Goal: Task Accomplishment & Management: Manage account settings

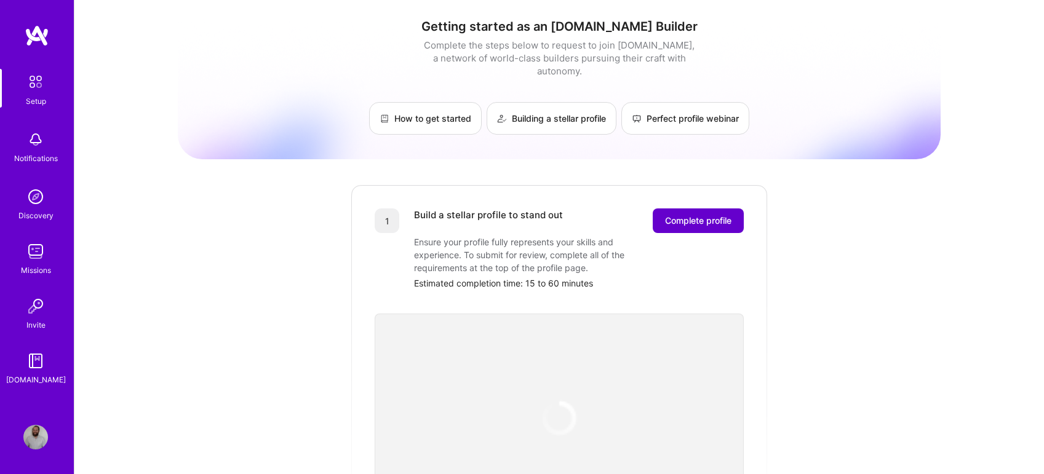
click at [685, 215] on span "Complete profile" at bounding box center [698, 221] width 66 height 12
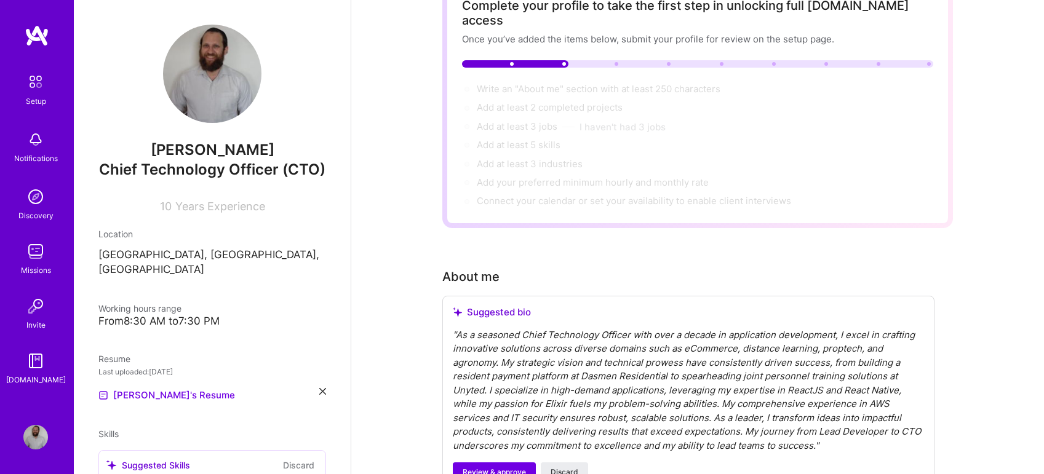
scroll to position [95, 0]
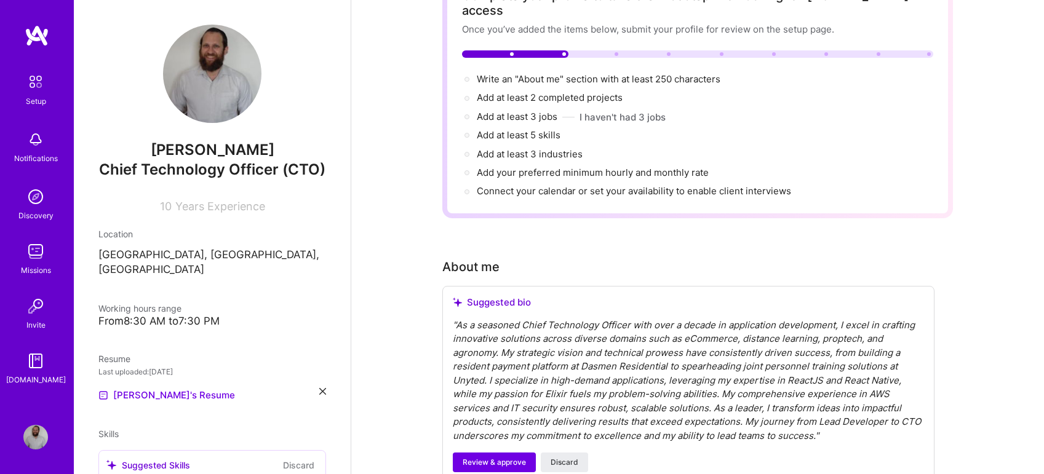
click at [582, 348] on div "" As a seasoned Chief Technology Officer with over a decade in application deve…" at bounding box center [688, 381] width 471 height 125
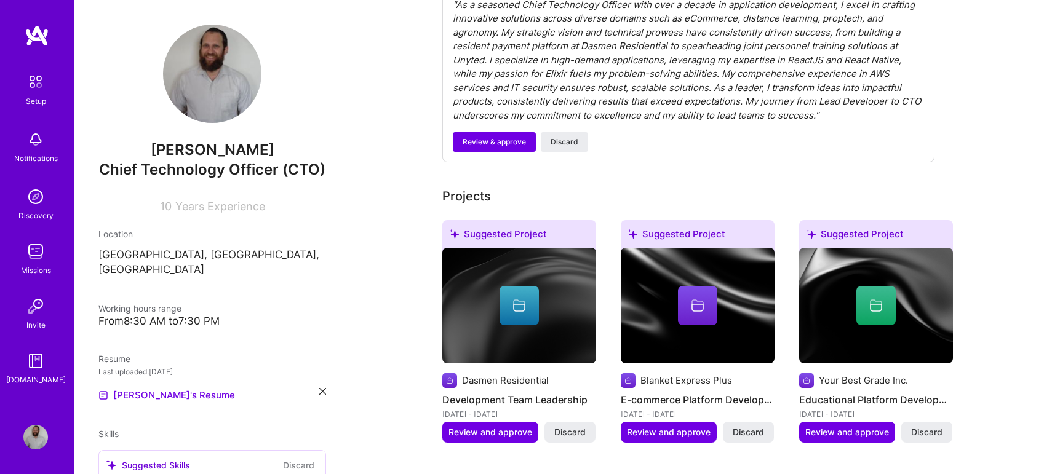
scroll to position [418, 0]
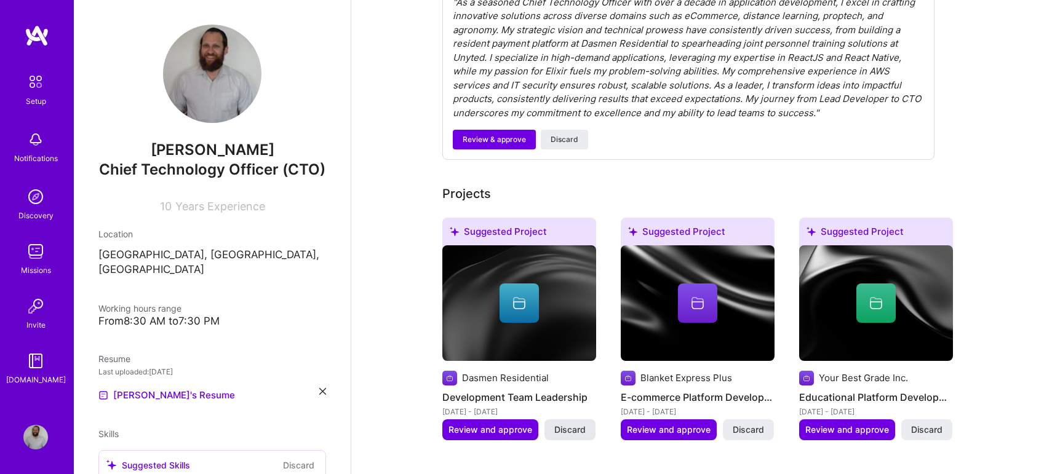
click at [584, 424] on span "Discard" at bounding box center [569, 430] width 31 height 12
click at [520, 296] on icon at bounding box center [519, 303] width 15 height 15
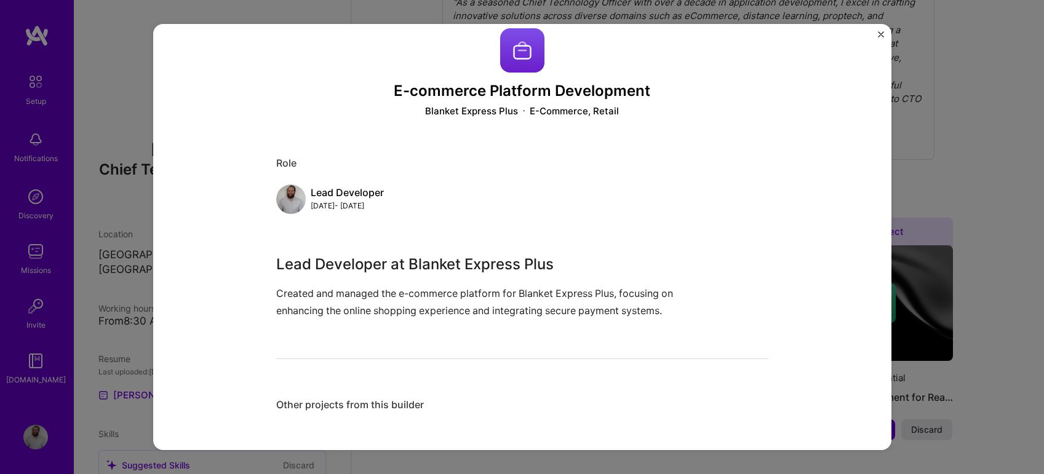
scroll to position [37, 0]
click at [878, 31] on img "Close" at bounding box center [881, 34] width 6 height 6
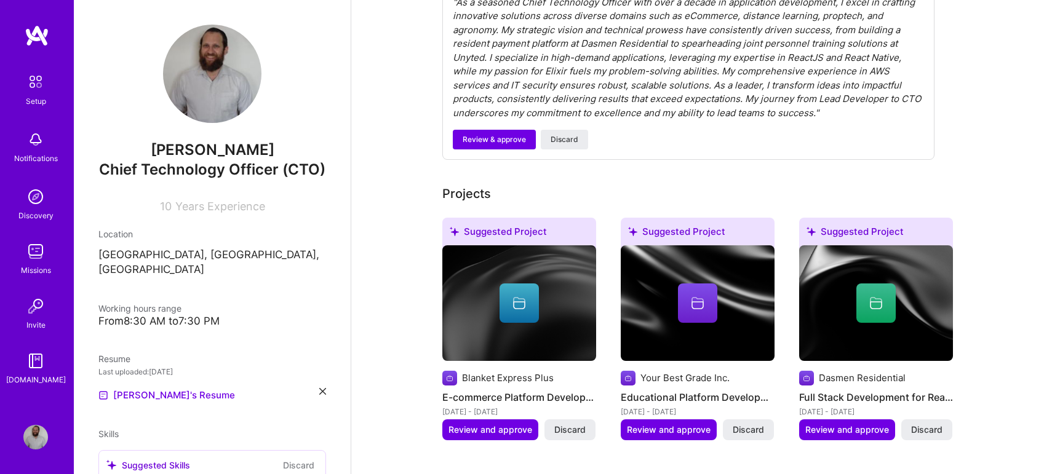
click at [648, 304] on div at bounding box center [698, 303] width 154 height 39
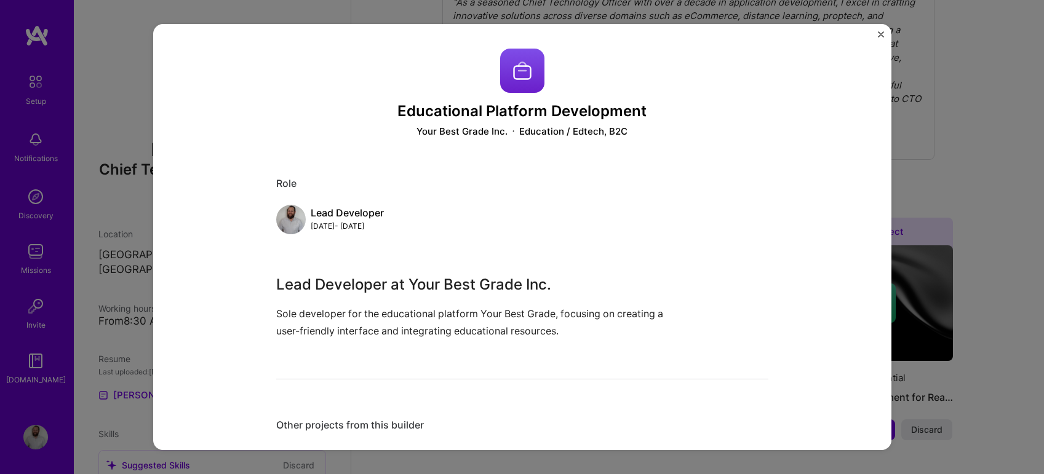
click at [884, 33] on div "Educational Platform Development Your Best Grade Inc. Education / Edtech, B2C R…" at bounding box center [522, 237] width 738 height 427
click at [880, 33] on img "Close" at bounding box center [881, 34] width 6 height 6
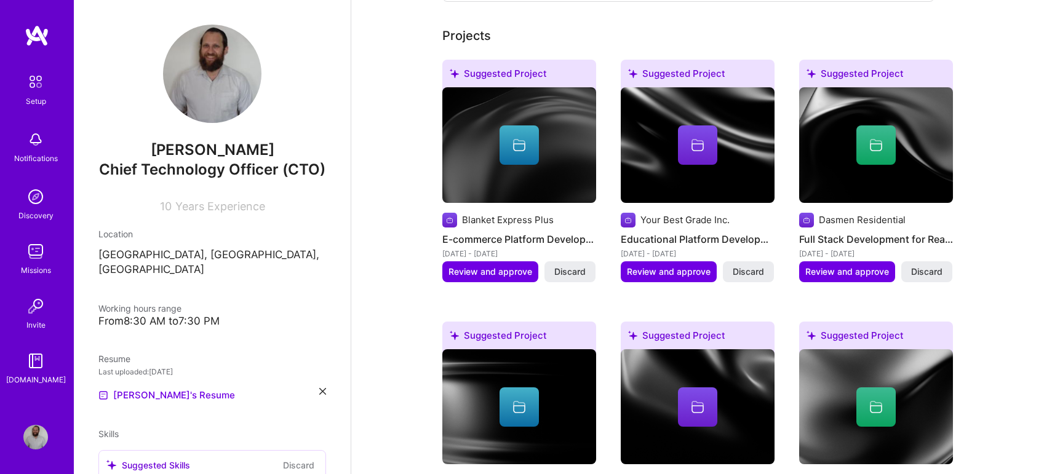
scroll to position [578, 0]
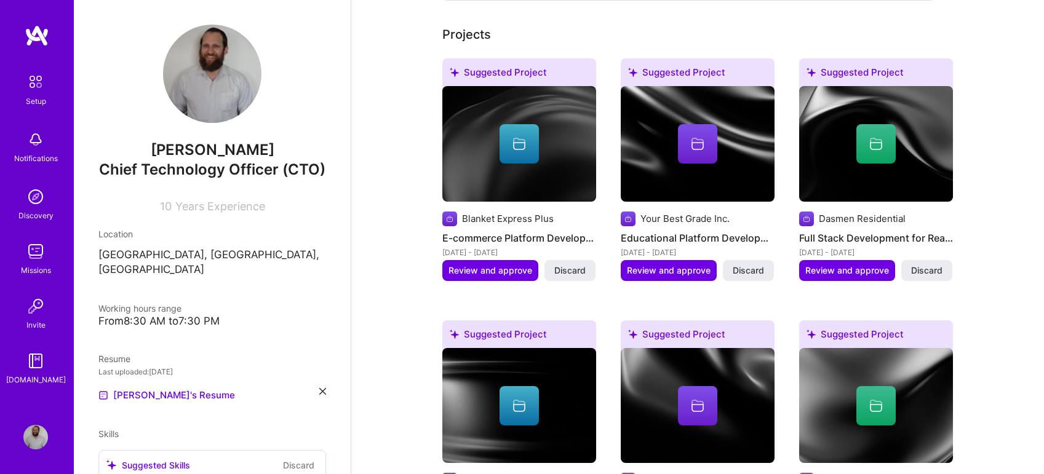
click at [816, 149] on img at bounding box center [876, 144] width 154 height 116
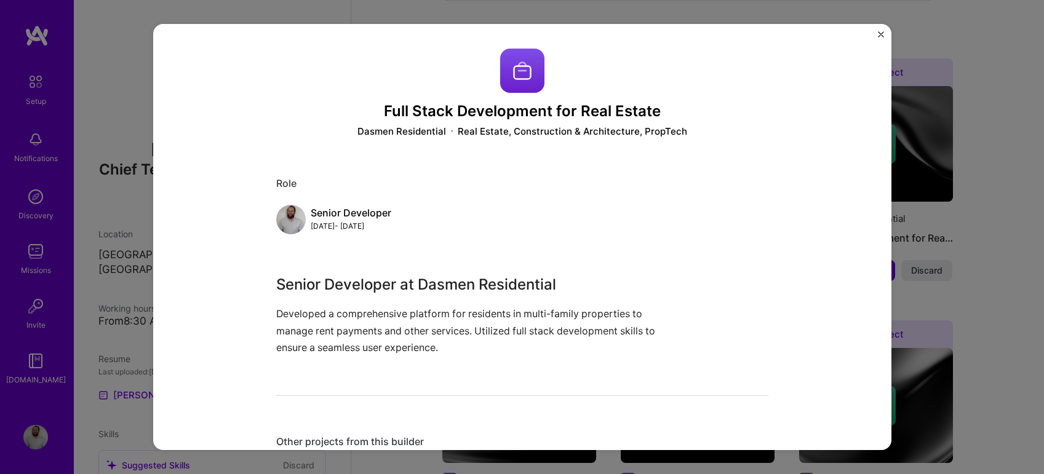
click at [881, 33] on img "Close" at bounding box center [881, 34] width 6 height 6
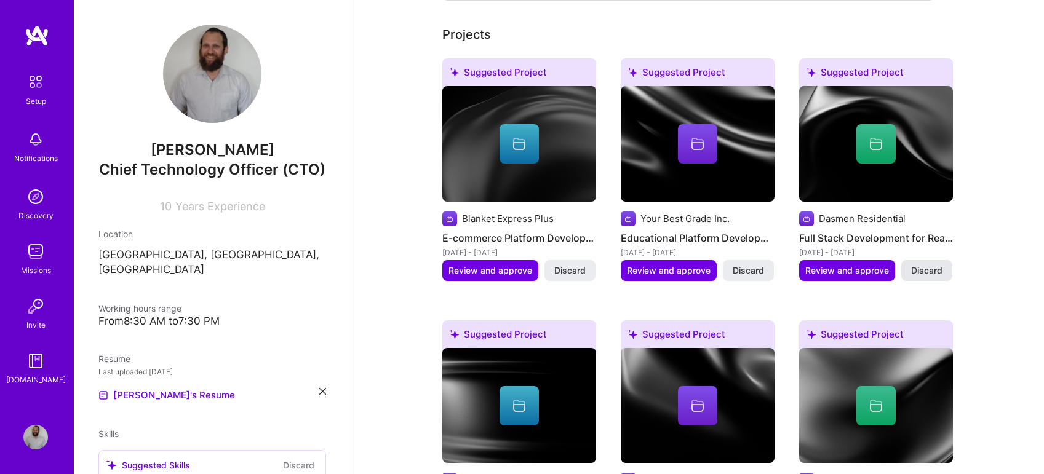
click at [917, 266] on button "Discard" at bounding box center [926, 270] width 51 height 21
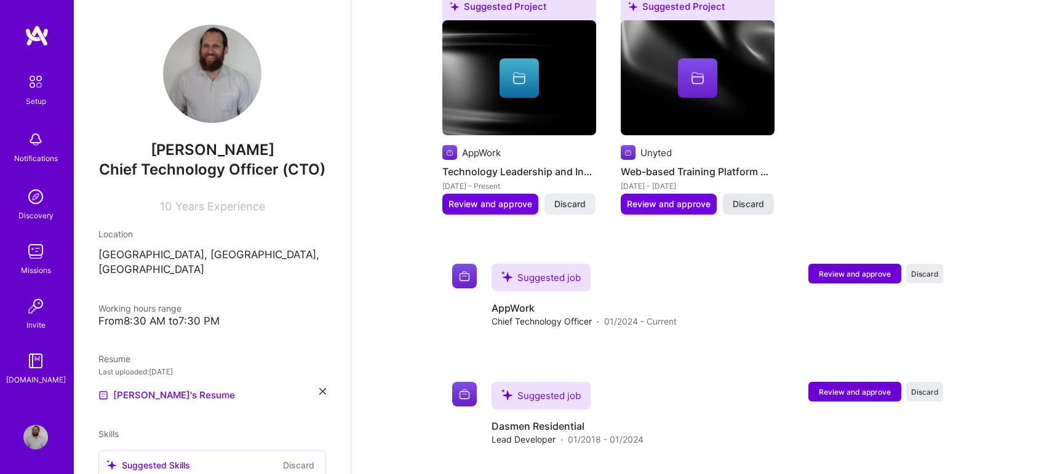
scroll to position [906, 0]
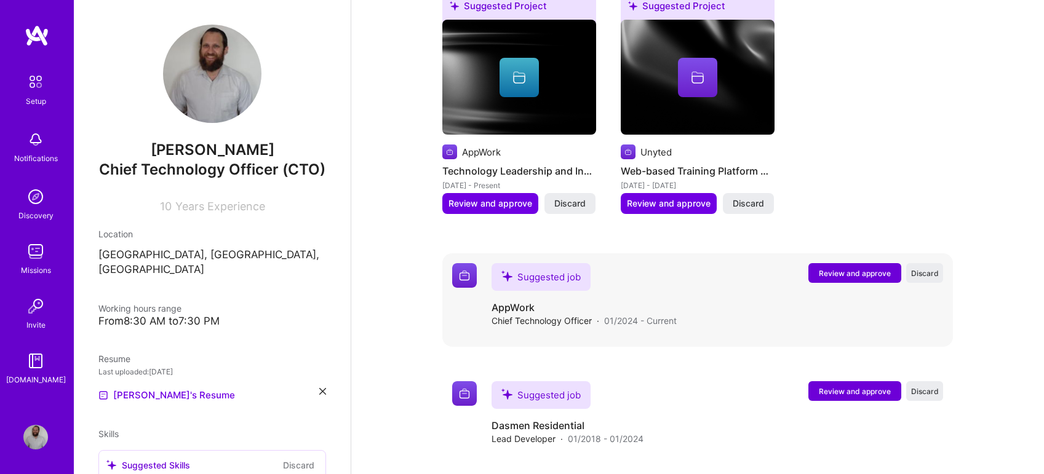
click at [554, 314] on span "Chief Technology Officer" at bounding box center [541, 320] width 100 height 13
click at [460, 263] on img at bounding box center [464, 275] width 25 height 25
click at [534, 263] on div "Suggested job" at bounding box center [540, 277] width 99 height 28
click at [882, 268] on span "Review and approve" at bounding box center [855, 273] width 72 height 10
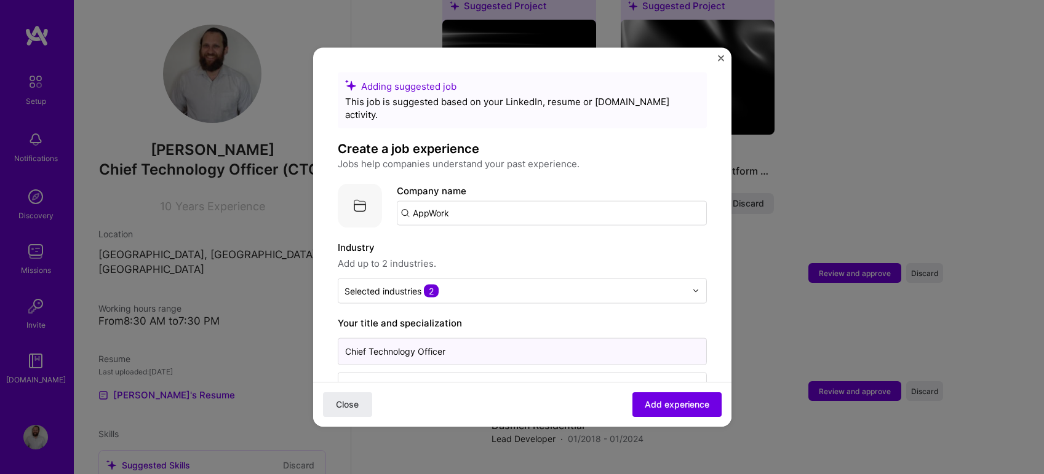
click at [456, 341] on input "Chief Technology Officer" at bounding box center [522, 351] width 369 height 27
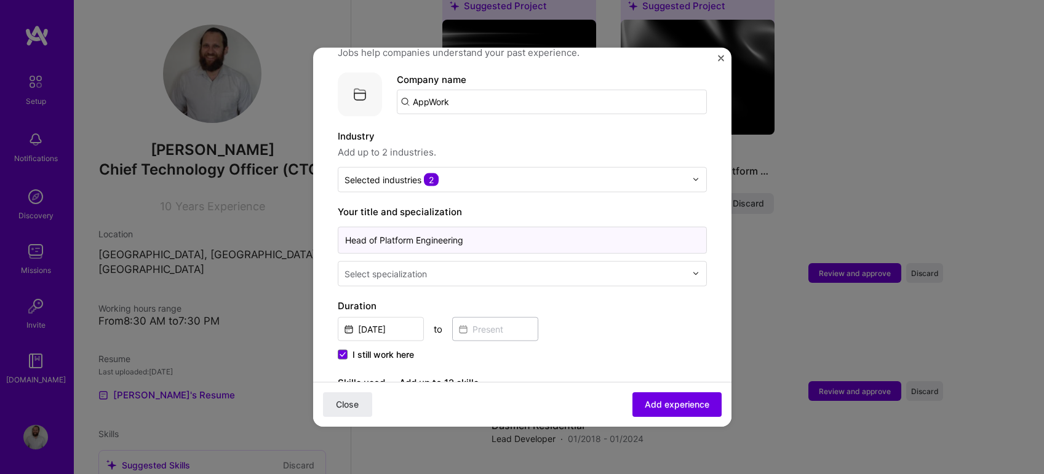
scroll to position [115, 0]
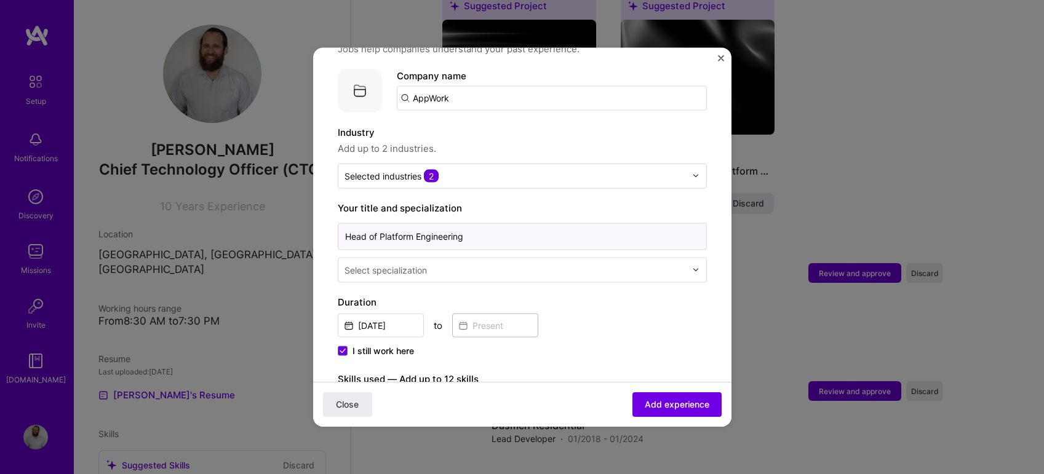
type input "Head of Platform Engineering"
click at [440, 263] on input "text" at bounding box center [516, 269] width 344 height 13
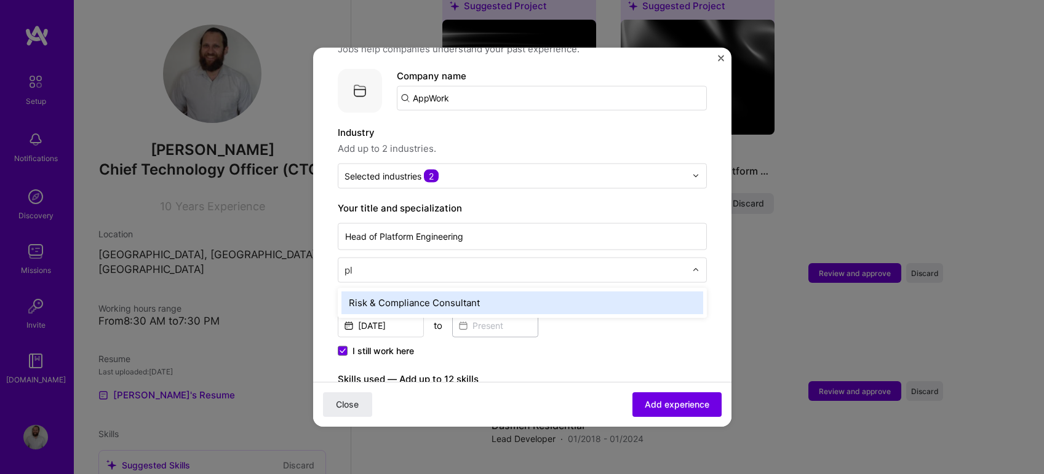
type input "p"
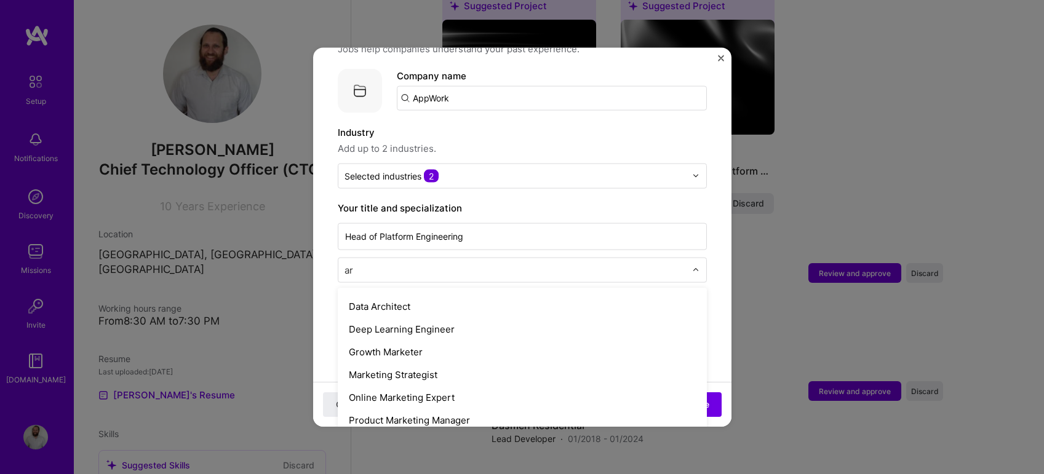
scroll to position [19, 0]
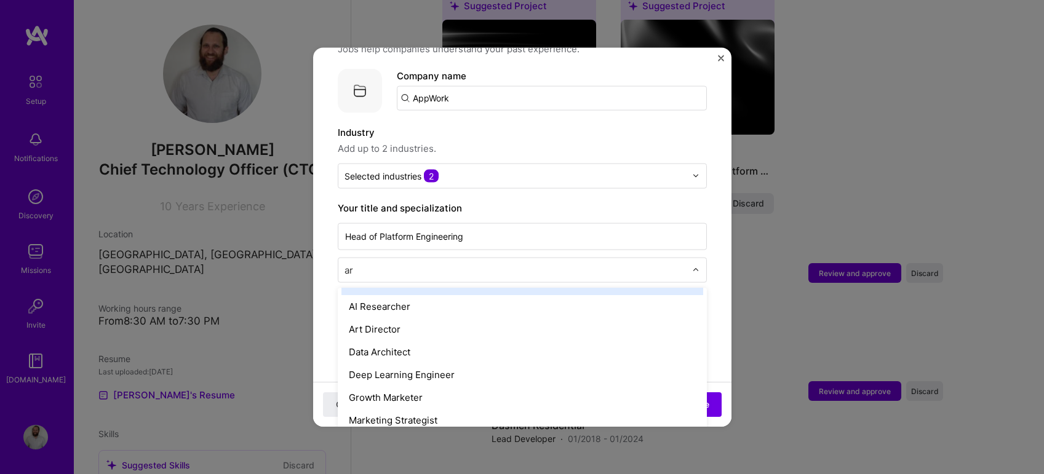
type input "arc"
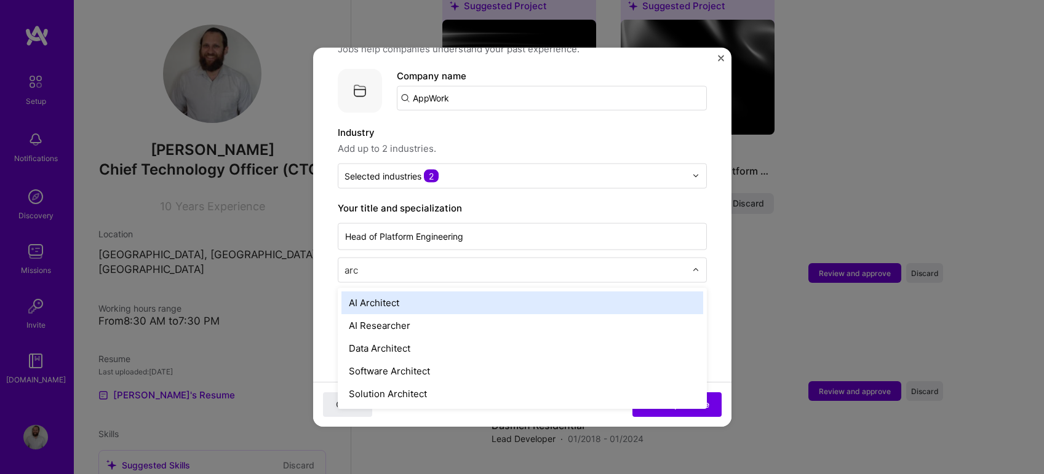
scroll to position [0, 0]
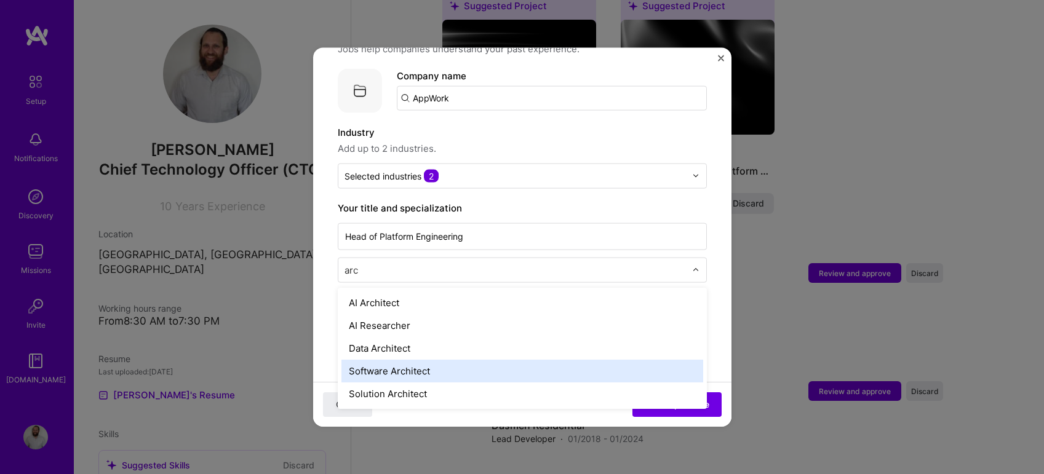
click at [415, 359] on div "Software Architect" at bounding box center [522, 370] width 362 height 23
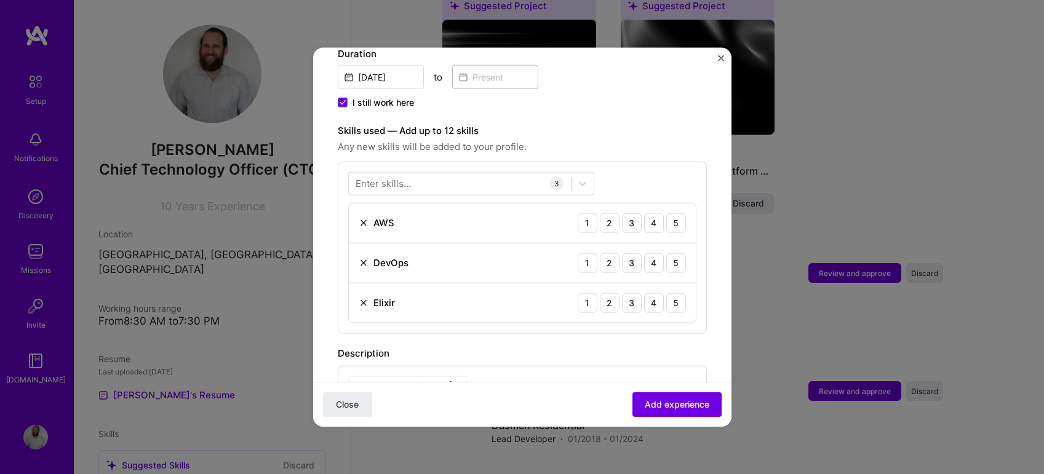
scroll to position [363, 0]
click at [578, 178] on icon at bounding box center [582, 184] width 12 height 12
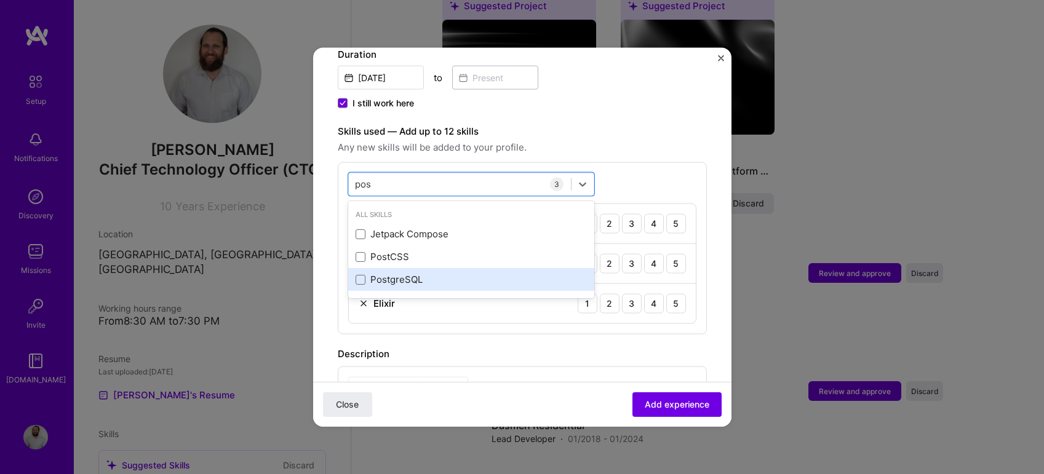
click at [422, 273] on div "PostgreSQL" at bounding box center [471, 279] width 231 height 13
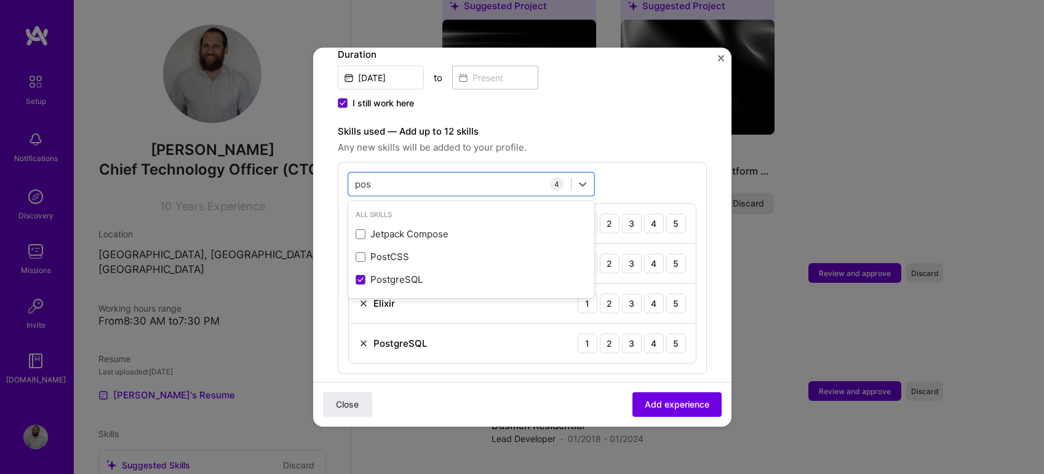
click at [539, 140] on span "Any new skills will be added to your profile." at bounding box center [522, 147] width 369 height 15
click at [505, 174] on div "pos pos" at bounding box center [460, 184] width 222 height 20
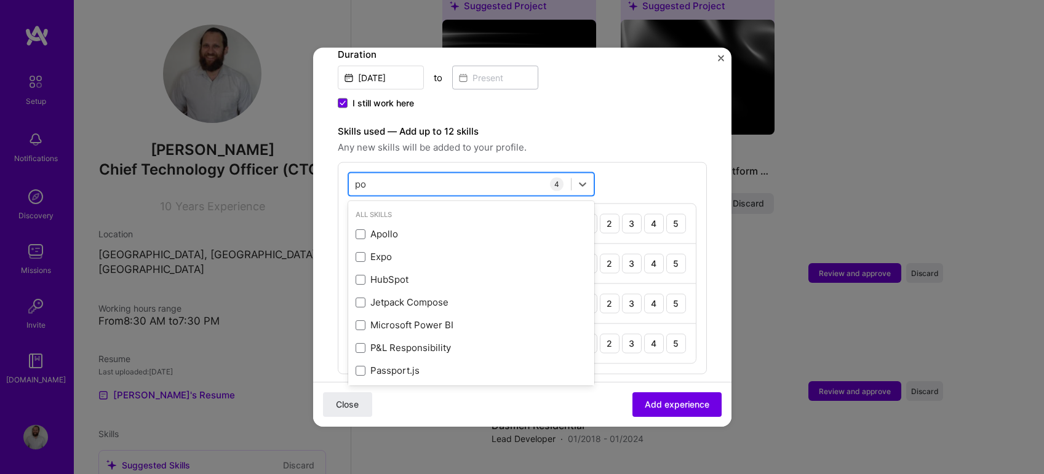
type input "p"
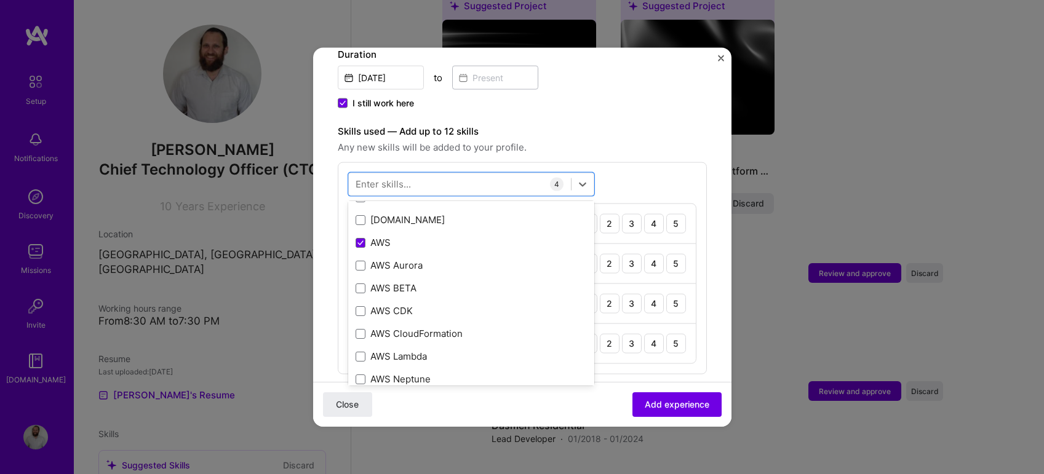
scroll to position [188, 0]
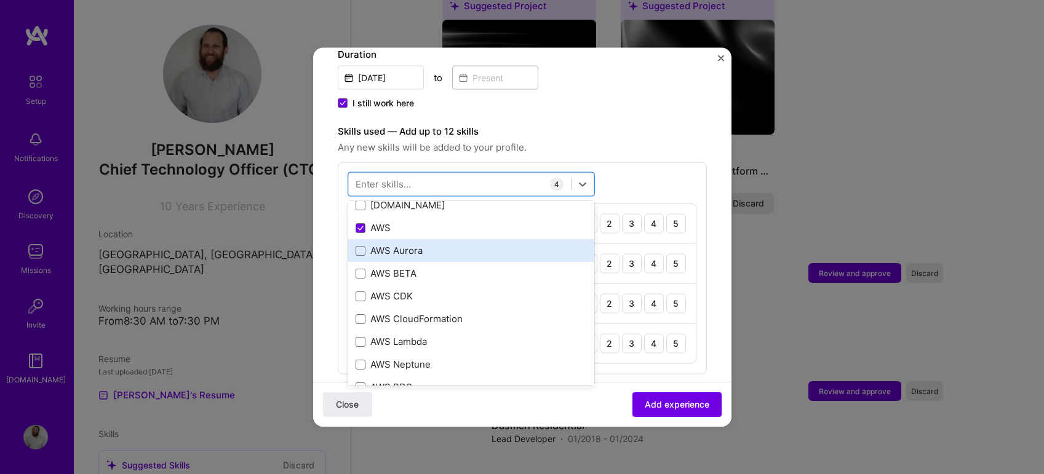
click at [450, 244] on div "AWS Aurora" at bounding box center [471, 250] width 231 height 13
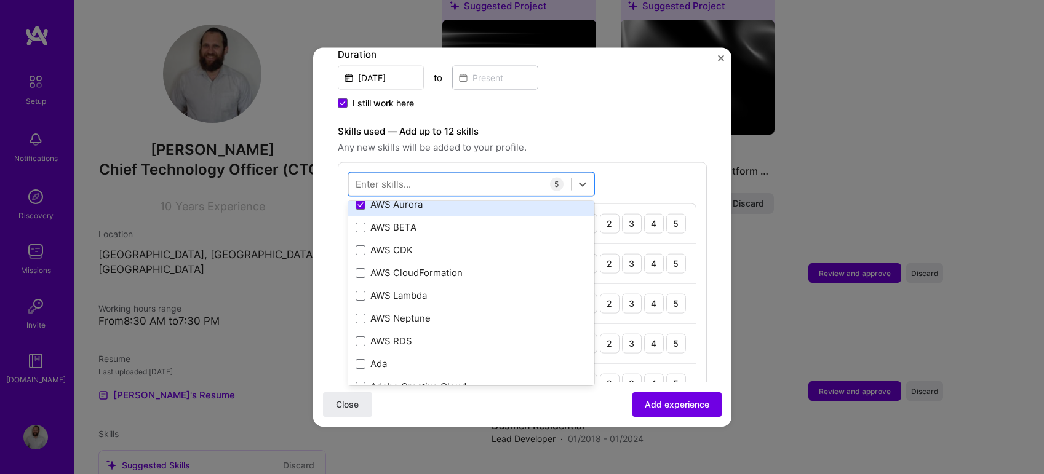
scroll to position [236, 0]
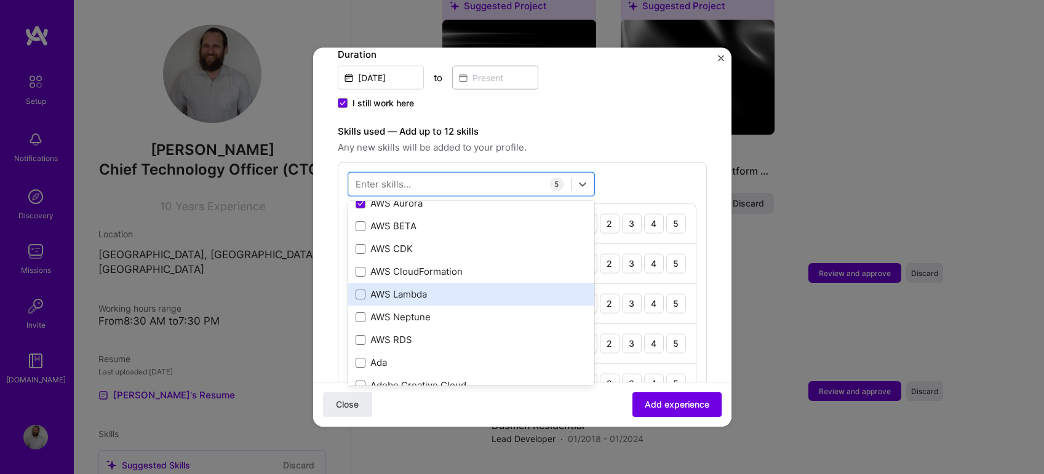
click at [432, 288] on div "AWS Lambda" at bounding box center [471, 294] width 231 height 13
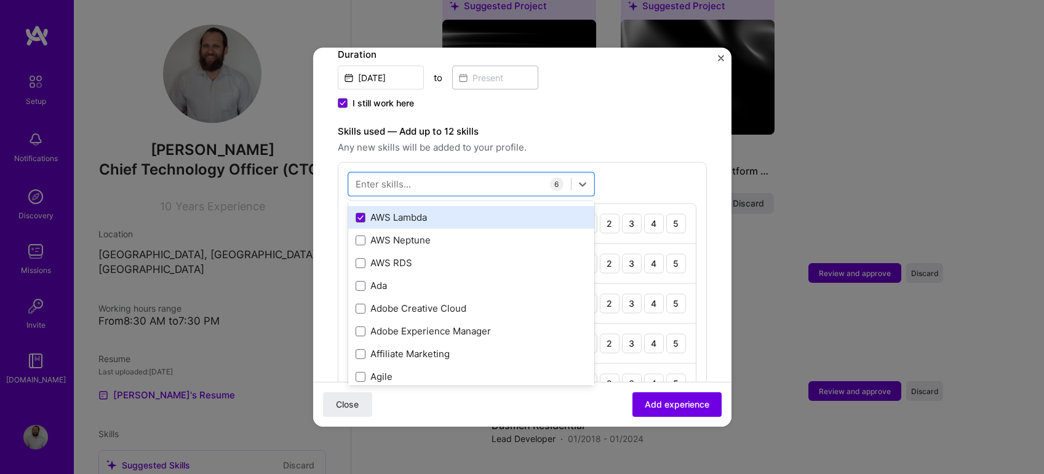
scroll to position [314, 0]
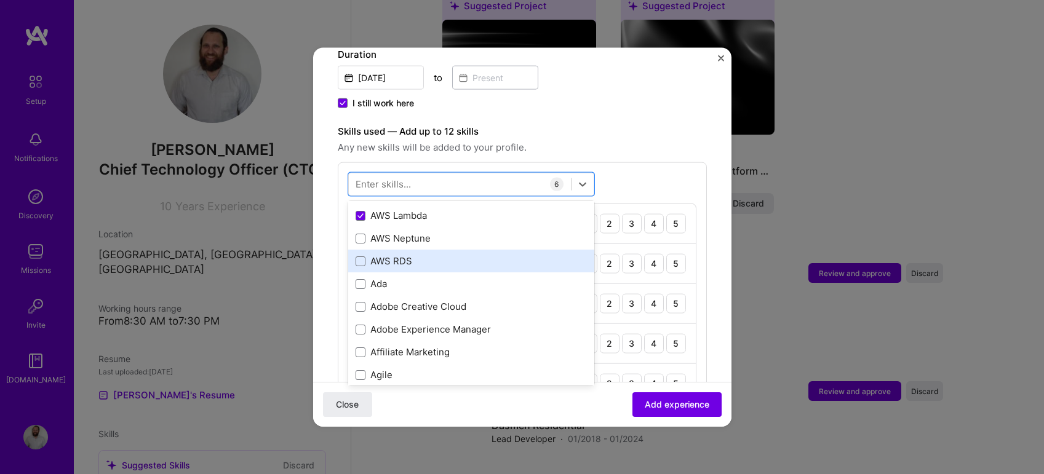
click at [421, 255] on div "AWS RDS" at bounding box center [471, 261] width 231 height 13
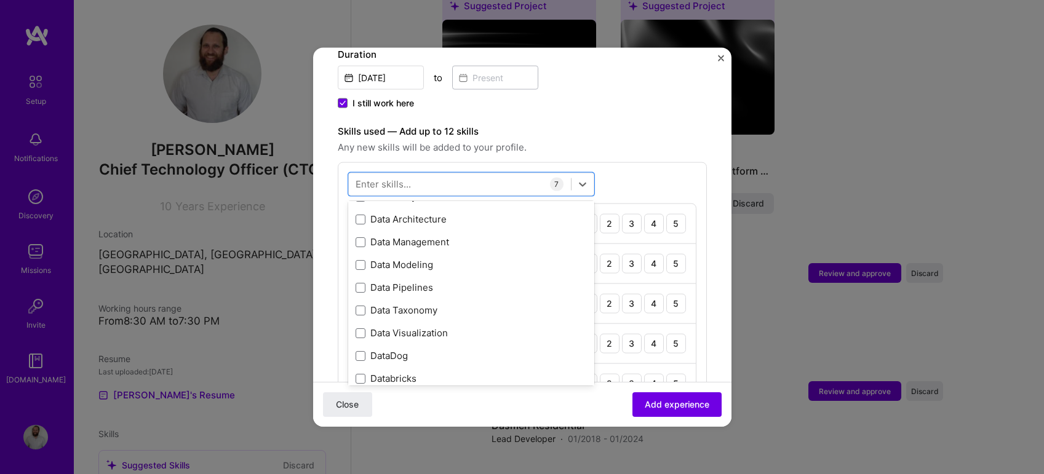
scroll to position [1976, 0]
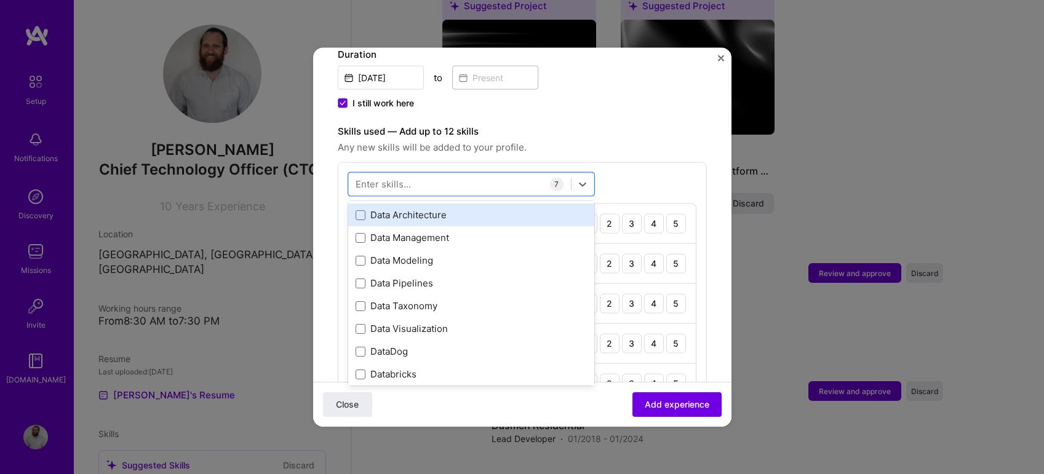
click at [414, 209] on div "Data Architecture" at bounding box center [471, 215] width 246 height 23
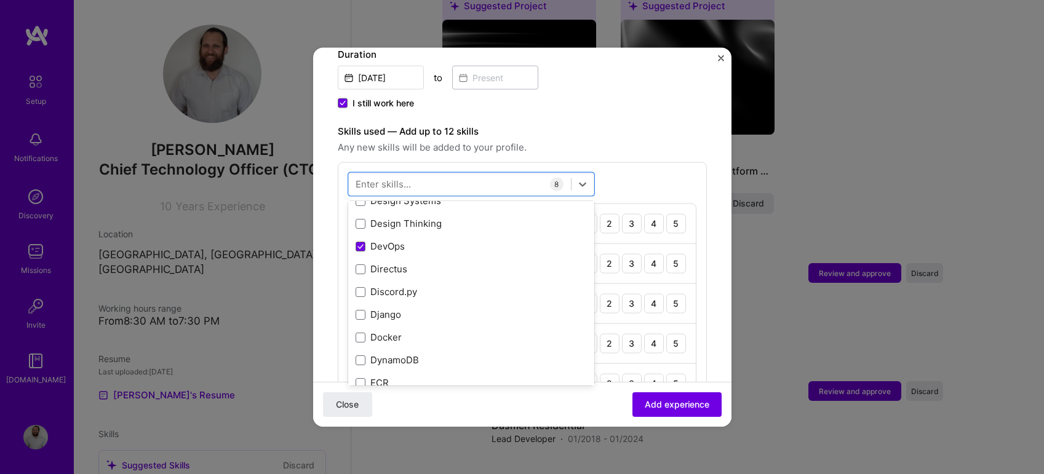
scroll to position [2386, 0]
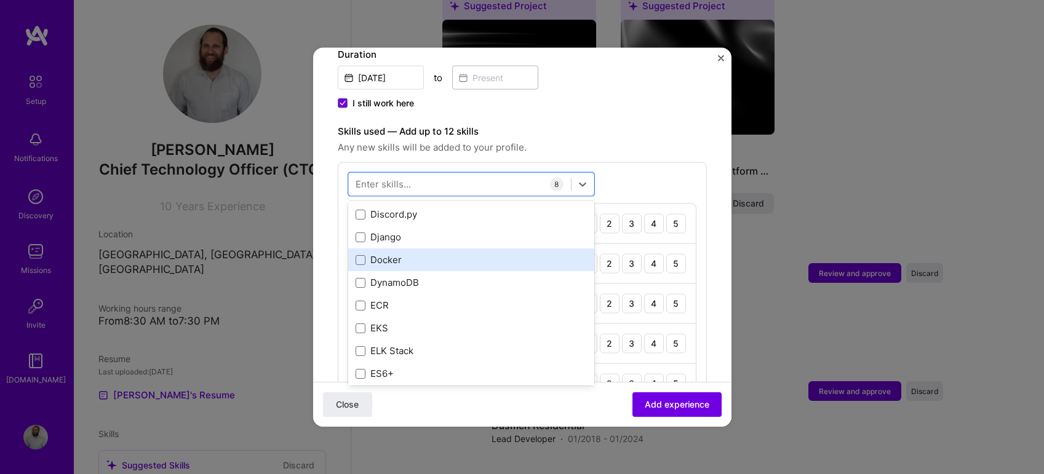
click at [405, 248] on div "Docker" at bounding box center [471, 259] width 246 height 23
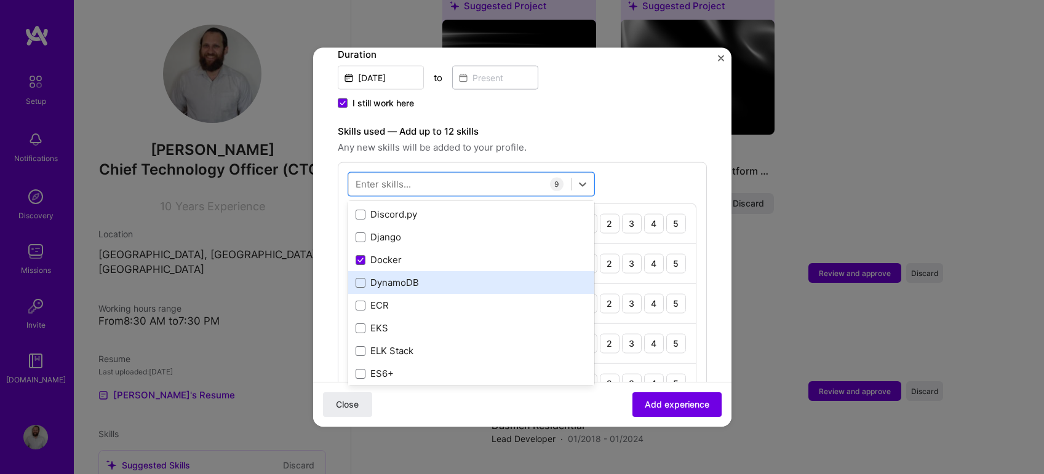
click at [402, 271] on div "DynamoDB" at bounding box center [471, 282] width 246 height 23
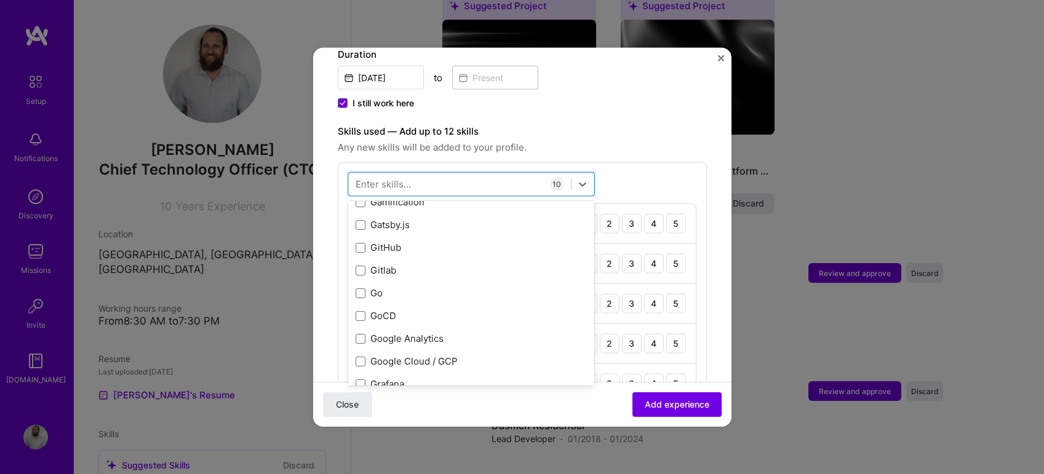
scroll to position [3350, 0]
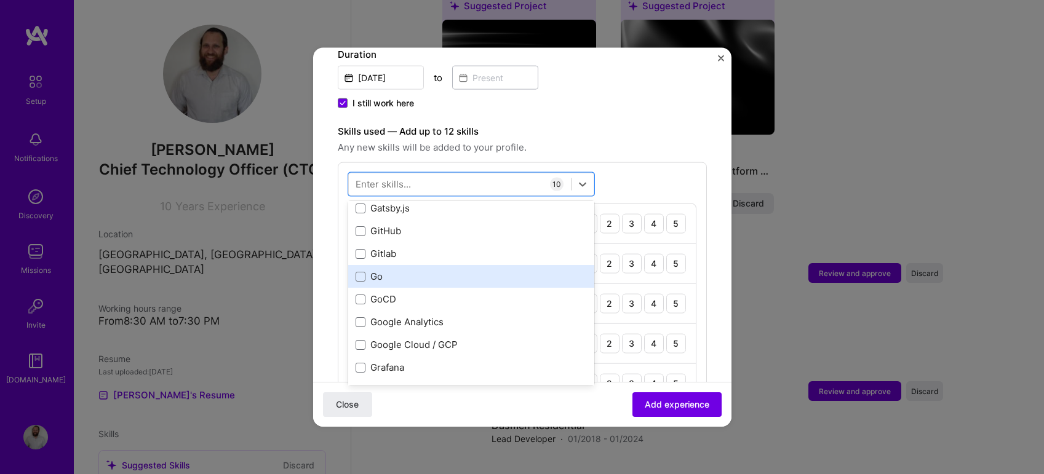
click at [394, 270] on div "Go" at bounding box center [471, 276] width 231 height 13
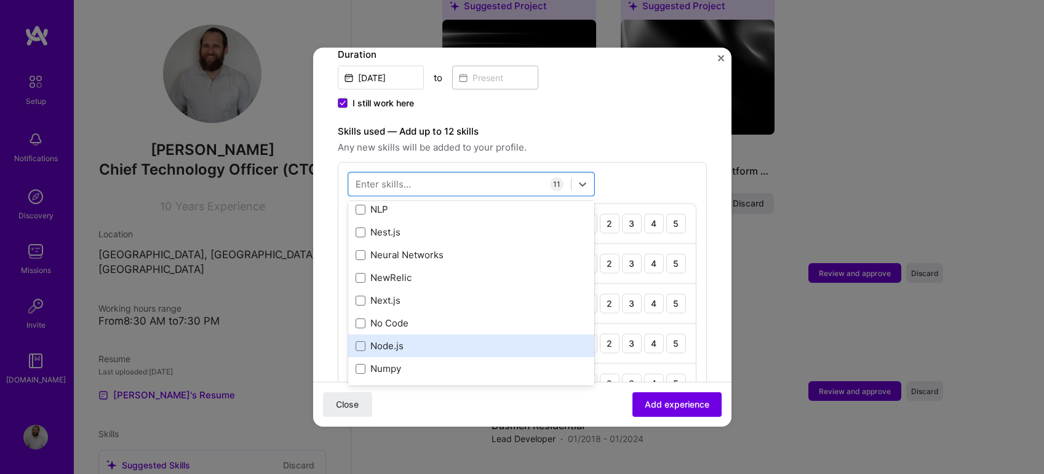
scroll to position [4935, 0]
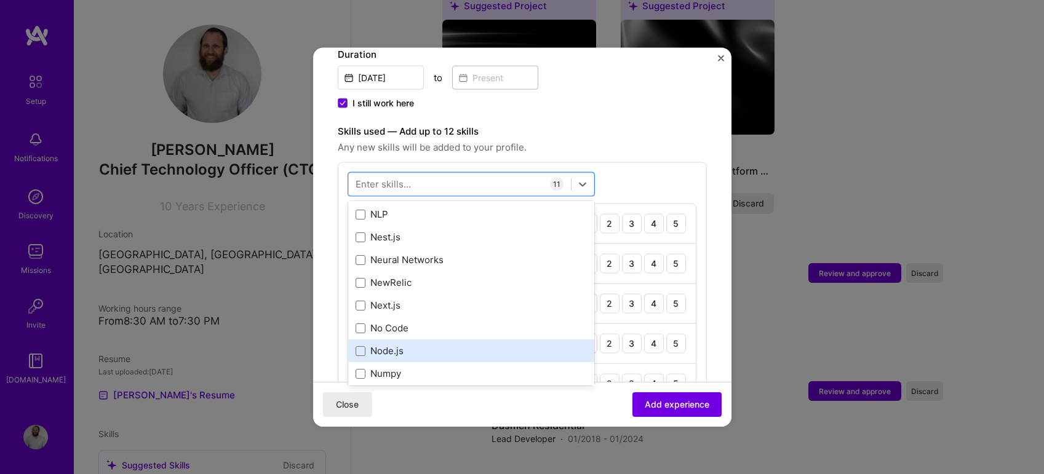
click at [394, 344] on div "Node.js" at bounding box center [471, 350] width 231 height 13
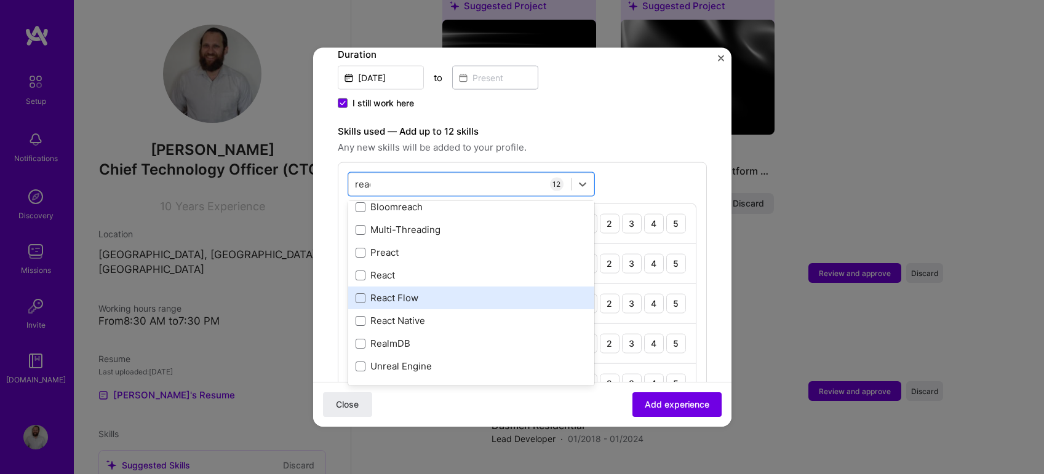
scroll to position [0, 0]
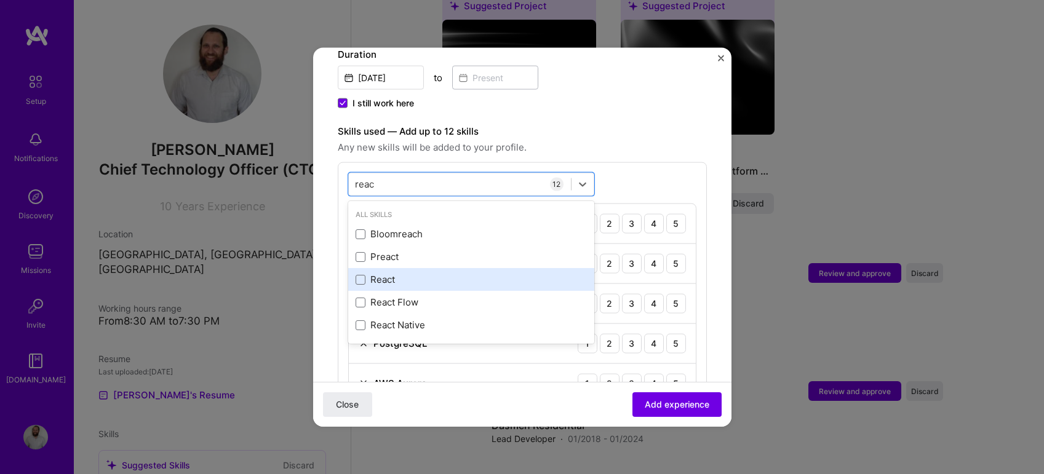
click at [396, 273] on div "React" at bounding box center [471, 279] width 231 height 13
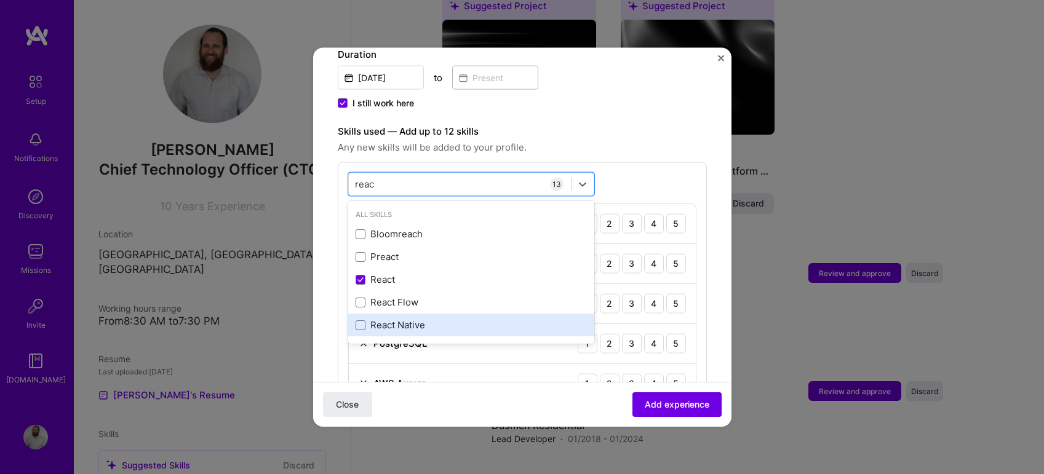
click at [400, 319] on div "React Native" at bounding box center [471, 325] width 231 height 13
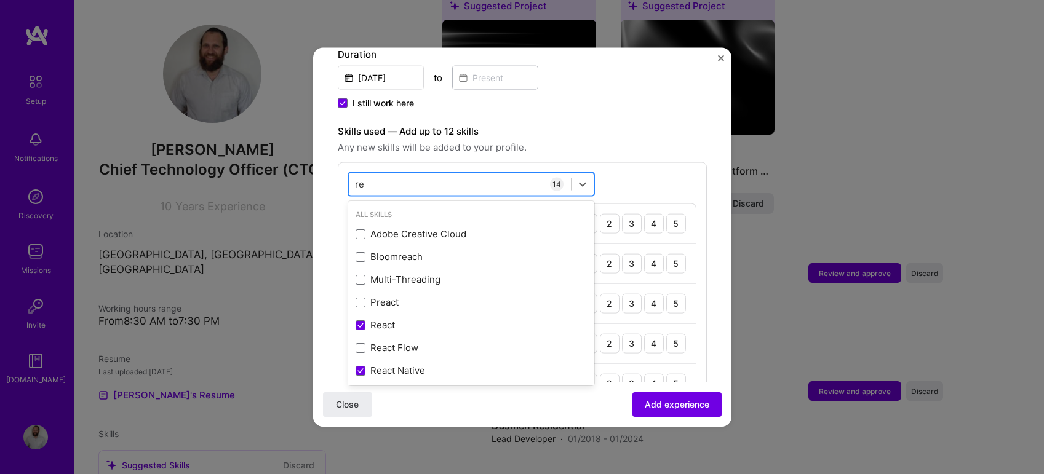
type input "r"
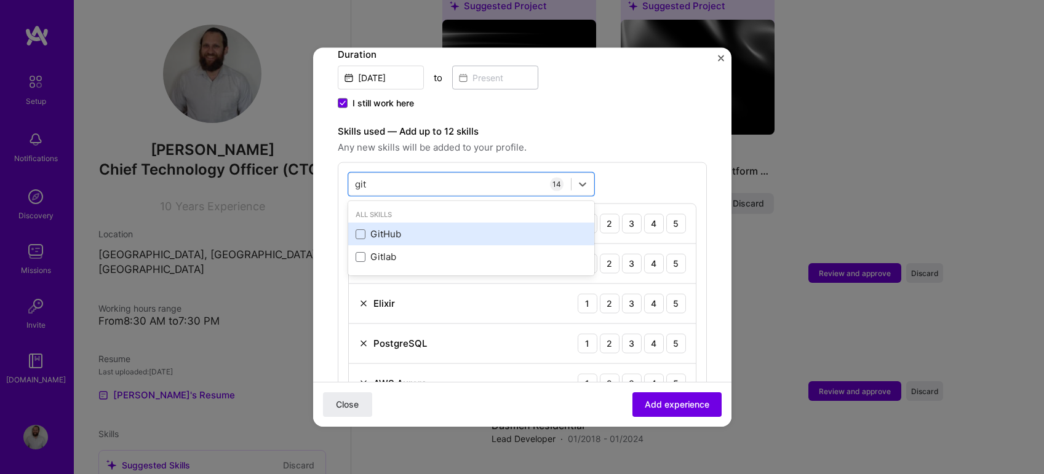
click at [386, 228] on div "GitHub" at bounding box center [471, 234] width 231 height 13
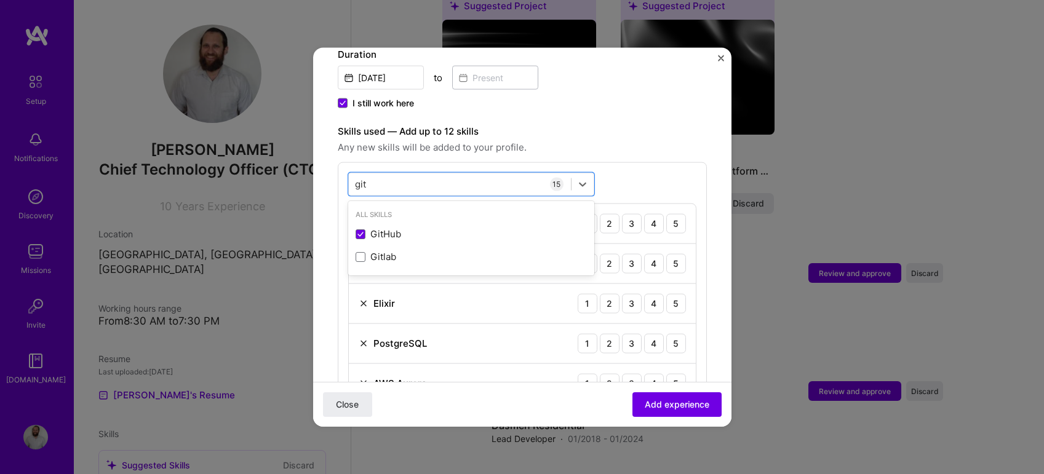
type input "git"
click at [553, 140] on span "Any new skills will be added to your profile." at bounding box center [522, 147] width 369 height 15
click at [672, 413] on button "Add experience" at bounding box center [676, 404] width 89 height 25
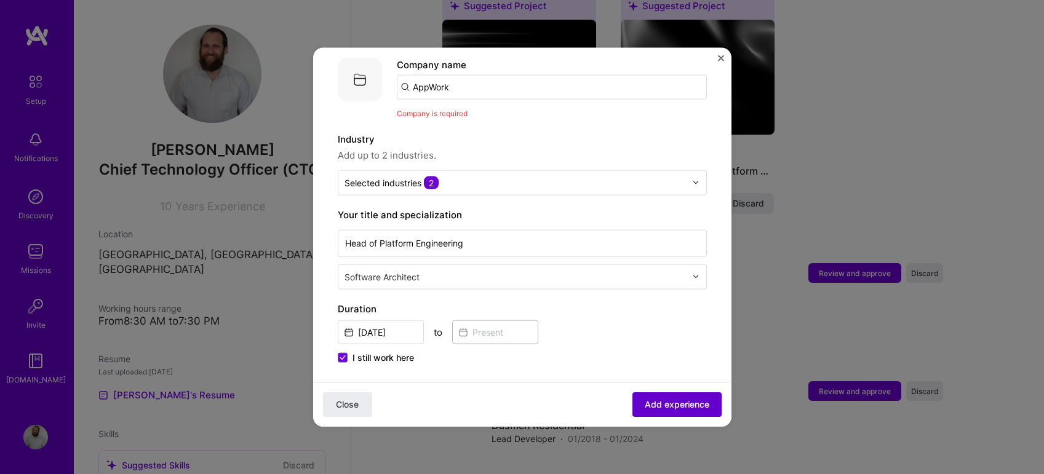
scroll to position [123, 0]
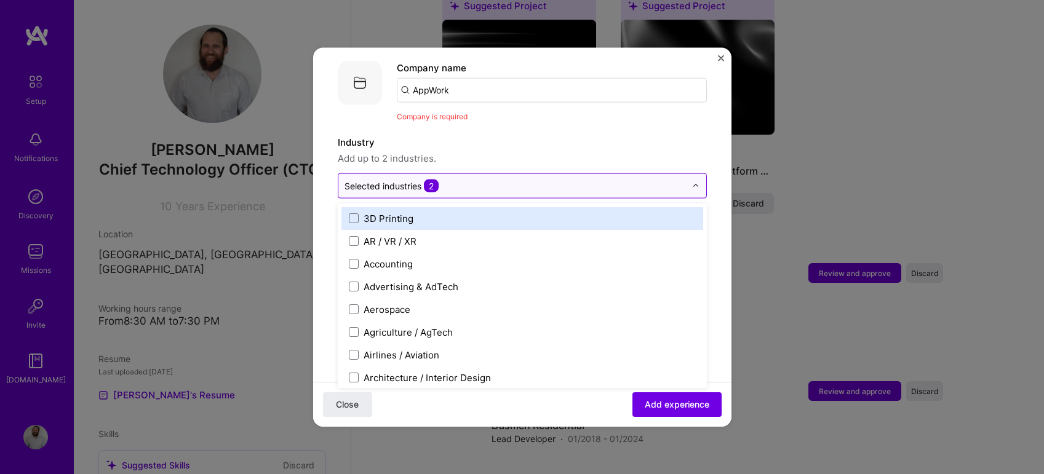
click at [456, 179] on input "text" at bounding box center [514, 185] width 341 height 13
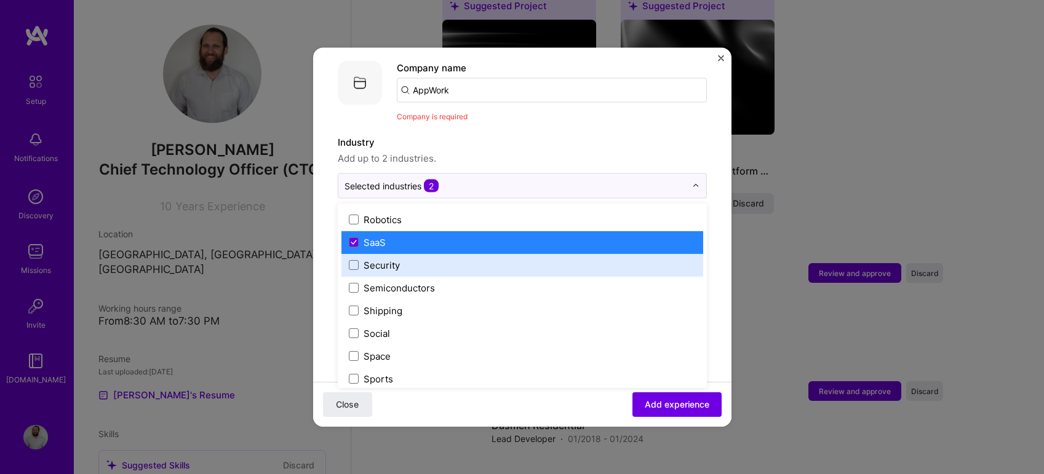
scroll to position [2386, 0]
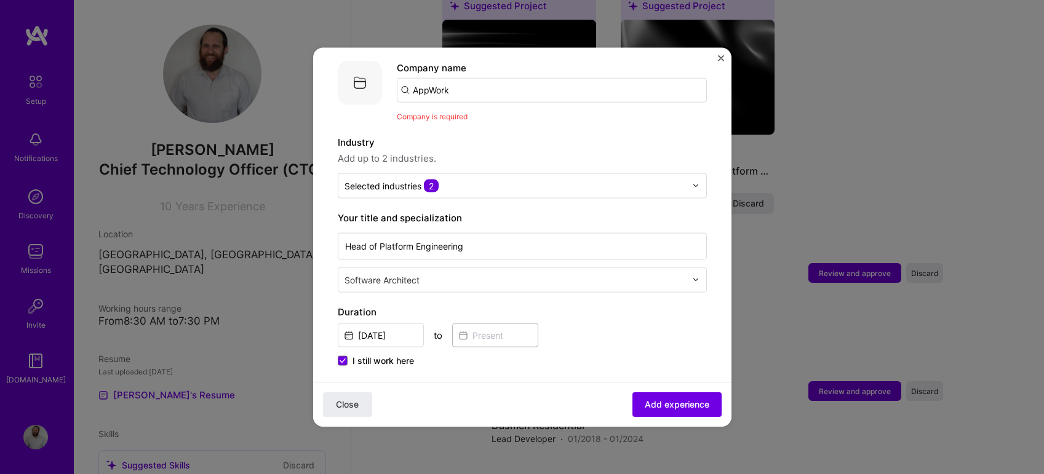
click at [721, 55] on img "Close" at bounding box center [721, 58] width 6 height 6
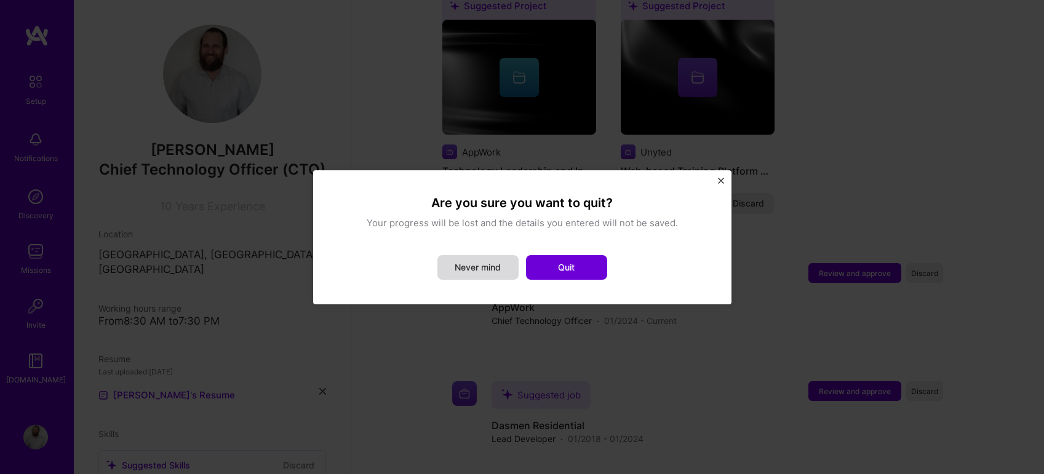
click at [497, 262] on button "Never mind" at bounding box center [477, 267] width 81 height 25
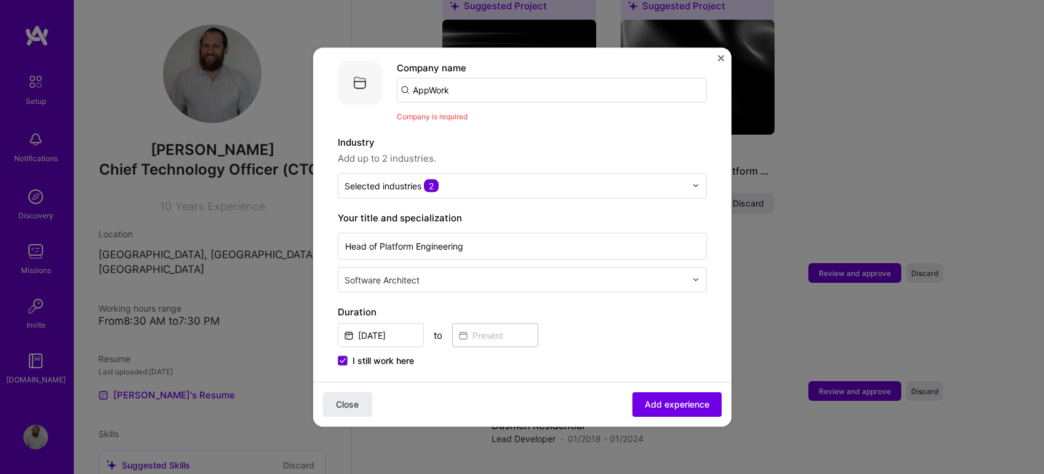
scroll to position [0, 0]
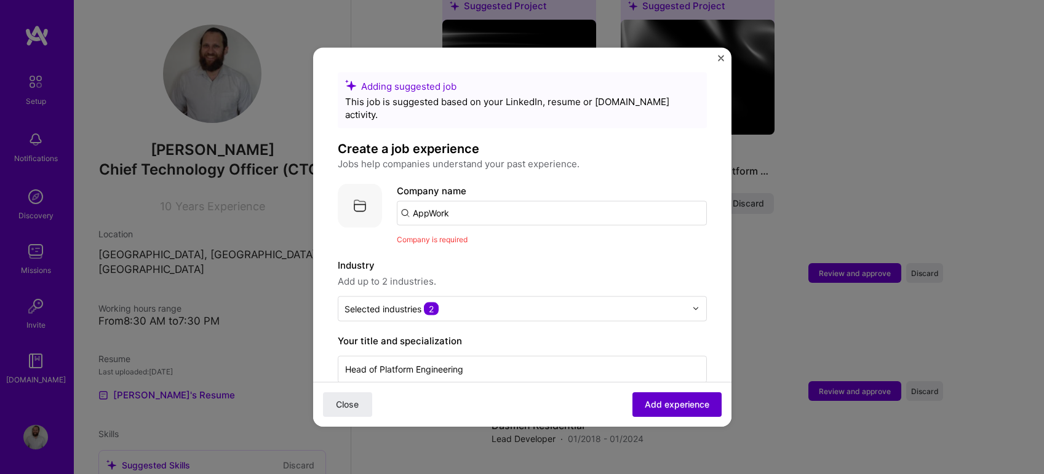
click at [658, 403] on span "Add experience" at bounding box center [677, 405] width 65 height 12
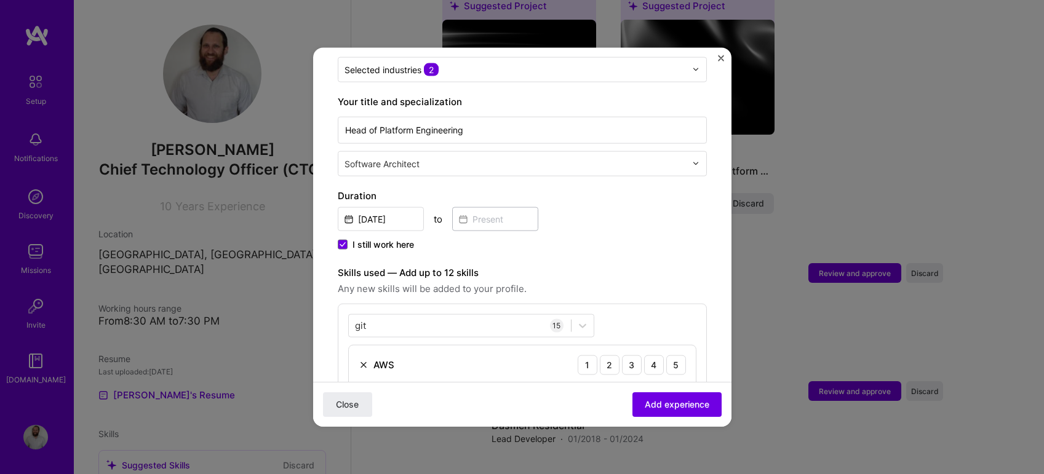
scroll to position [242, 0]
click at [344, 399] on span "Close" at bounding box center [347, 405] width 23 height 12
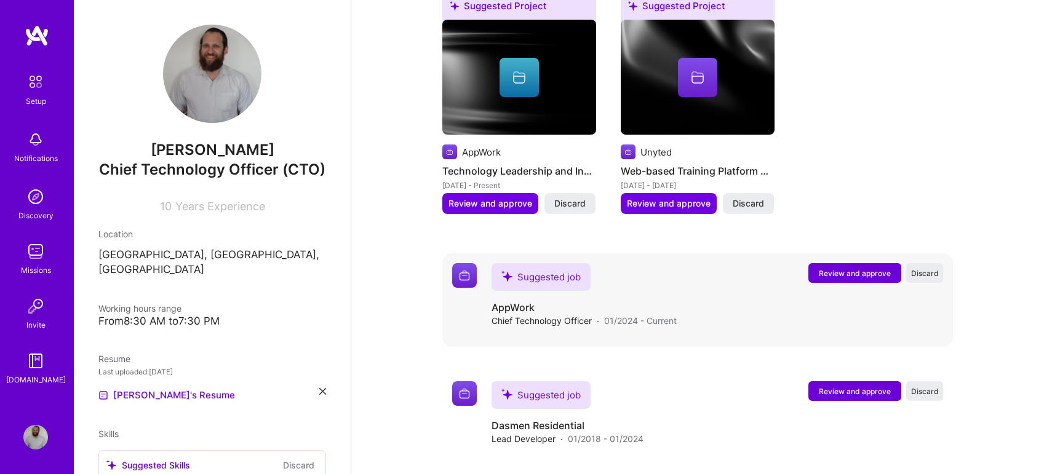
click at [847, 268] on span "Review and approve" at bounding box center [855, 273] width 72 height 10
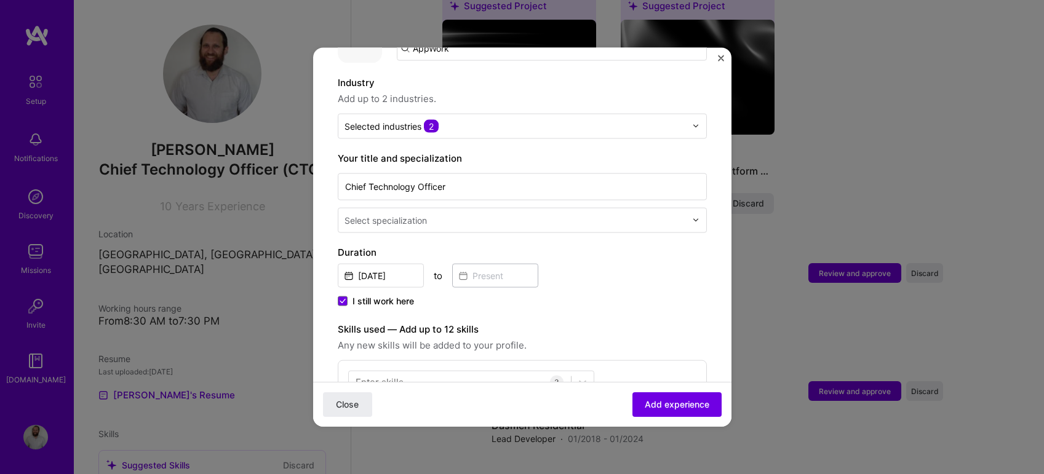
scroll to position [0, 0]
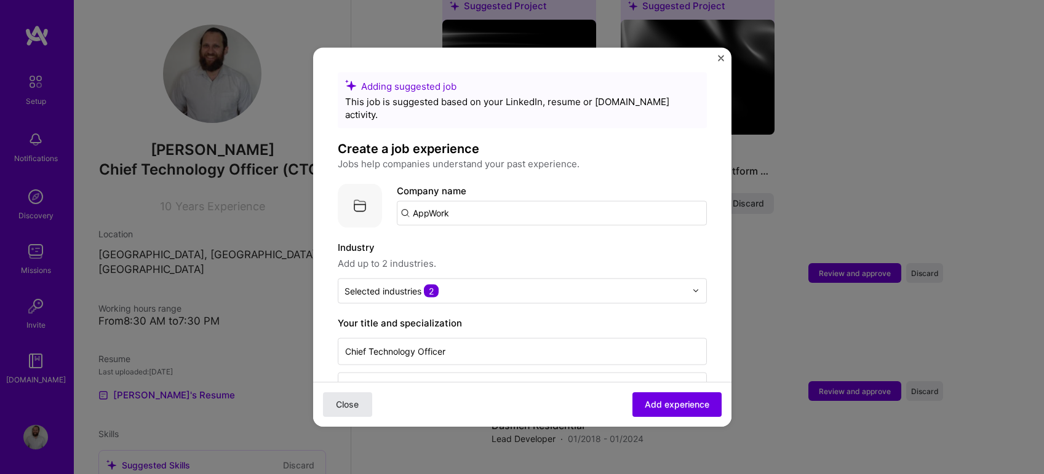
click at [343, 403] on span "Close" at bounding box center [347, 405] width 23 height 12
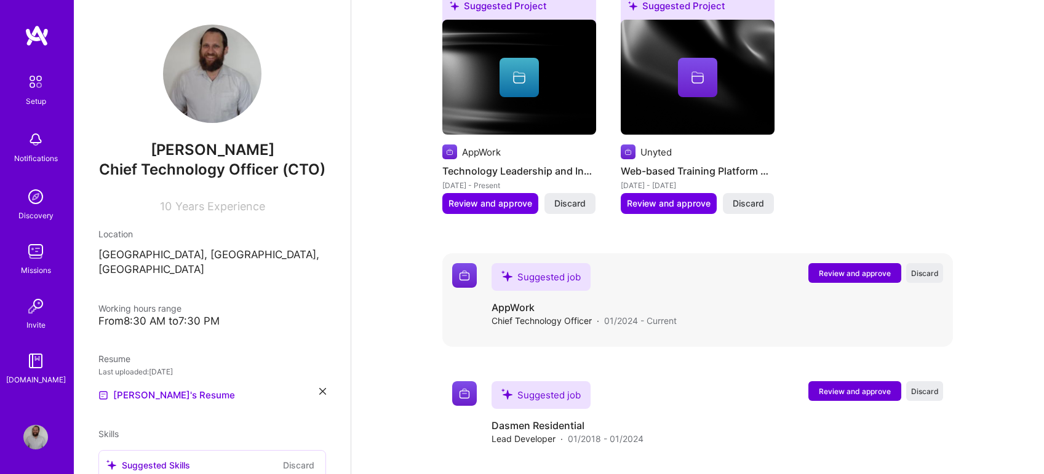
click at [857, 268] on span "Review and approve" at bounding box center [855, 273] width 72 height 10
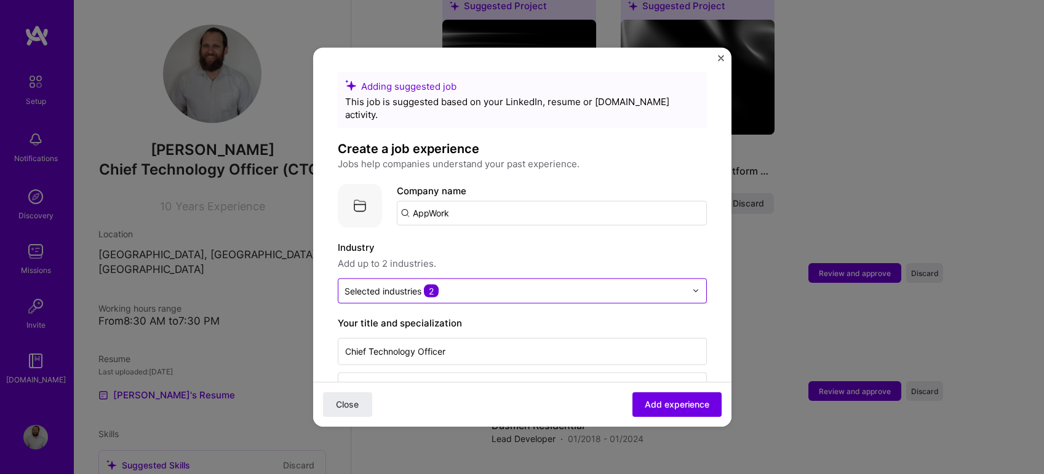
click at [456, 284] on input "text" at bounding box center [514, 290] width 341 height 13
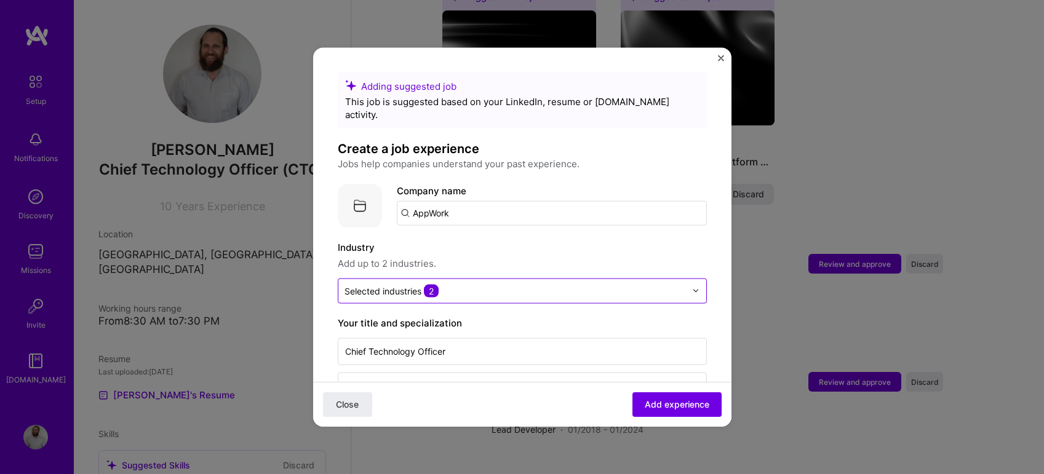
scroll to position [916, 0]
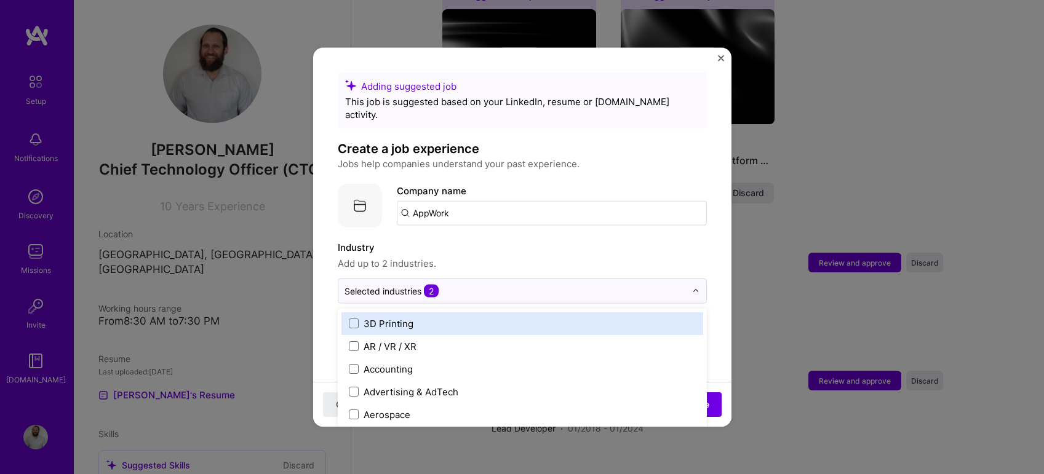
click at [493, 240] on label "Industry" at bounding box center [522, 247] width 369 height 15
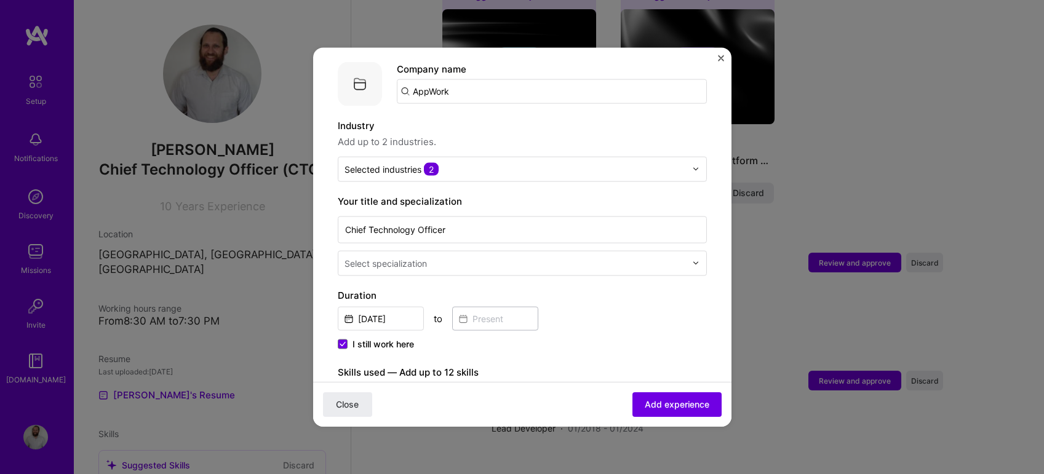
scroll to position [125, 0]
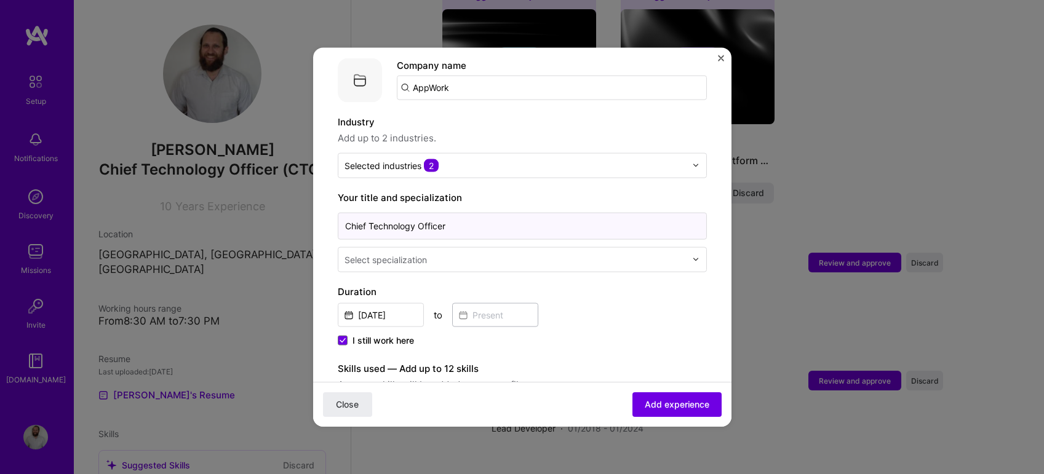
click at [470, 212] on input "Chief Technology Officer" at bounding box center [522, 225] width 369 height 27
type input "Head of Platform Engineering"
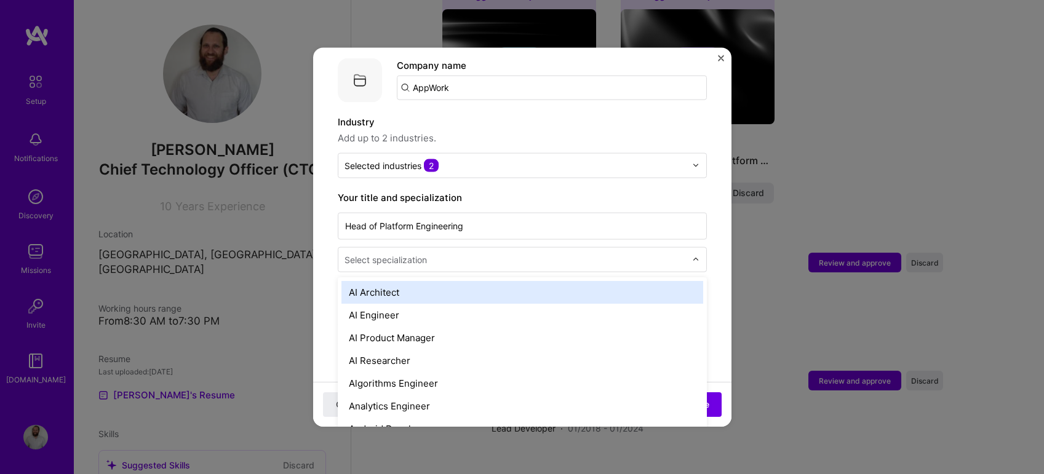
click at [439, 253] on input "text" at bounding box center [516, 259] width 344 height 13
type input "so"
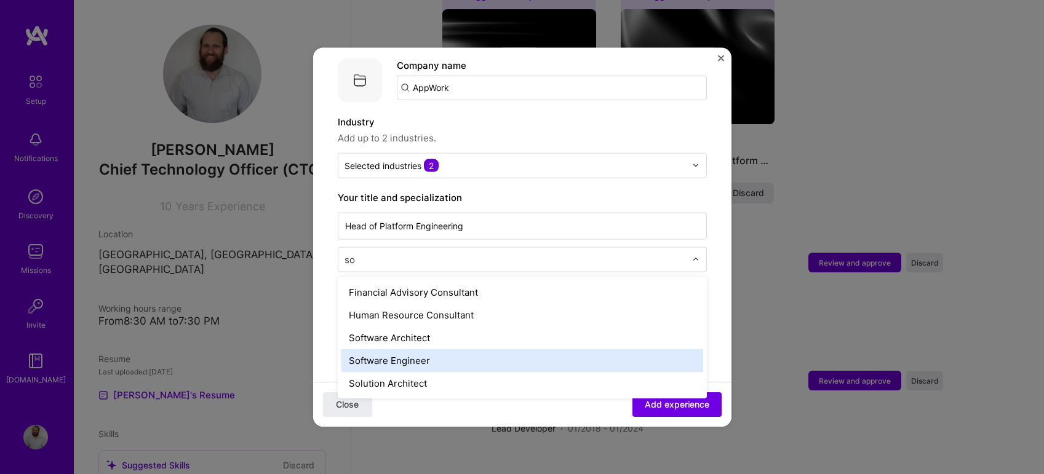
click at [418, 349] on div "Software Engineer" at bounding box center [522, 360] width 362 height 23
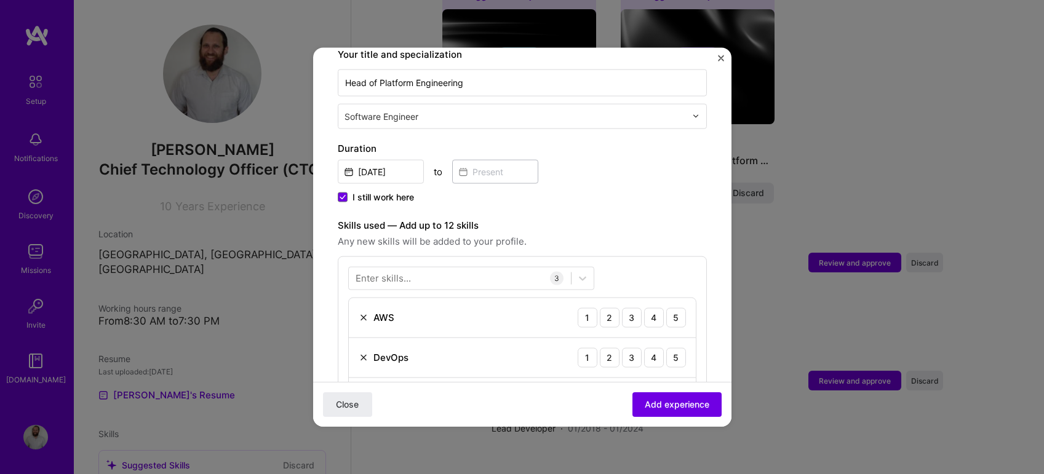
scroll to position [275, 0]
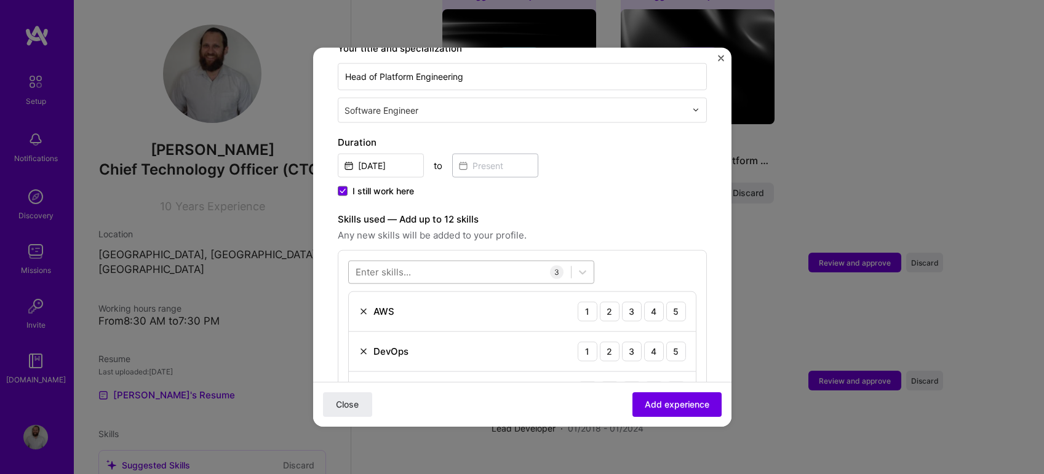
click at [441, 262] on div at bounding box center [460, 272] width 222 height 20
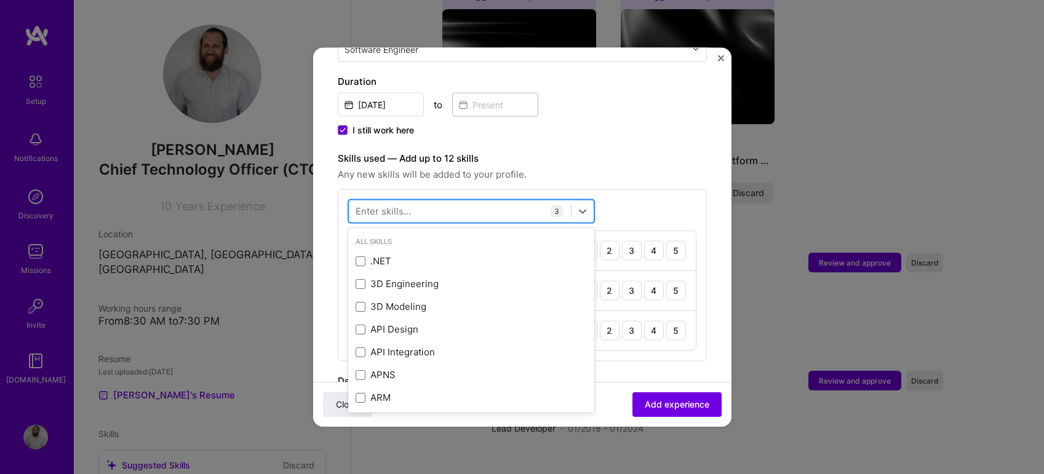
scroll to position [343, 0]
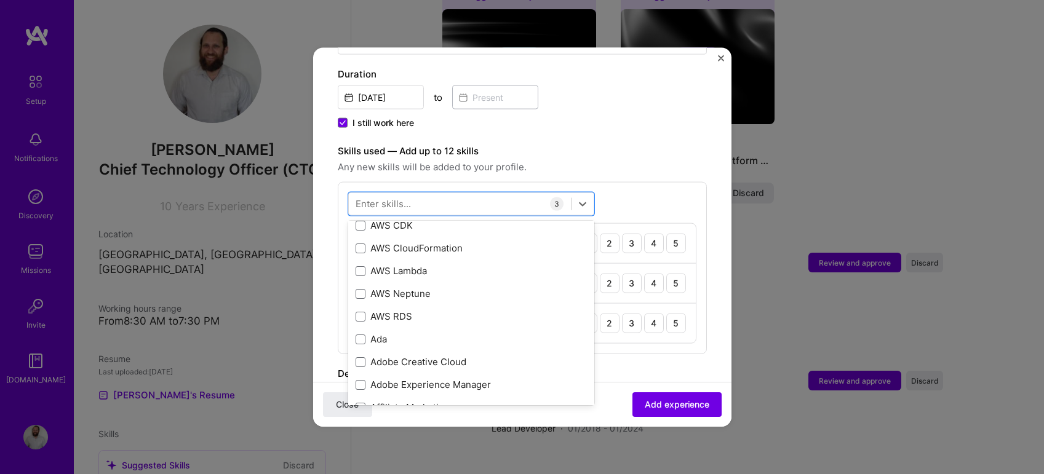
click at [440, 264] on div "AWS Lambda" at bounding box center [471, 270] width 231 height 13
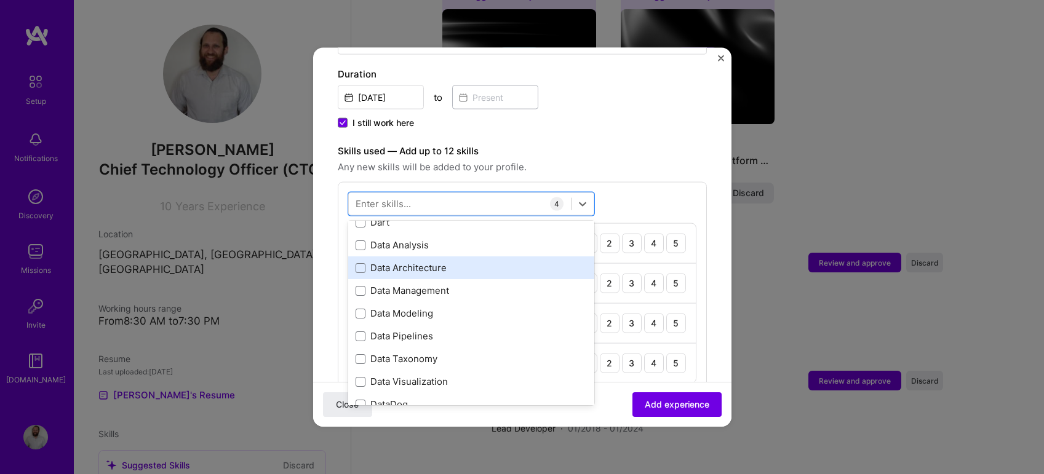
click at [429, 261] on div "Data Architecture" at bounding box center [471, 267] width 231 height 13
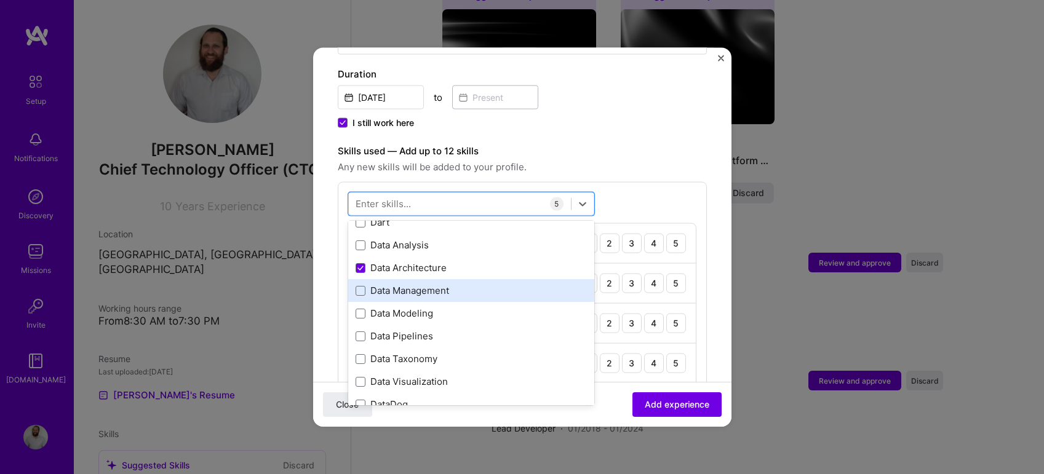
click at [424, 279] on div "Data Management" at bounding box center [471, 290] width 246 height 23
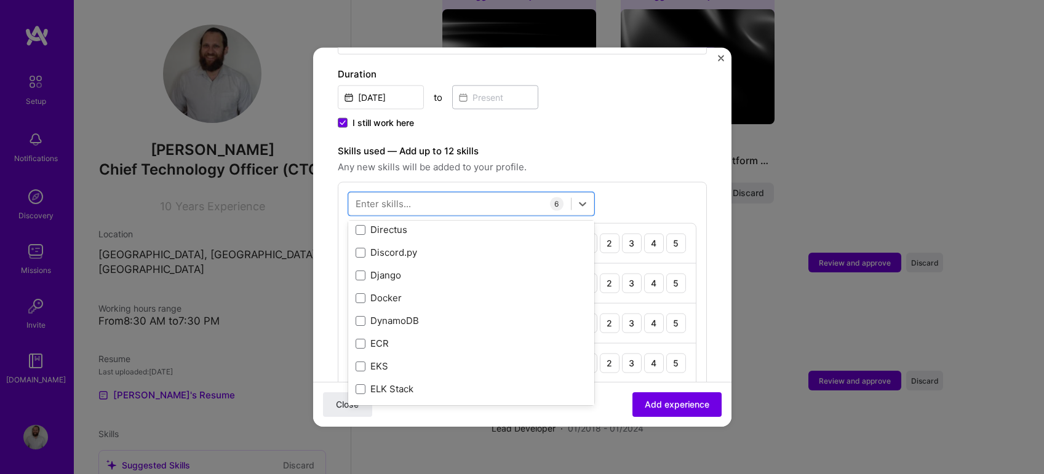
scroll to position [2371, 0]
click at [424, 284] on div "Docker" at bounding box center [471, 295] width 246 height 23
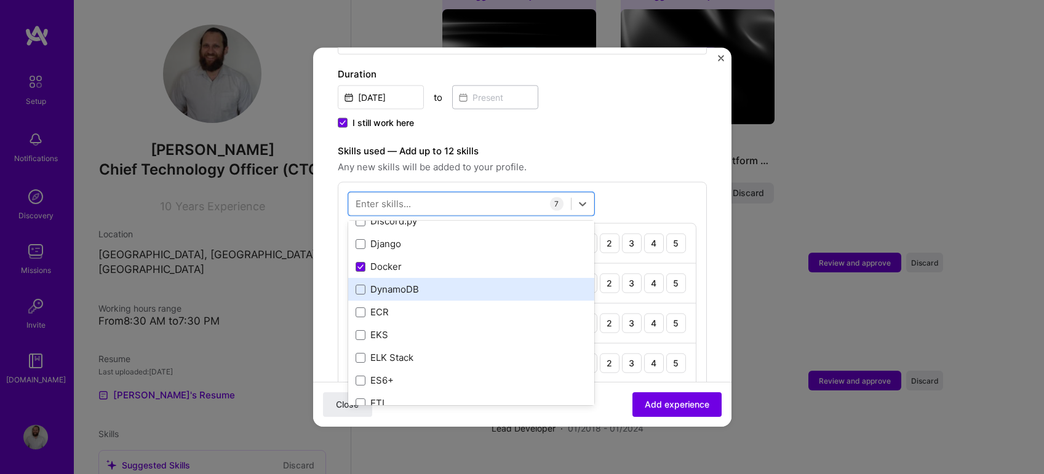
click at [421, 283] on div "DynamoDB" at bounding box center [471, 289] width 231 height 13
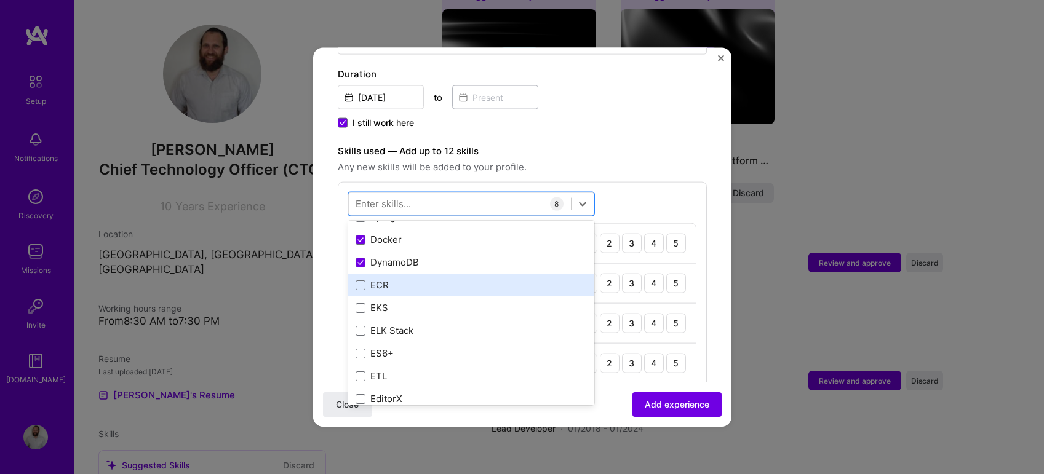
click at [420, 279] on div "ECR" at bounding box center [471, 285] width 231 height 13
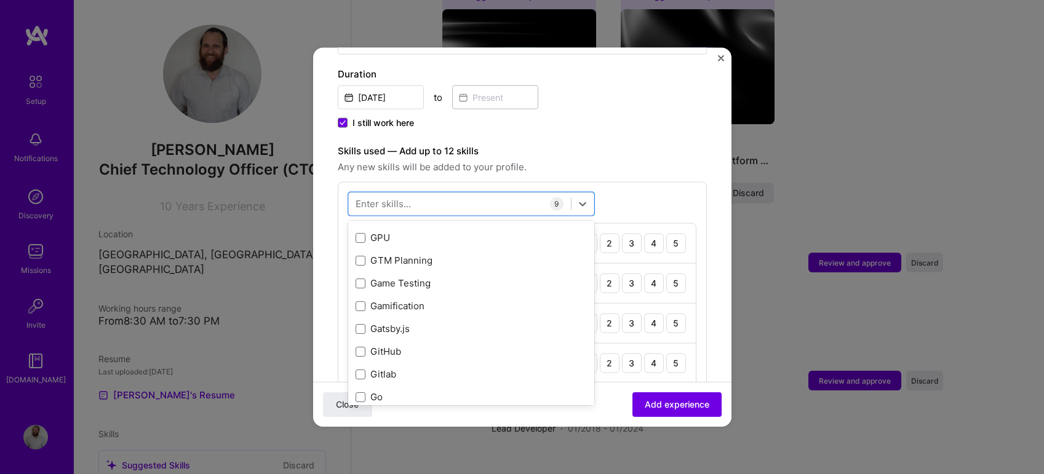
scroll to position [3272, 0]
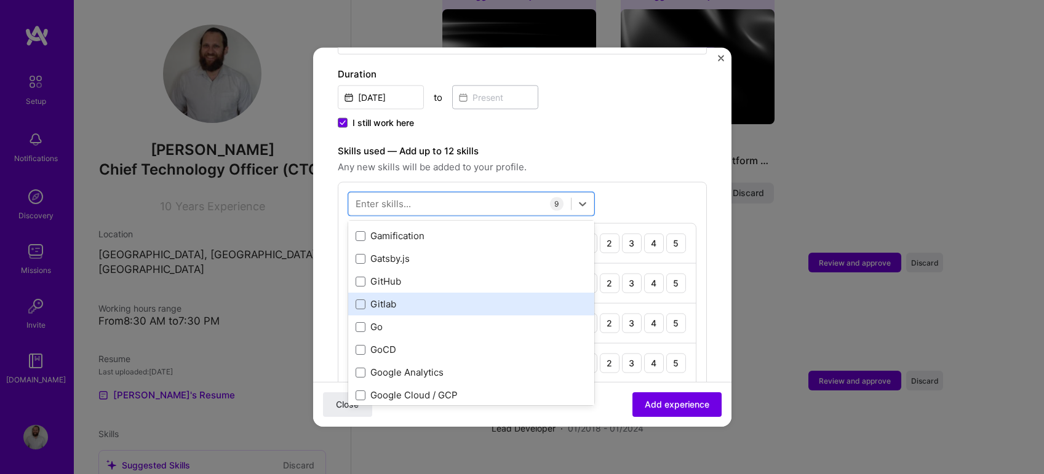
click at [411, 298] on div "Gitlab" at bounding box center [471, 304] width 231 height 13
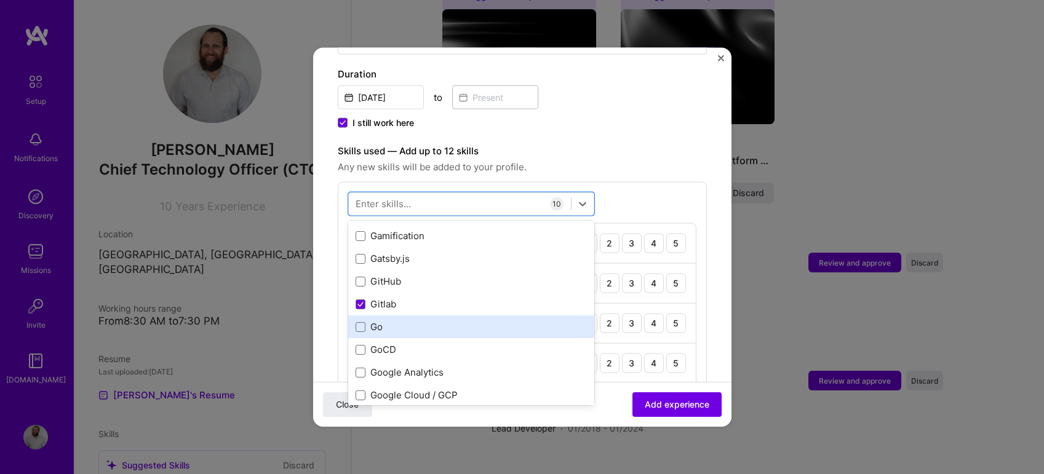
click at [397, 320] on div "Go" at bounding box center [471, 326] width 231 height 13
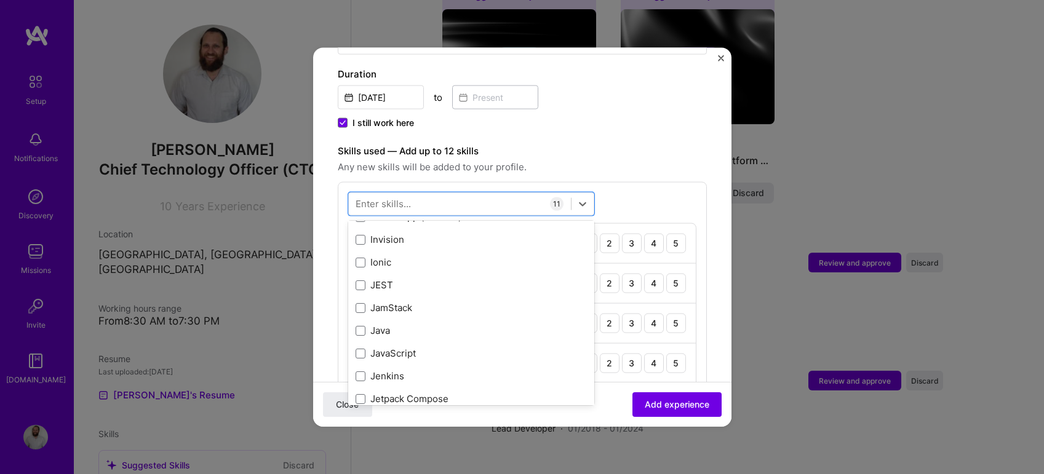
scroll to position [3933, 0]
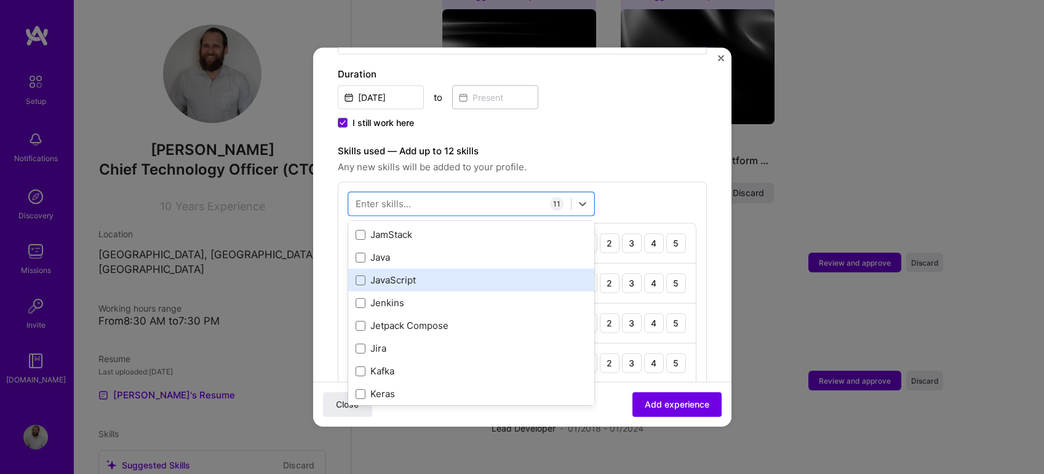
click at [417, 274] on div "JavaScript" at bounding box center [471, 280] width 231 height 13
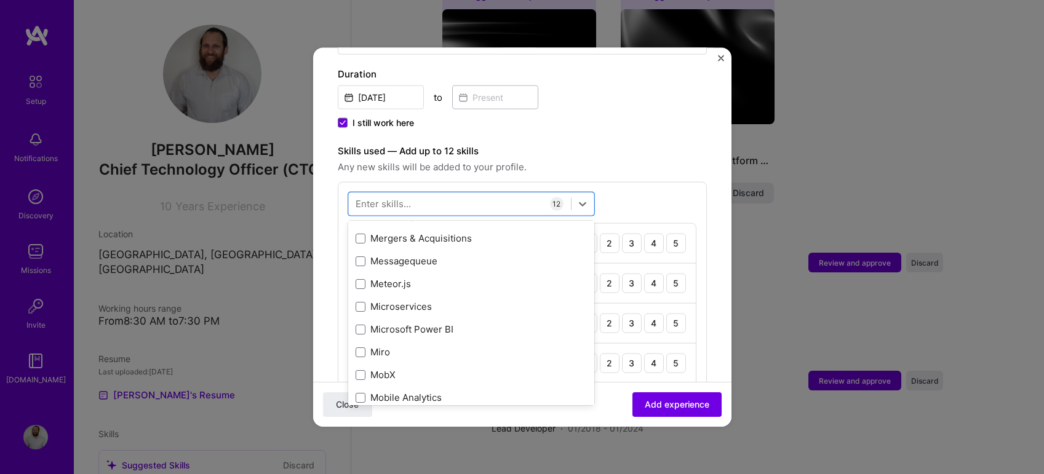
scroll to position [4622, 0]
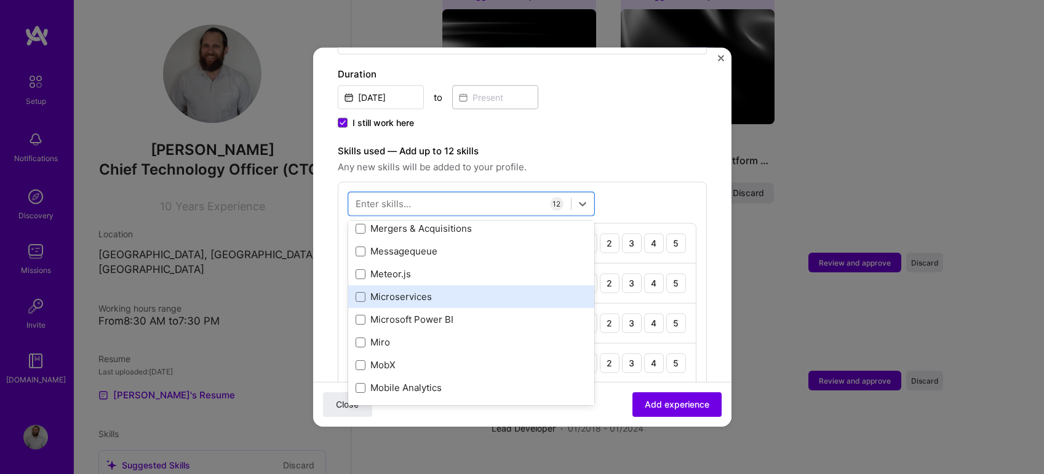
click at [410, 290] on div "Microservices" at bounding box center [471, 296] width 231 height 13
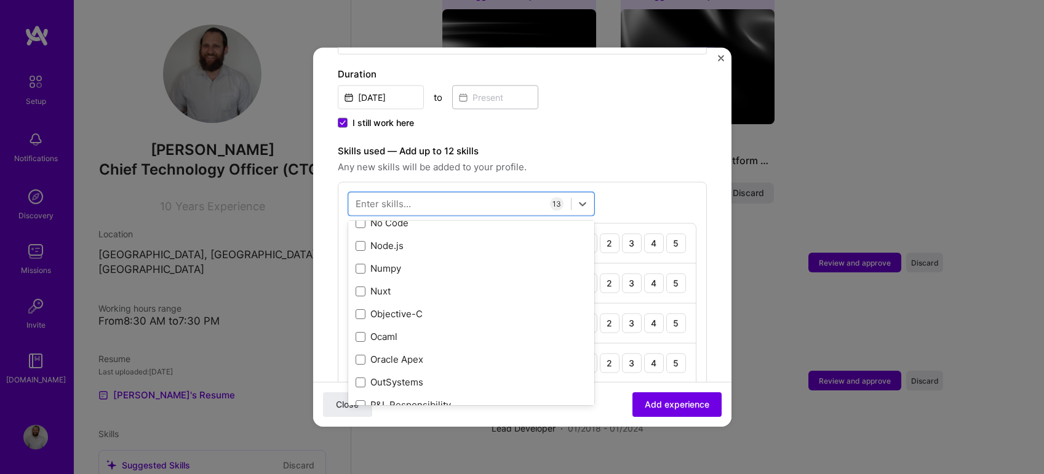
scroll to position [5061, 0]
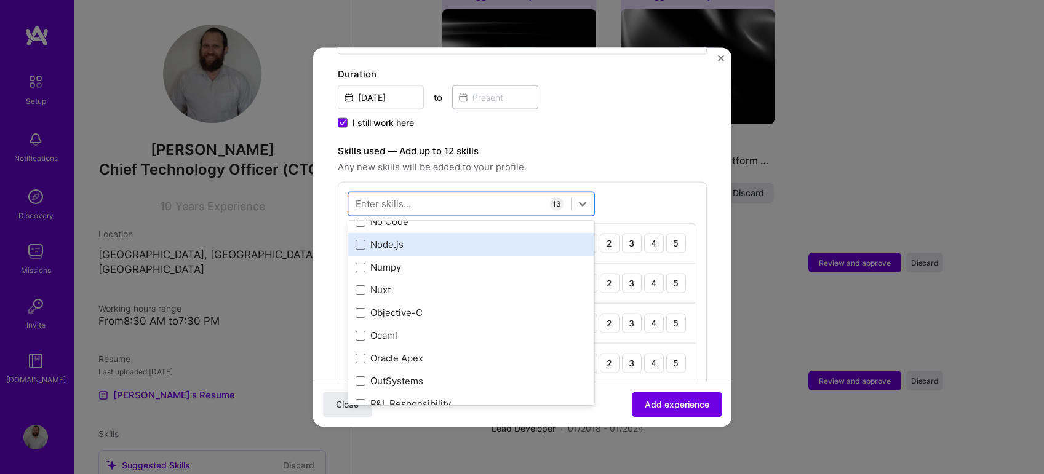
click at [403, 238] on div "Node.js" at bounding box center [471, 244] width 231 height 13
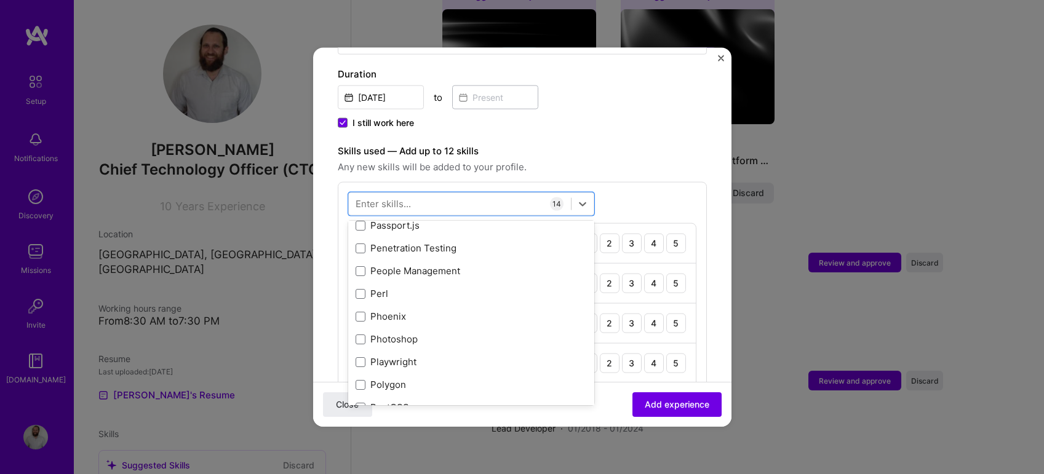
scroll to position [5427, 0]
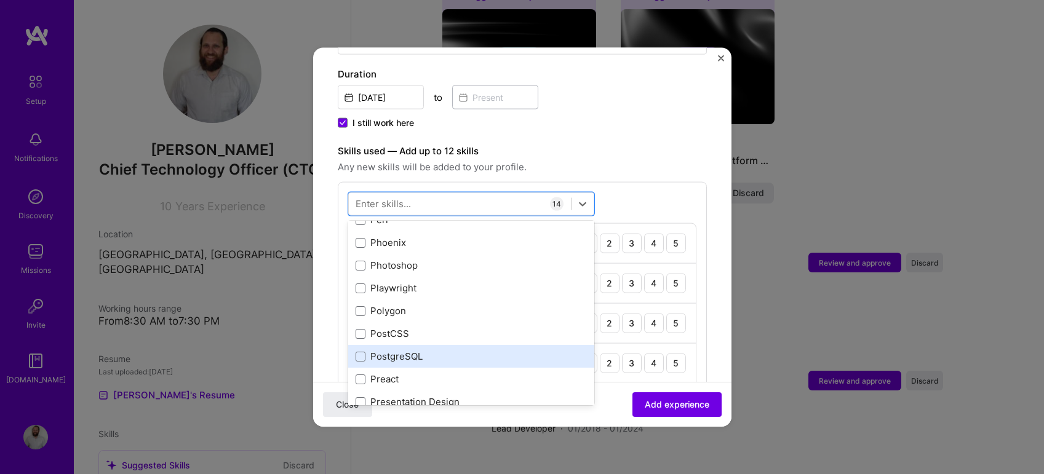
click at [392, 350] on div "PostgreSQL" at bounding box center [471, 356] width 231 height 13
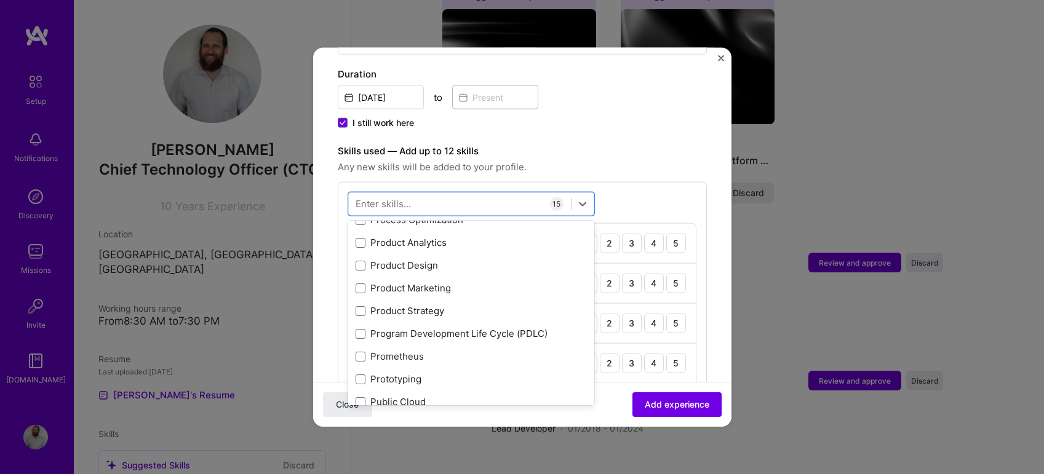
scroll to position [5660, 0]
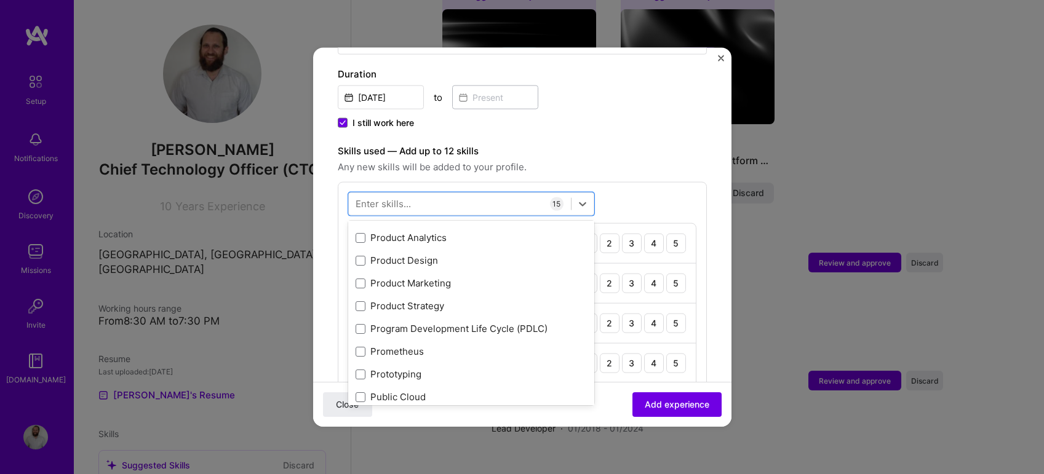
click at [390, 197] on div "Enter skills..." at bounding box center [383, 203] width 55 height 13
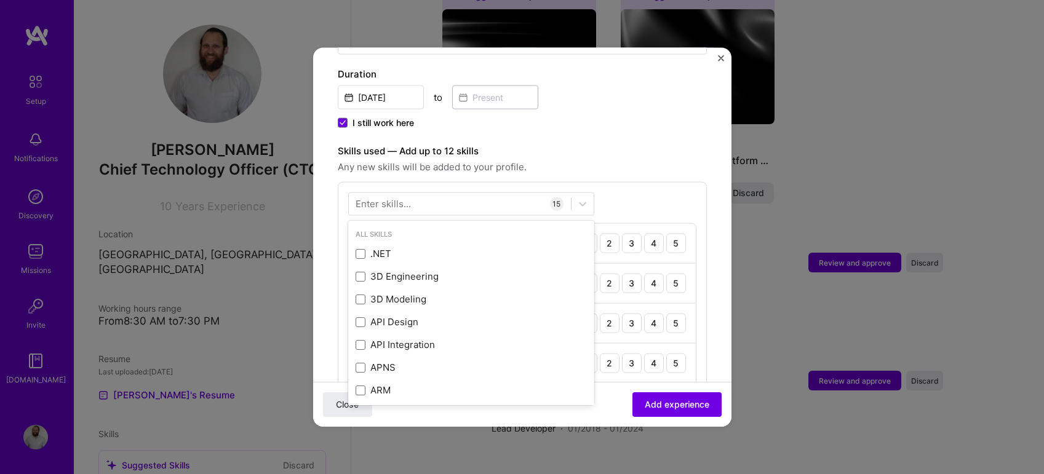
click at [389, 197] on div "Enter skills..." at bounding box center [383, 203] width 55 height 13
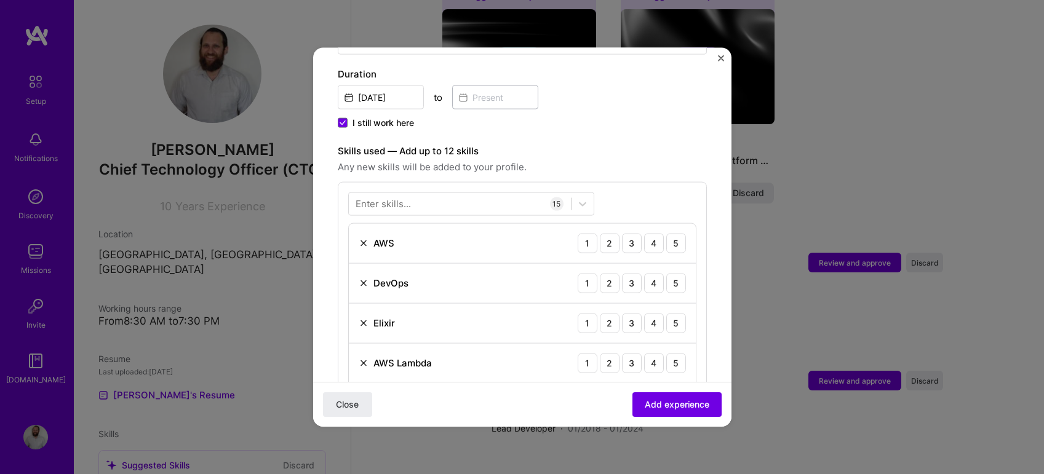
click at [387, 197] on div "Enter skills..." at bounding box center [383, 203] width 55 height 13
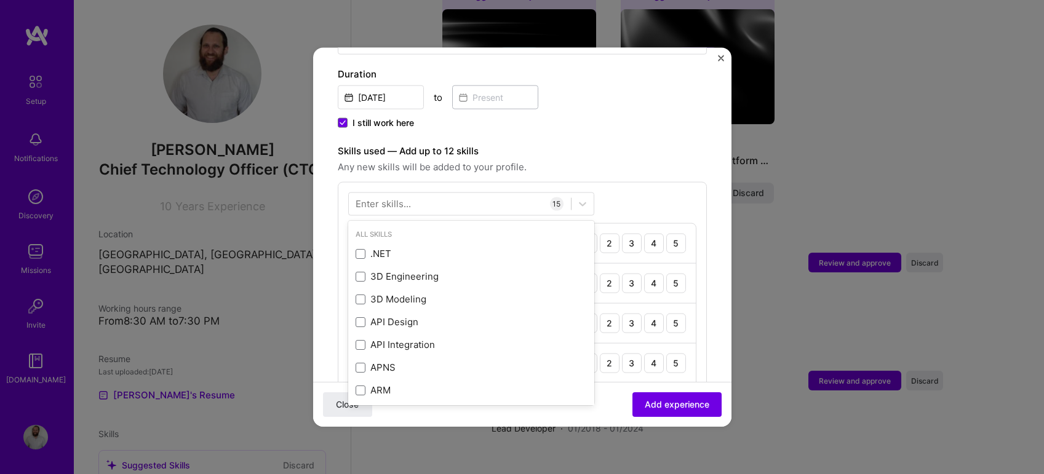
click at [382, 197] on div "Enter skills..." at bounding box center [383, 203] width 55 height 13
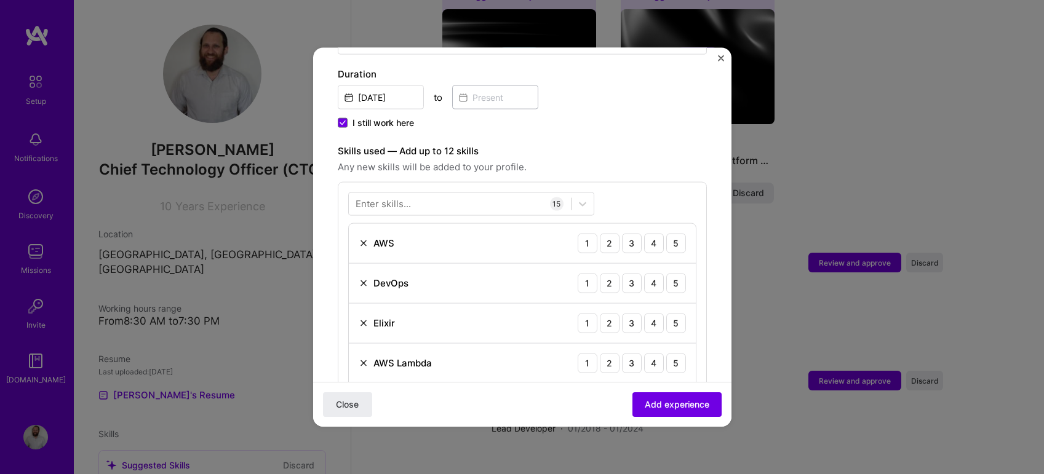
click at [373, 197] on div "Enter skills..." at bounding box center [383, 203] width 55 height 13
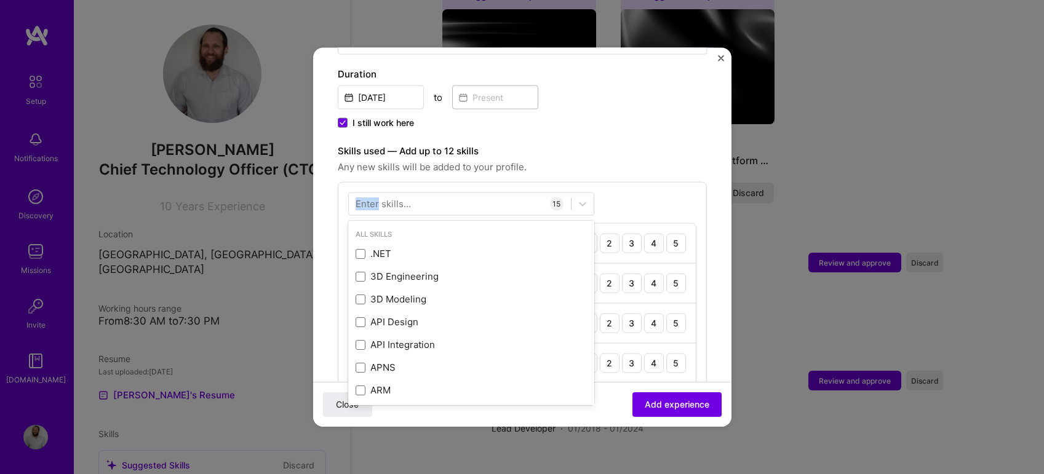
click at [373, 197] on div "Enter skills..." at bounding box center [383, 203] width 55 height 13
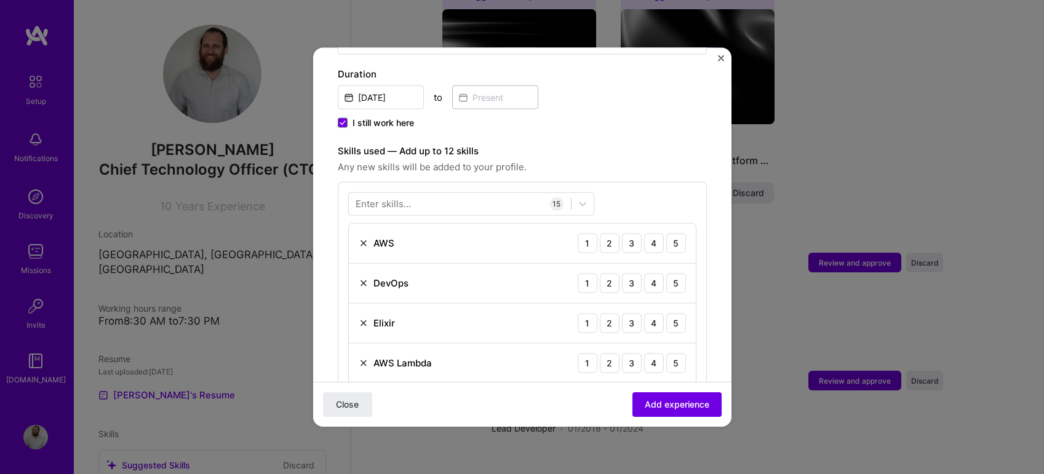
click at [364, 197] on div "Enter skills..." at bounding box center [383, 203] width 55 height 13
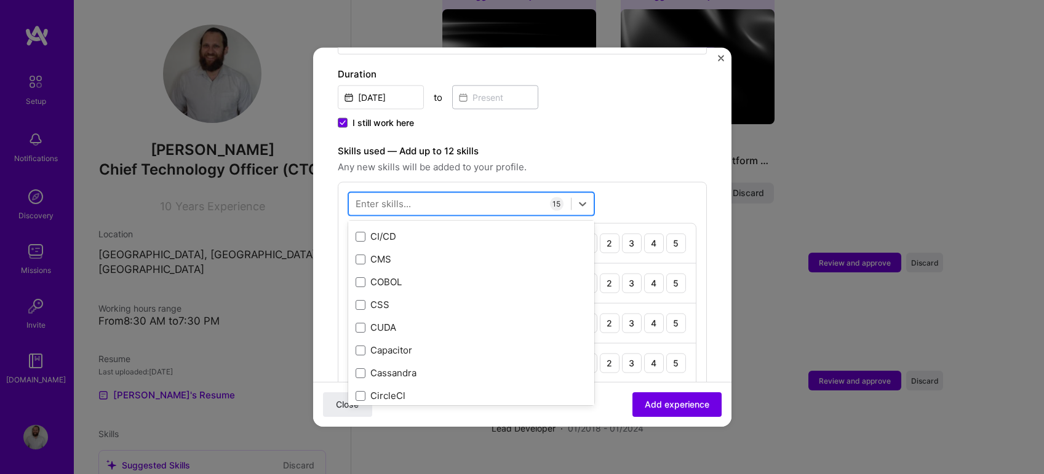
click at [395, 198] on div at bounding box center [460, 204] width 222 height 20
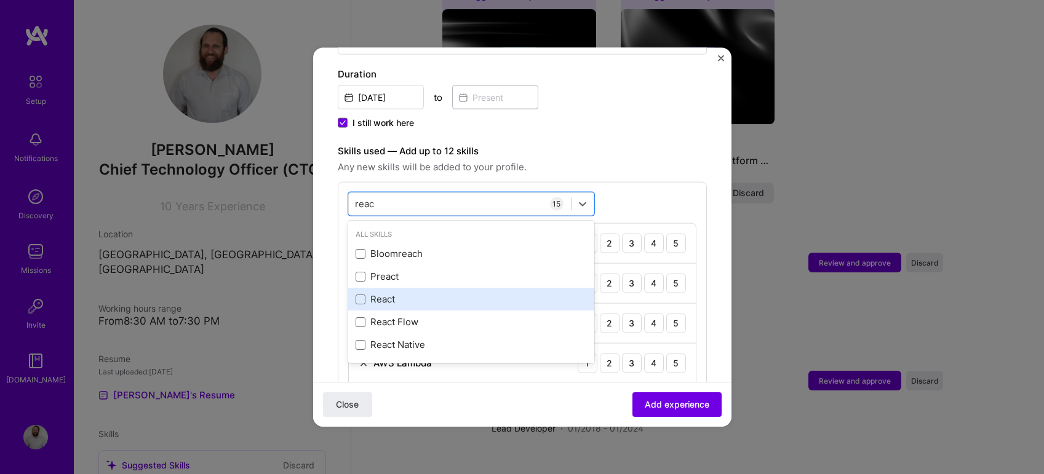
click at [387, 293] on div "React" at bounding box center [471, 299] width 231 height 13
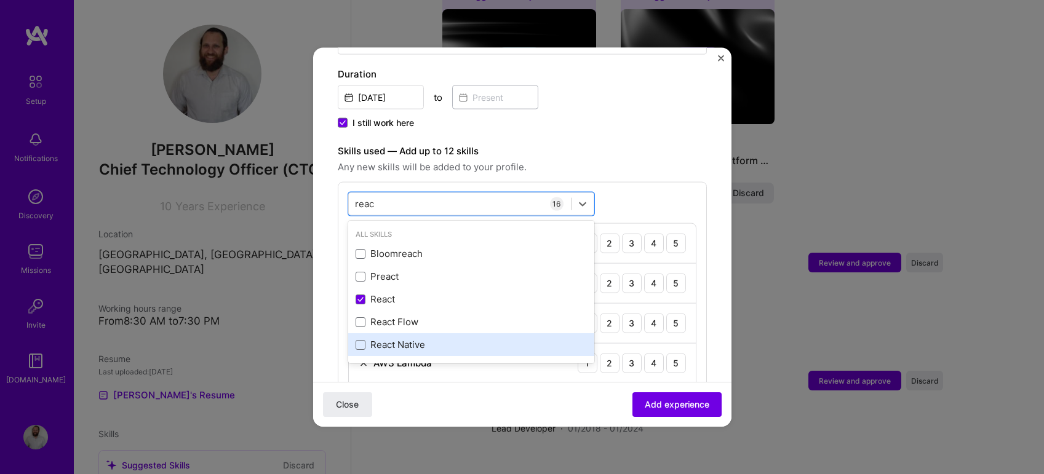
click at [388, 340] on div "React Native" at bounding box center [471, 344] width 246 height 23
type input "reac"
click at [589, 125] on div "Adding suggested job This job is suggested based on your LinkedIn, resume or [D…" at bounding box center [522, 477] width 369 height 1497
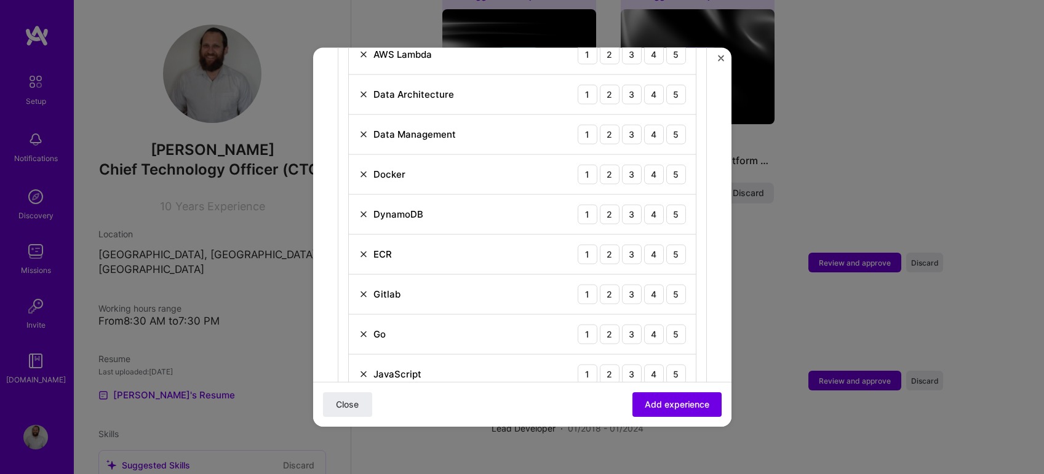
scroll to position [648, 0]
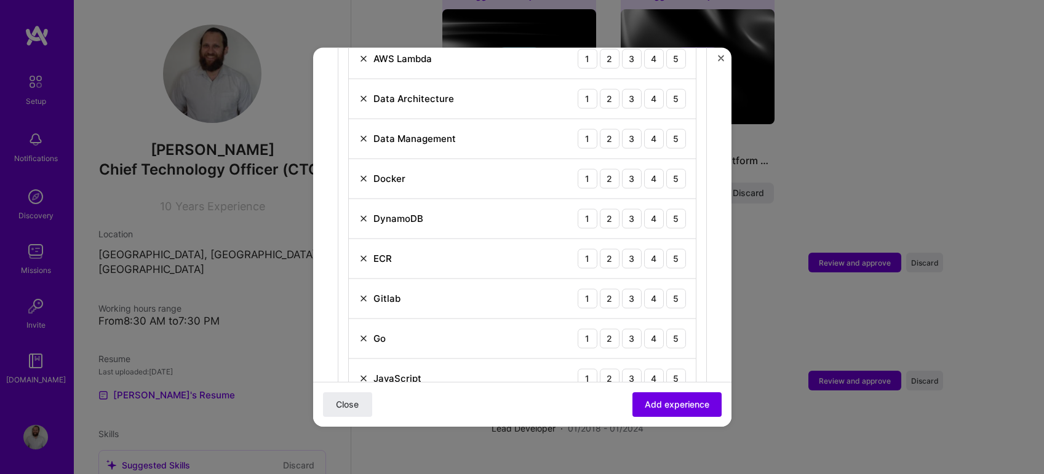
click at [364, 293] on img at bounding box center [364, 298] width 10 height 10
click at [364, 253] on img at bounding box center [364, 258] width 10 height 10
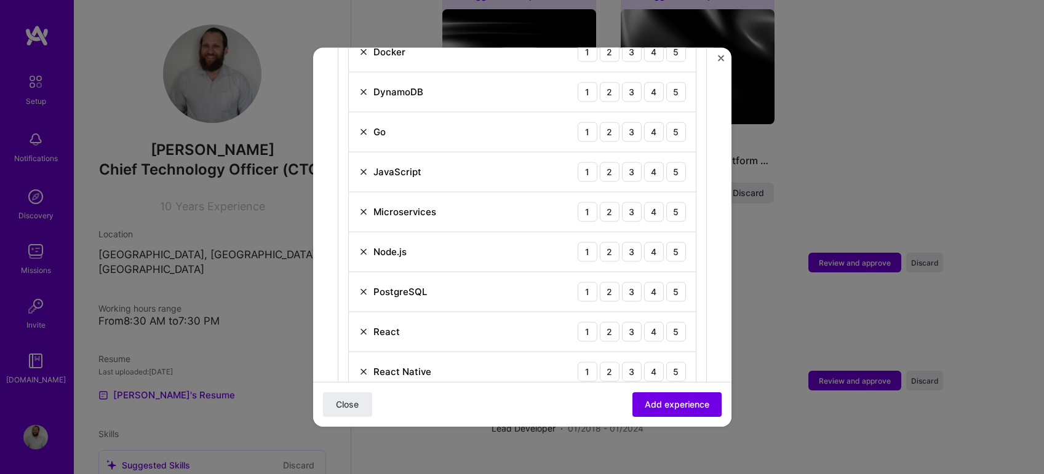
scroll to position [775, 0]
click at [364, 206] on img at bounding box center [364, 211] width 10 height 10
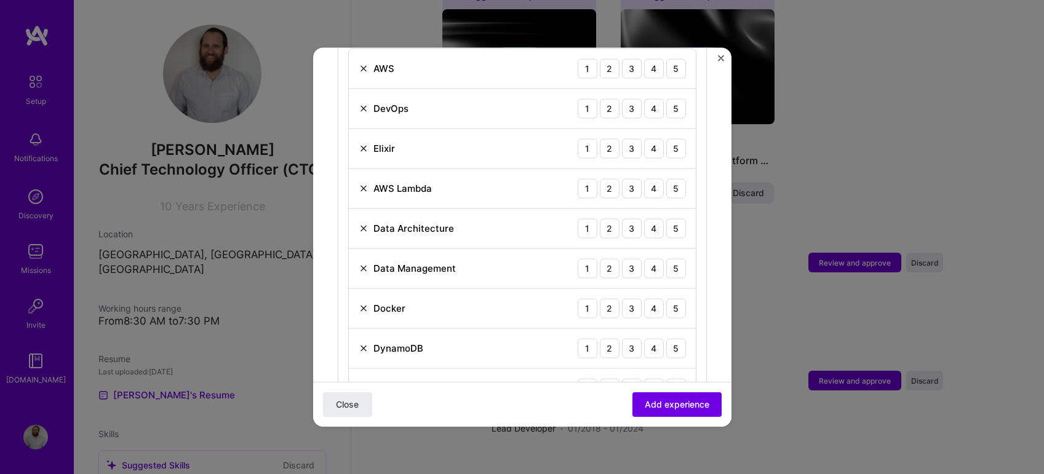
click at [360, 303] on img at bounding box center [364, 308] width 10 height 10
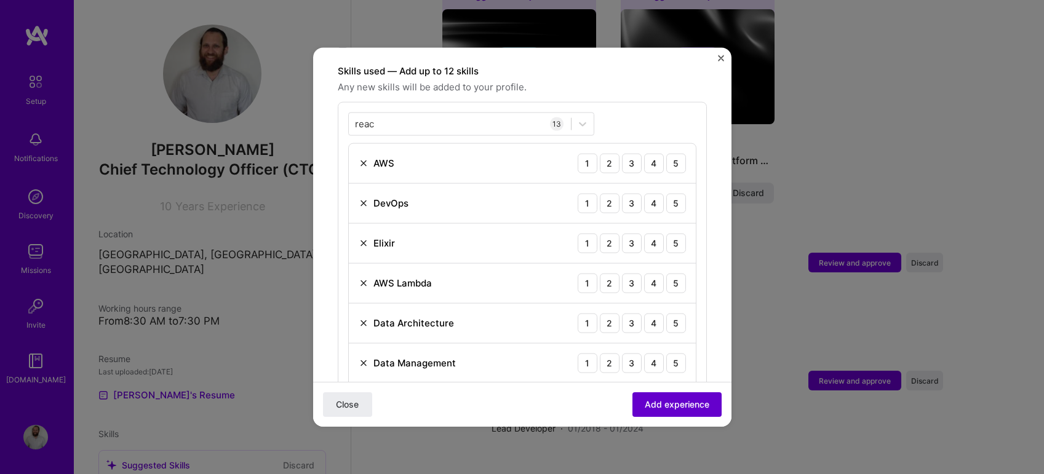
click at [653, 402] on span "Add experience" at bounding box center [677, 405] width 65 height 12
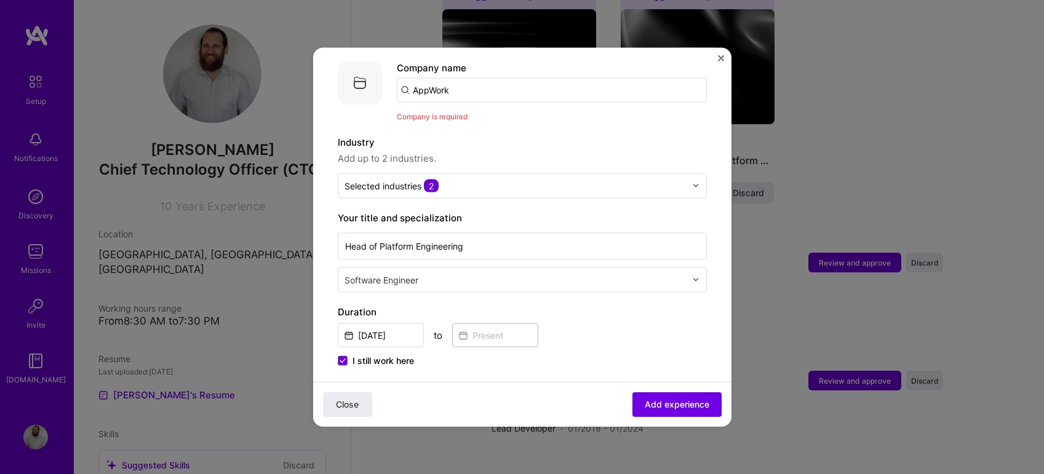
scroll to position [63, 0]
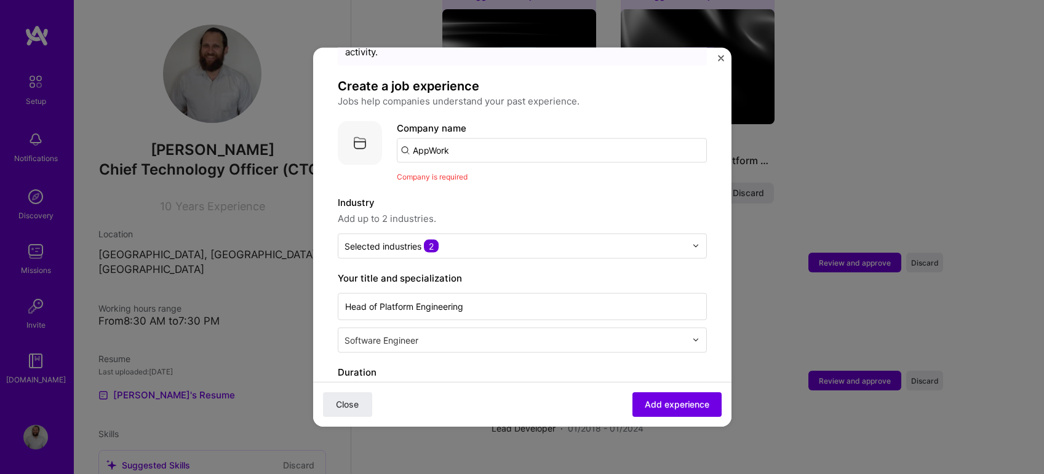
click at [466, 145] on input "AppWork" at bounding box center [552, 150] width 310 height 25
click at [461, 138] on input "AppWork" at bounding box center [552, 150] width 310 height 25
type input "AppWork Techno"
click at [455, 178] on span "Add company" at bounding box center [431, 184] width 59 height 13
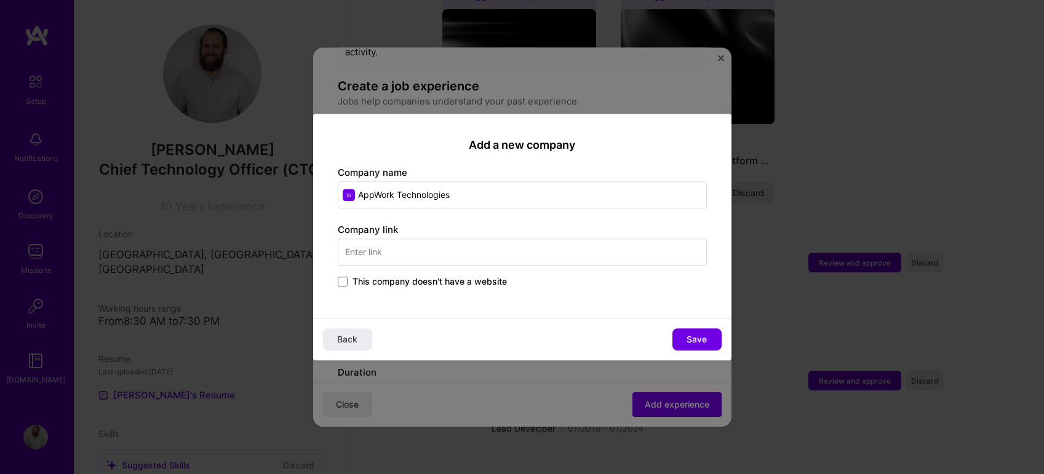
type input "AppWork Technologies"
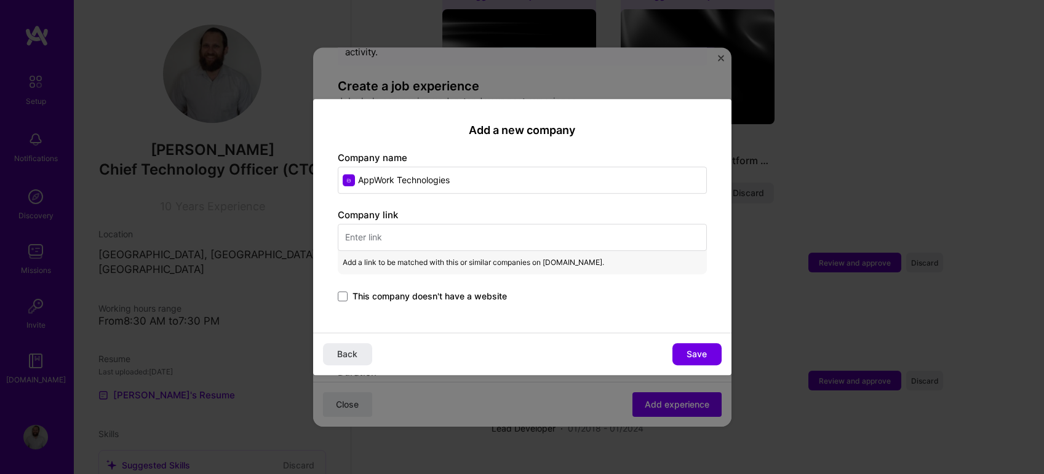
click at [391, 235] on input "text" at bounding box center [522, 237] width 369 height 27
paste input "[URL][DOMAIN_NAME]"
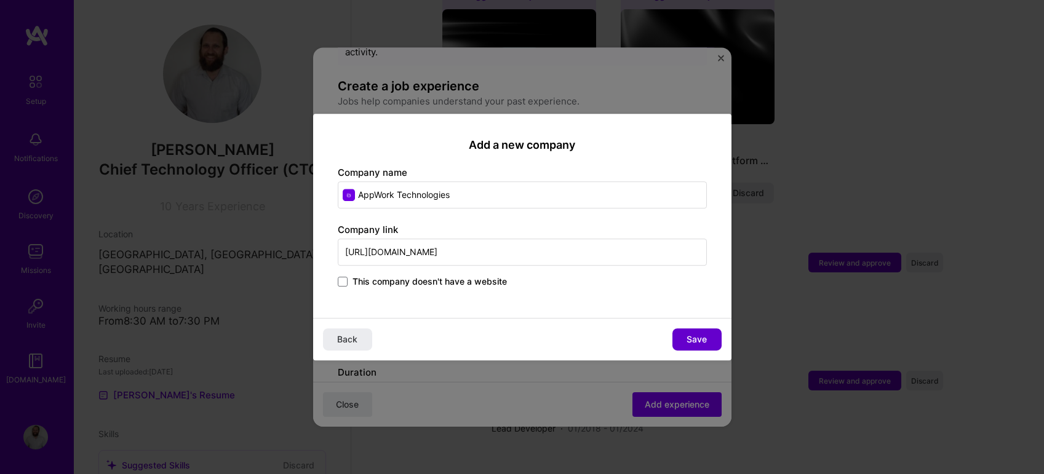
type input "[URL][DOMAIN_NAME]"
click at [719, 341] on button "Save" at bounding box center [696, 339] width 49 height 22
type input "AppWork Technologies"
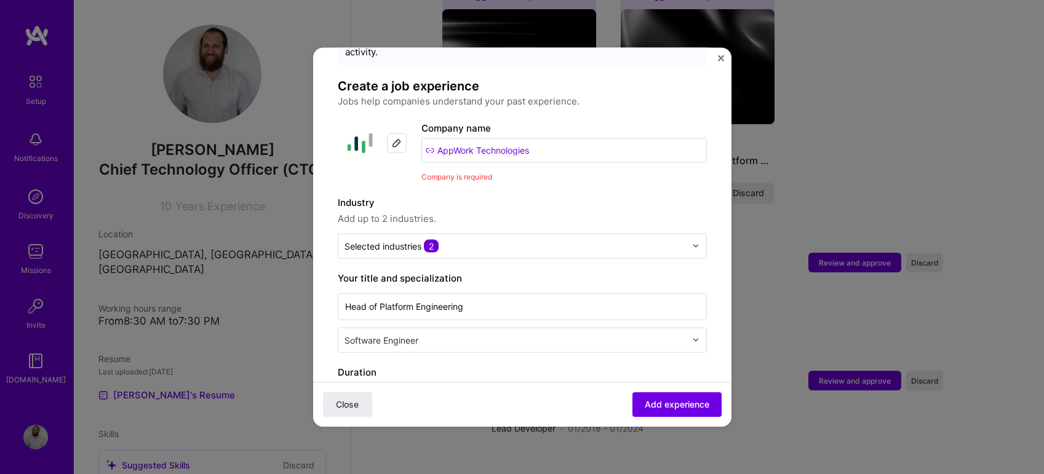
click at [486, 138] on input "AppWork Technologies" at bounding box center [563, 150] width 285 height 25
click at [653, 413] on button "Add experience" at bounding box center [676, 404] width 89 height 25
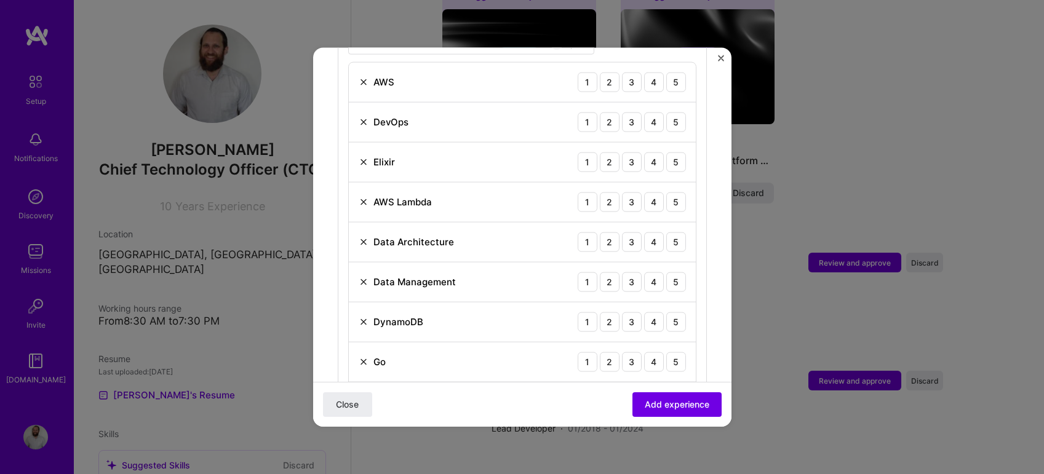
scroll to position [505, 0]
click at [357, 264] on div "Data Management 1 2 3 4 5" at bounding box center [522, 281] width 347 height 40
click at [363, 276] on img at bounding box center [364, 281] width 10 height 10
click at [640, 392] on button "Add experience" at bounding box center [676, 404] width 89 height 25
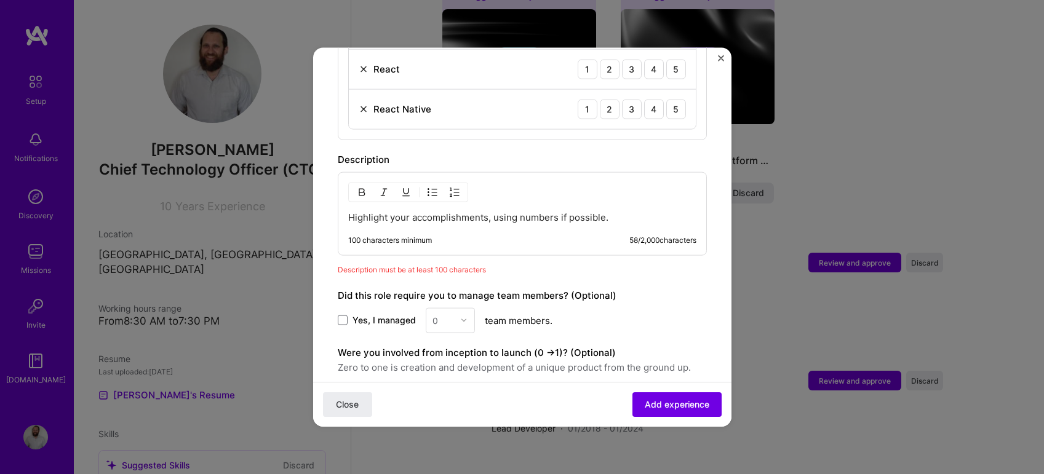
scroll to position [913, 0]
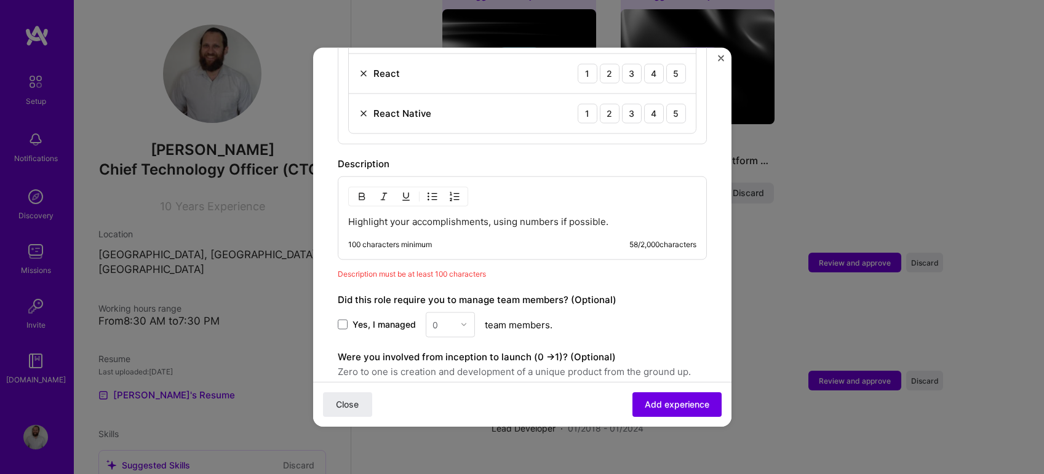
click at [448, 215] on p "Highlight your accomplishments, using numbers if possible." at bounding box center [522, 221] width 348 height 12
click at [431, 215] on p "Highlight your accomplishments, using numbers if possible." at bounding box center [522, 221] width 348 height 12
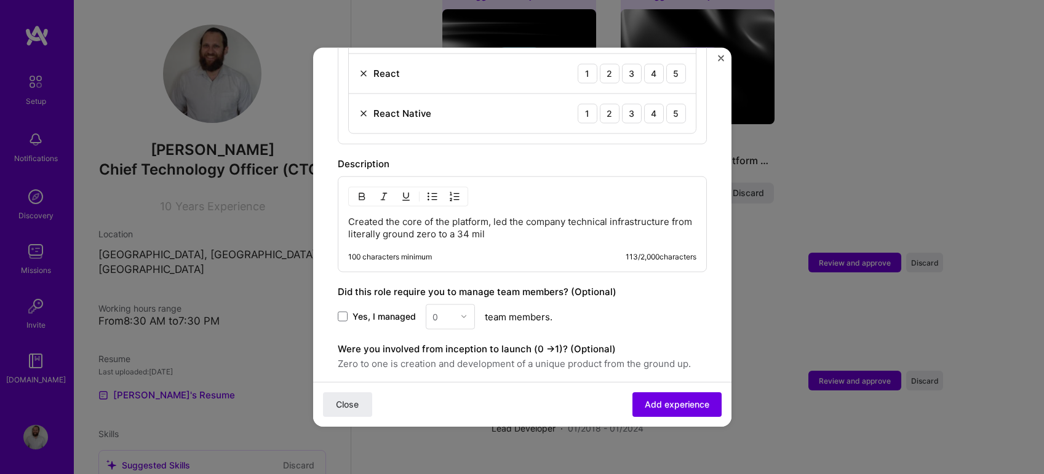
click at [456, 222] on p "Created the core of the platform, led the company technical infrastructure from…" at bounding box center [522, 227] width 348 height 25
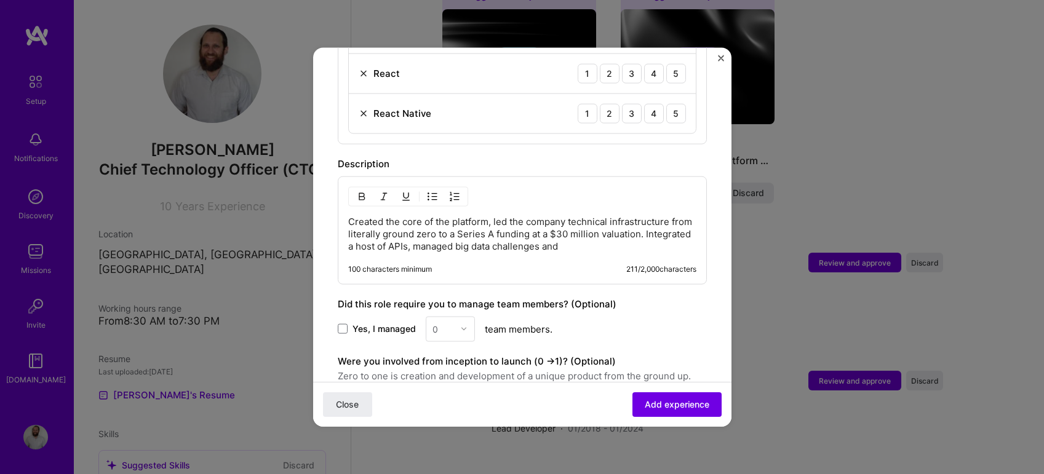
click at [374, 323] on span "Yes, I managed" at bounding box center [383, 329] width 63 height 12
click at [0, 0] on input "Yes, I managed" at bounding box center [0, 0] width 0 height 0
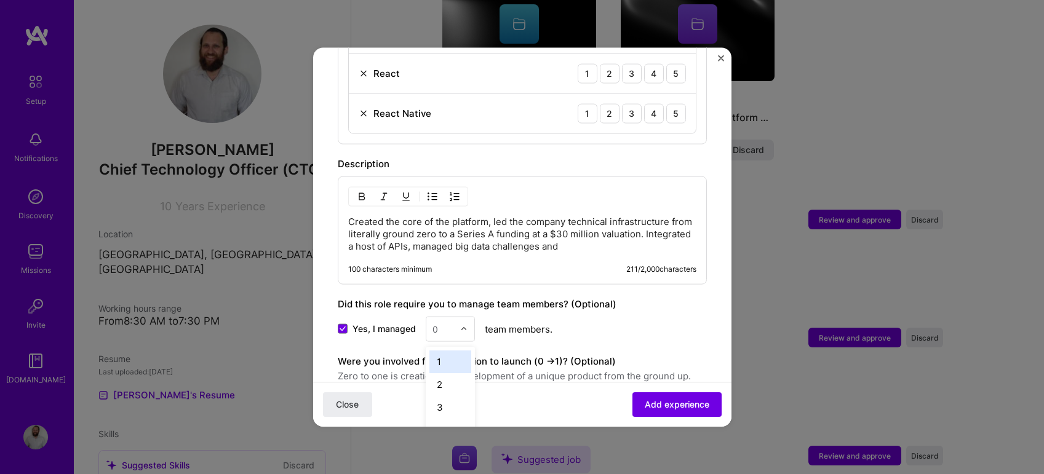
click at [447, 322] on input "text" at bounding box center [443, 328] width 22 height 13
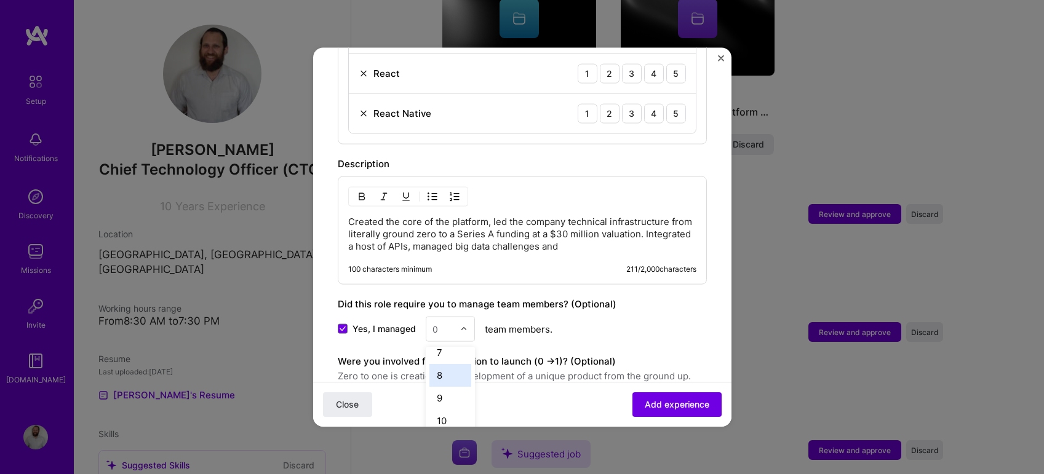
scroll to position [149, 0]
click at [454, 366] on div "8" at bounding box center [450, 371] width 42 height 23
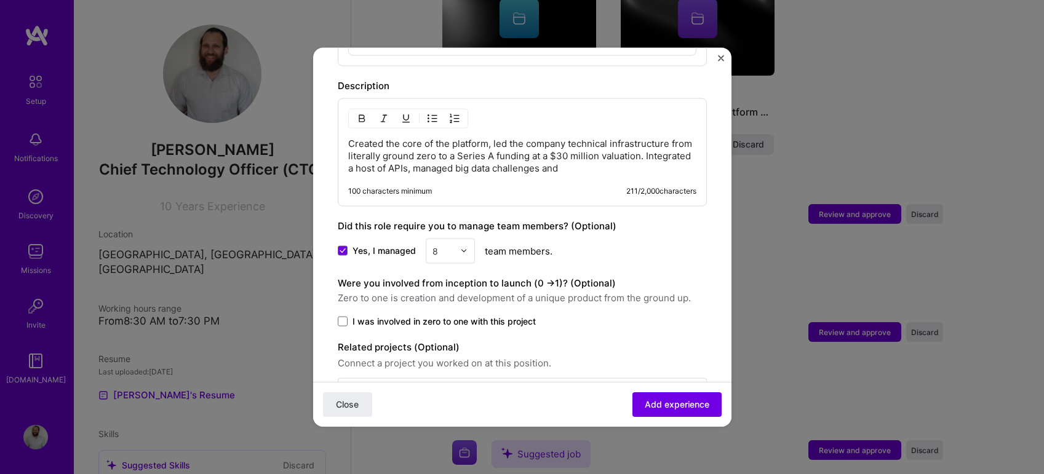
scroll to position [1002, 0]
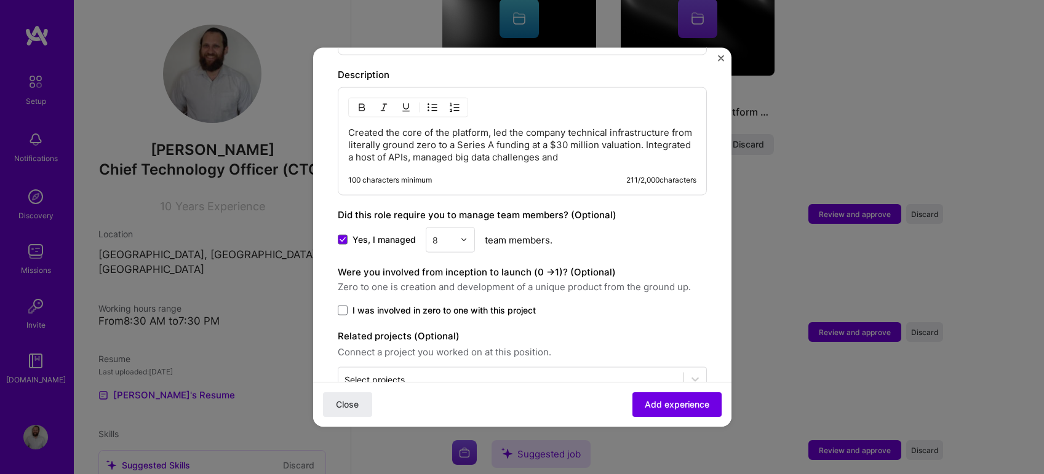
click at [369, 304] on span "I was involved in zero to one with this project" at bounding box center [443, 310] width 183 height 12
click at [0, 0] on input "I was involved in zero to one with this project" at bounding box center [0, 0] width 0 height 0
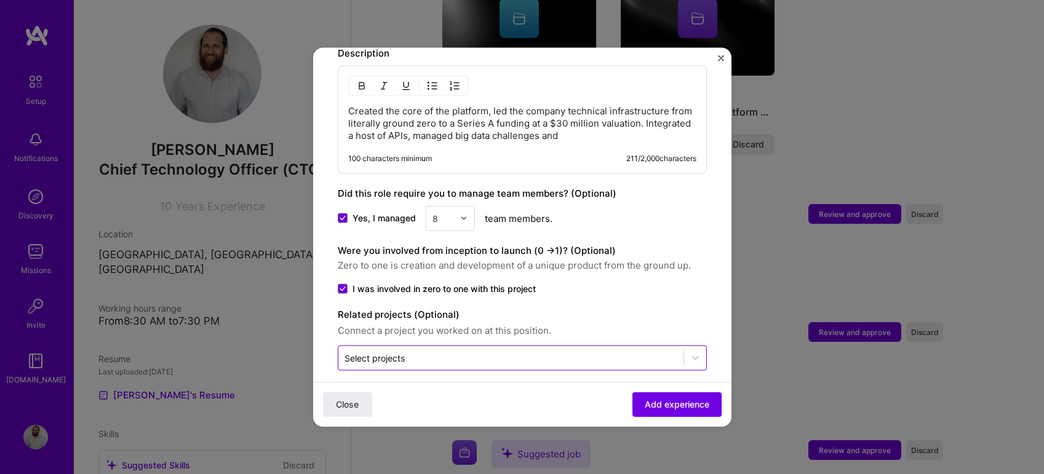
click at [427, 351] on input "text" at bounding box center [510, 357] width 333 height 13
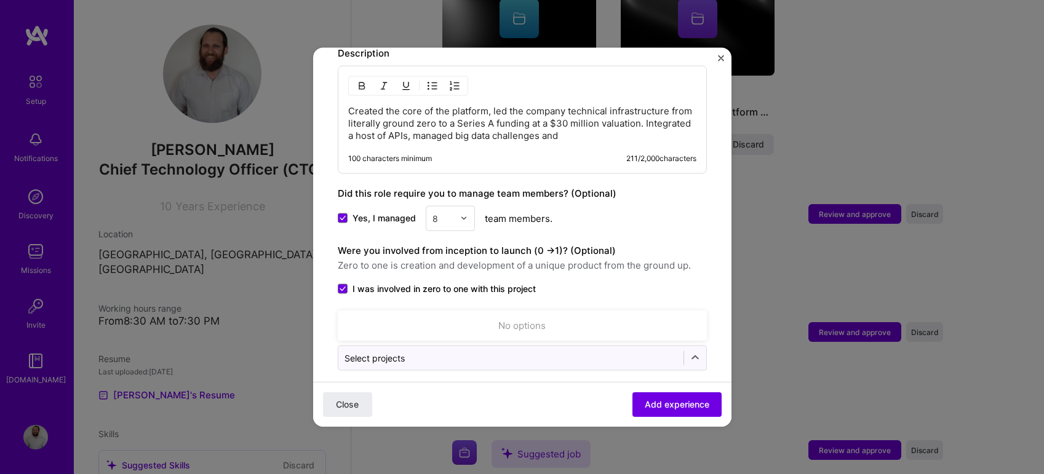
click at [608, 282] on label "I was involved in zero to one with this project" at bounding box center [522, 288] width 369 height 12
click at [0, 0] on input "I was involved in zero to one with this project" at bounding box center [0, 0] width 0 height 0
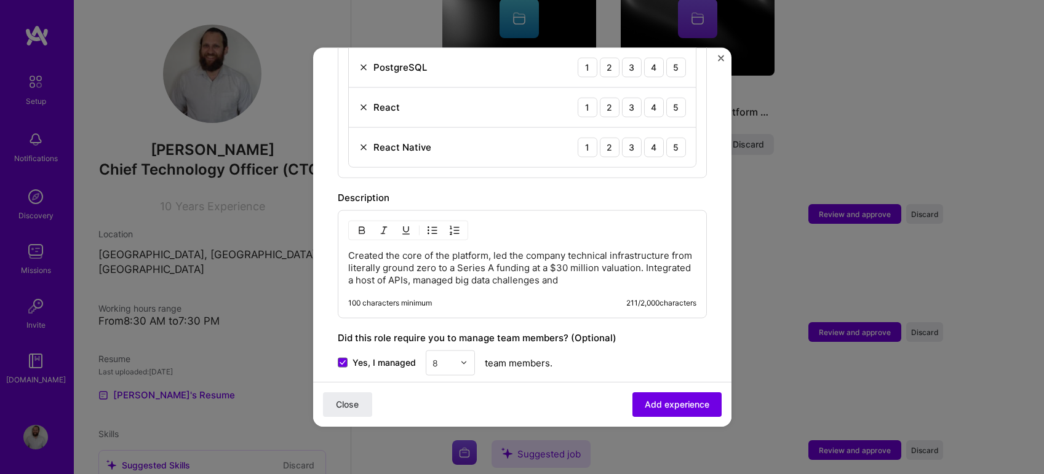
scroll to position [864, 0]
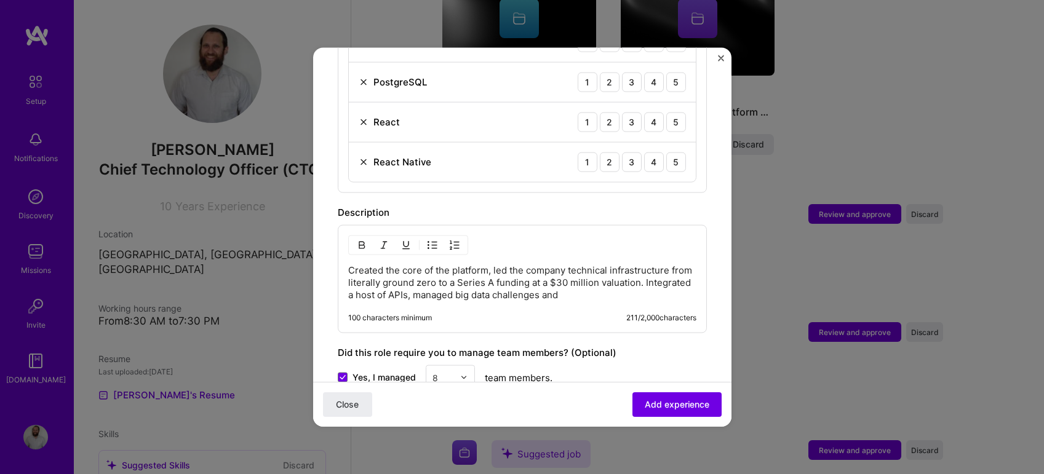
click at [589, 285] on p "Created the core of the platform, led the company technical infrastructure from…" at bounding box center [522, 282] width 348 height 37
click at [497, 281] on p "Created the core of the platform, led the company technical infrastructure from…" at bounding box center [522, 282] width 348 height 37
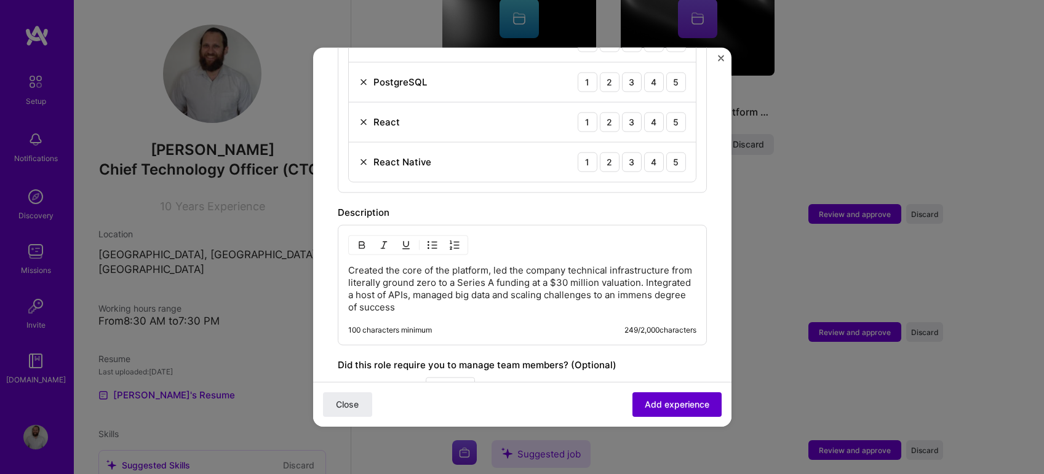
click at [648, 405] on span "Add experience" at bounding box center [677, 405] width 65 height 12
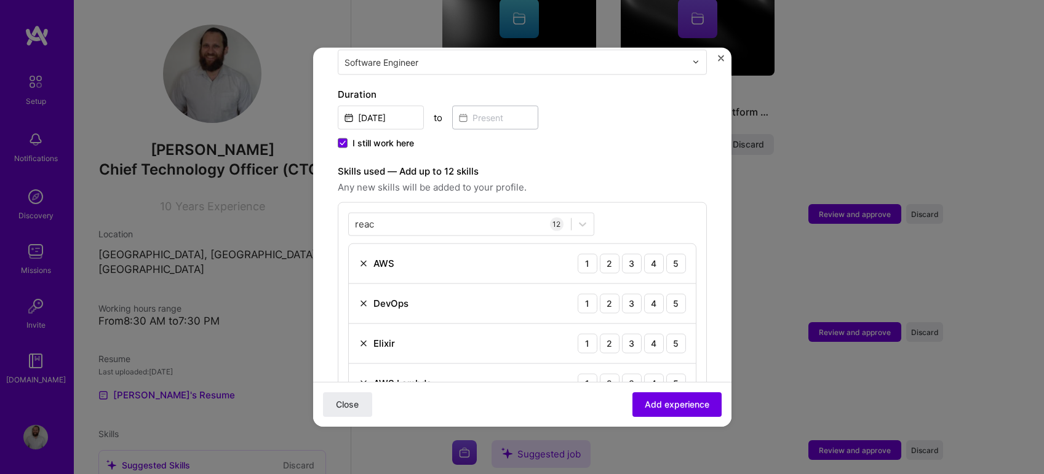
scroll to position [322, 0]
click at [668, 255] on div "5" at bounding box center [676, 265] width 20 height 20
click at [674, 295] on div "5" at bounding box center [676, 305] width 20 height 20
click at [677, 335] on div "5" at bounding box center [676, 345] width 20 height 20
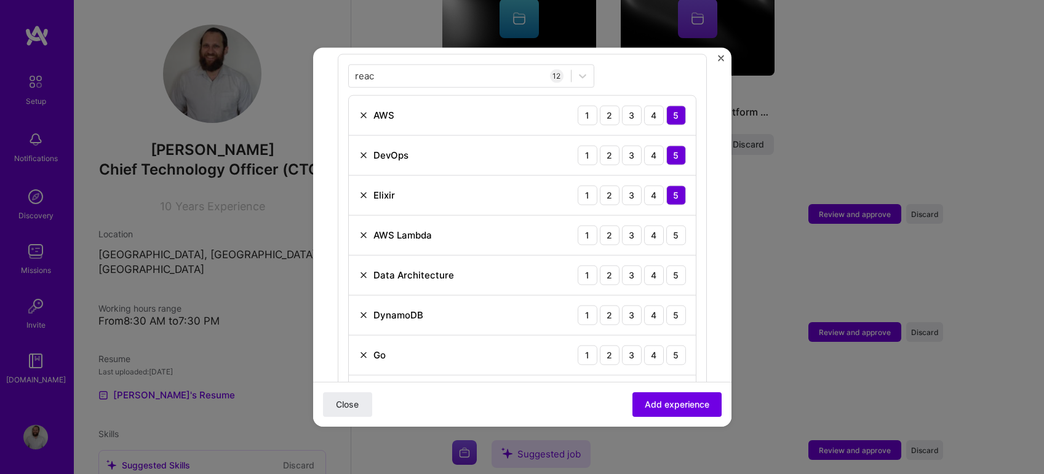
scroll to position [472, 0]
click at [632, 225] on div "3" at bounding box center [632, 235] width 20 height 20
click at [656, 266] on div "4" at bounding box center [654, 274] width 20 height 20
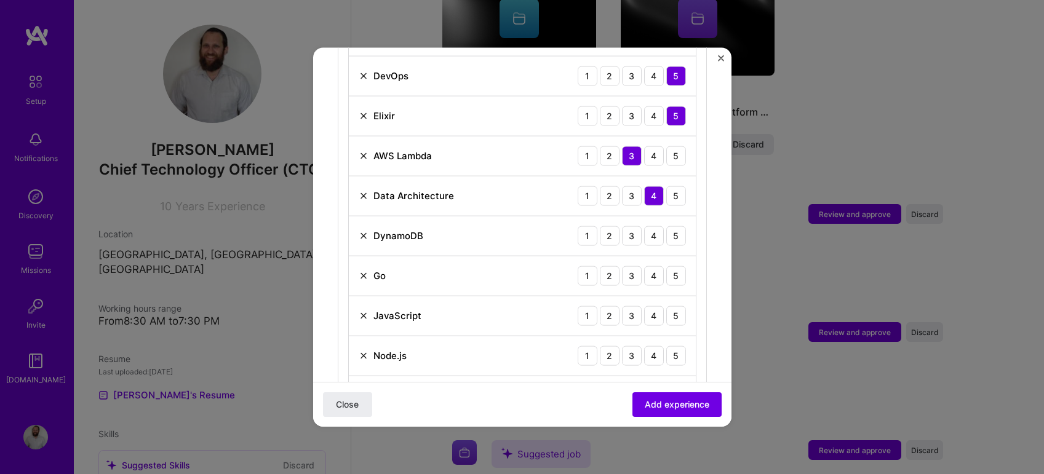
scroll to position [552, 0]
click at [632, 225] on div "3" at bounding box center [632, 235] width 20 height 20
click at [636, 264] on div "3" at bounding box center [632, 274] width 20 height 20
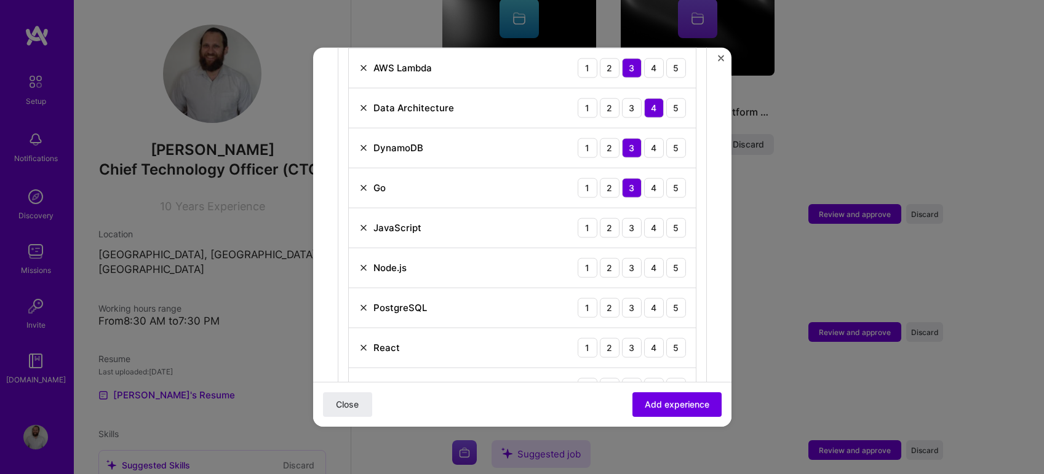
scroll to position [640, 0]
click at [679, 216] on div "5" at bounding box center [676, 226] width 20 height 20
click at [654, 256] on div "4" at bounding box center [654, 266] width 20 height 20
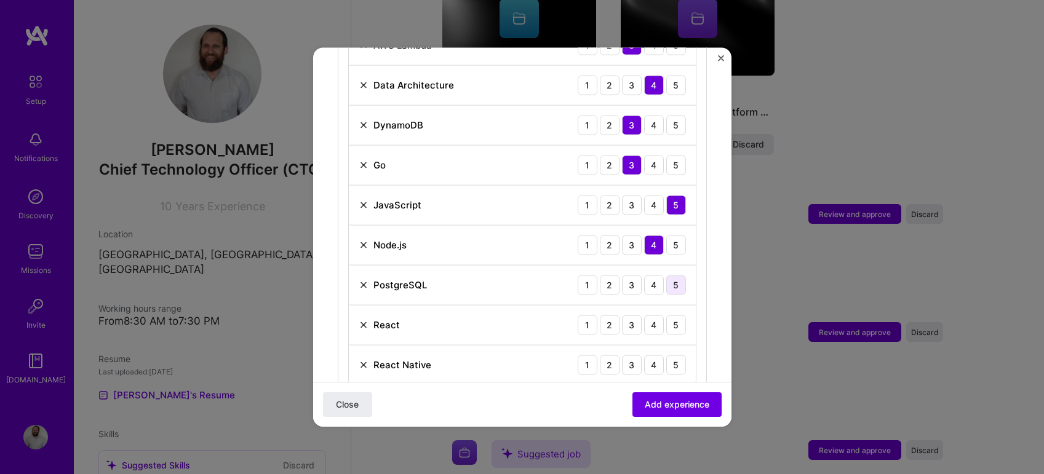
click at [674, 275] on div "5" at bounding box center [676, 285] width 20 height 20
click at [683, 315] on div "5" at bounding box center [676, 325] width 20 height 20
click at [677, 355] on div "5" at bounding box center [676, 365] width 20 height 20
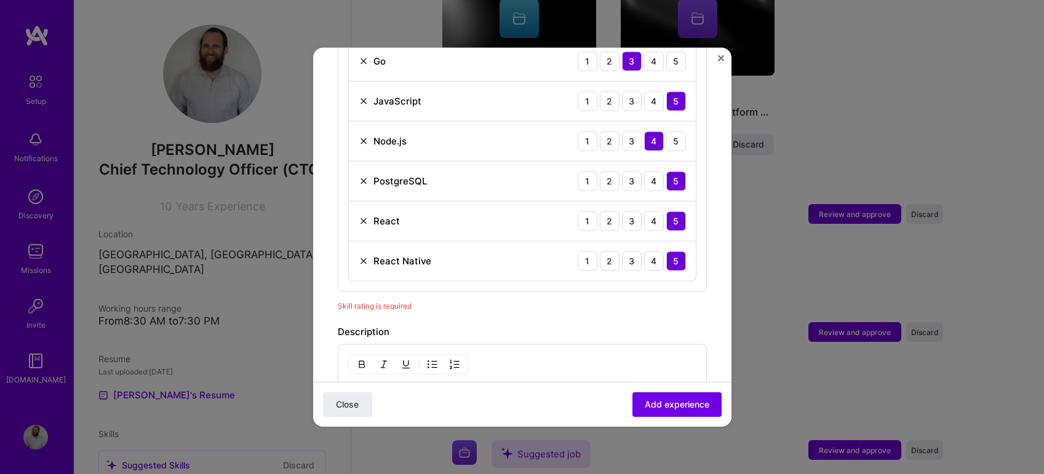
scroll to position [767, 0]
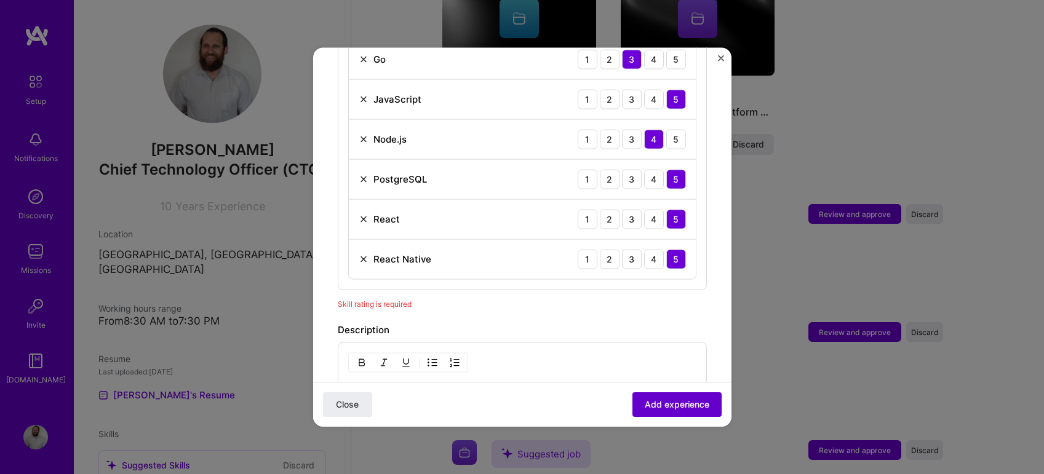
click at [675, 403] on span "Add experience" at bounding box center [677, 405] width 65 height 12
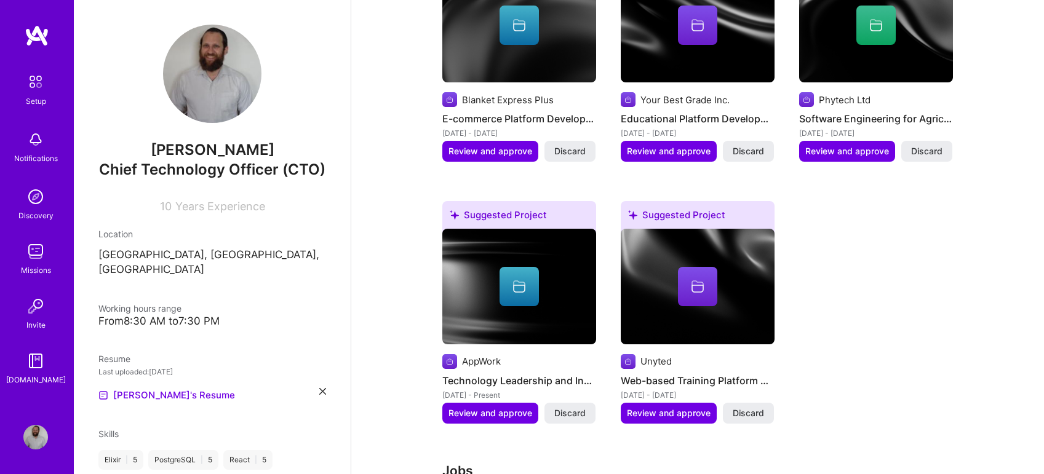
scroll to position [677, 0]
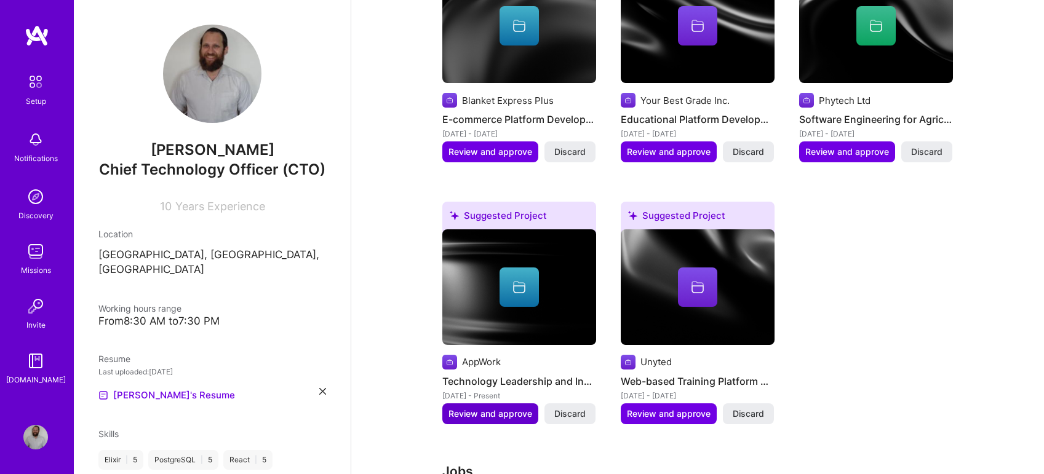
click at [485, 408] on span "Review and approve" at bounding box center [490, 414] width 84 height 12
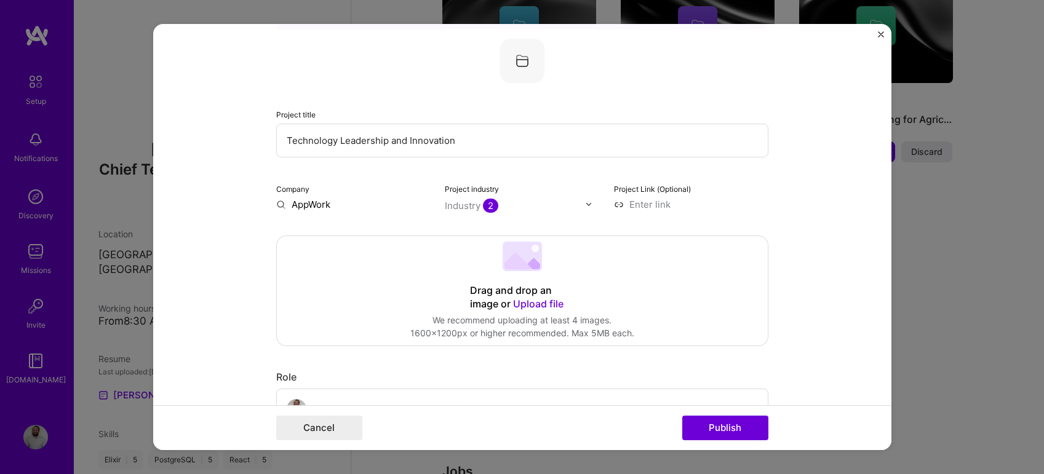
scroll to position [72, 0]
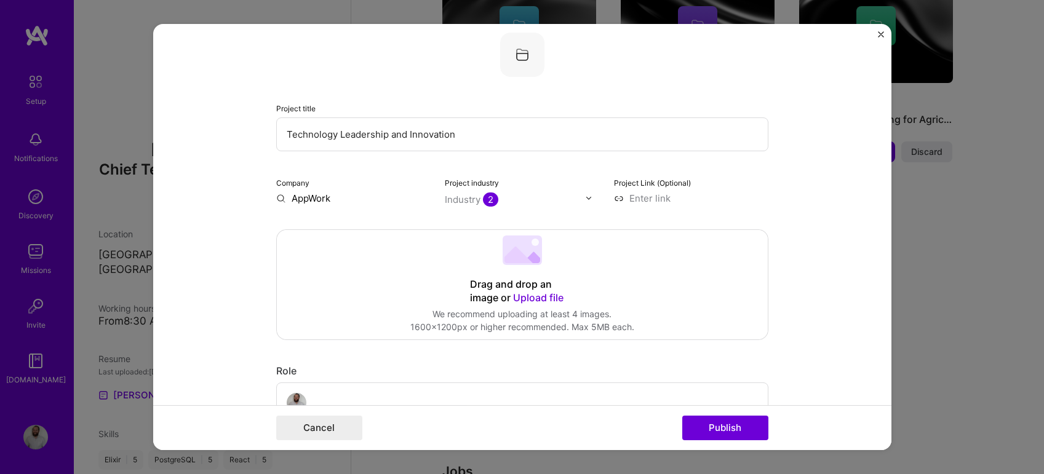
click at [637, 194] on input at bounding box center [691, 198] width 154 height 13
type input "[URL][DOMAIN_NAME]"
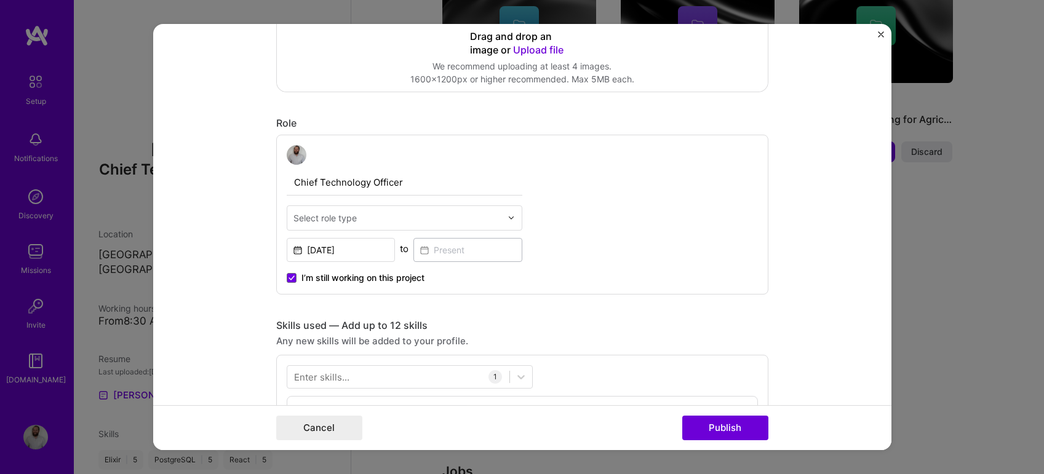
scroll to position [336, 0]
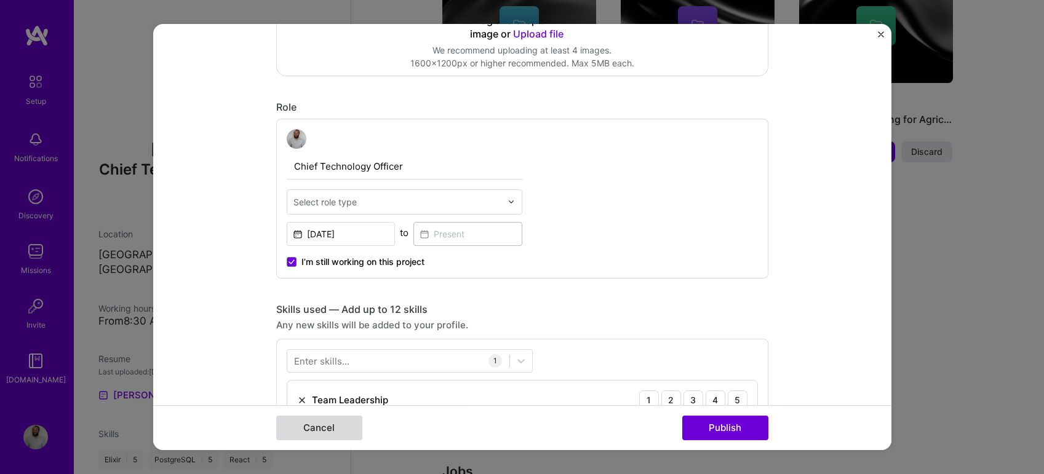
click at [344, 429] on button "Cancel" at bounding box center [319, 428] width 86 height 25
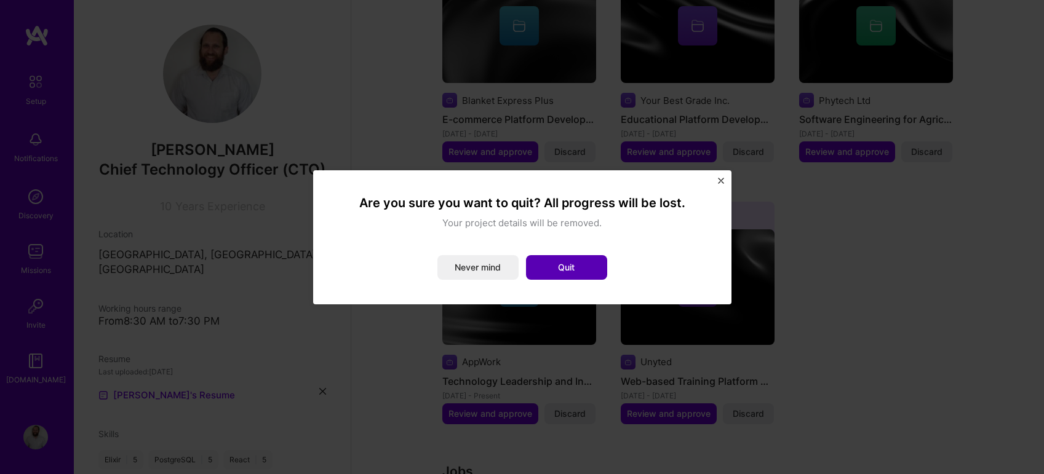
click at [536, 269] on button "Quit" at bounding box center [566, 267] width 81 height 25
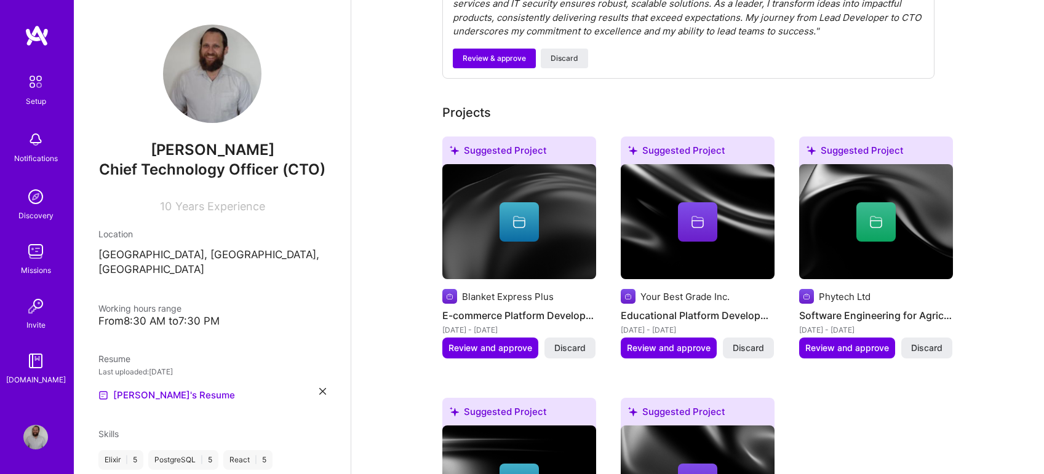
scroll to position [474, 0]
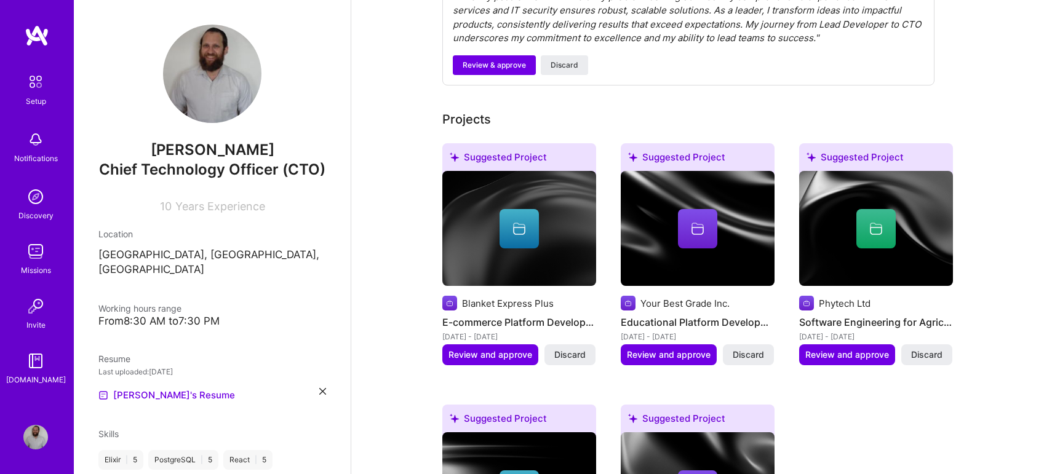
click at [517, 221] on icon at bounding box center [519, 228] width 15 height 15
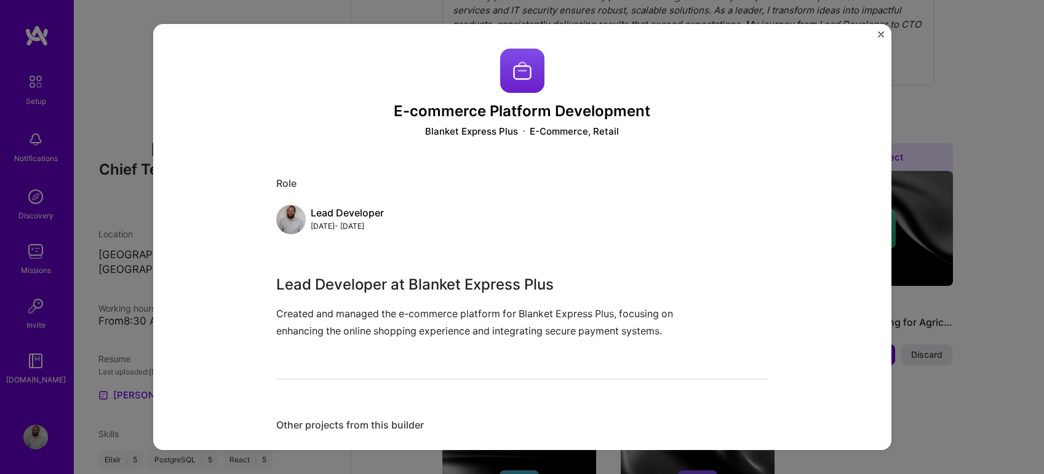
click at [881, 32] on img "Close" at bounding box center [881, 34] width 6 height 6
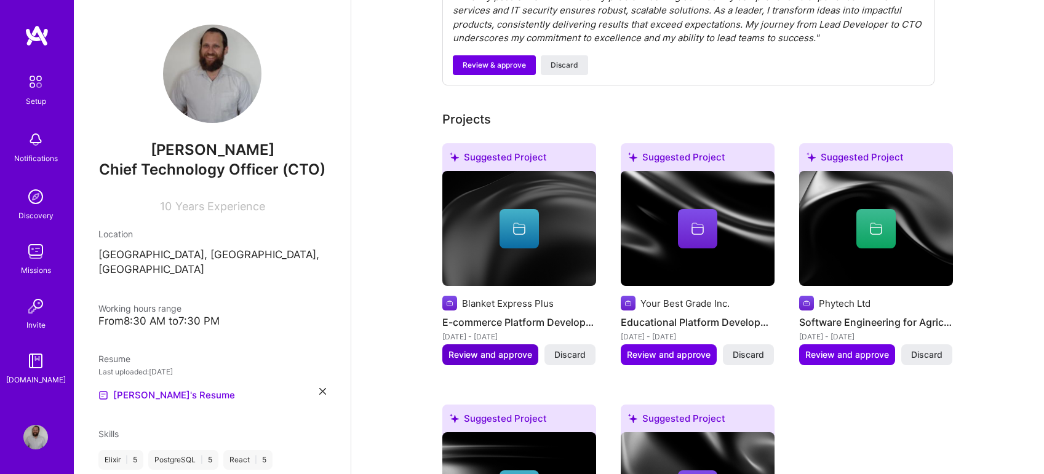
click at [499, 349] on span "Review and approve" at bounding box center [490, 355] width 84 height 12
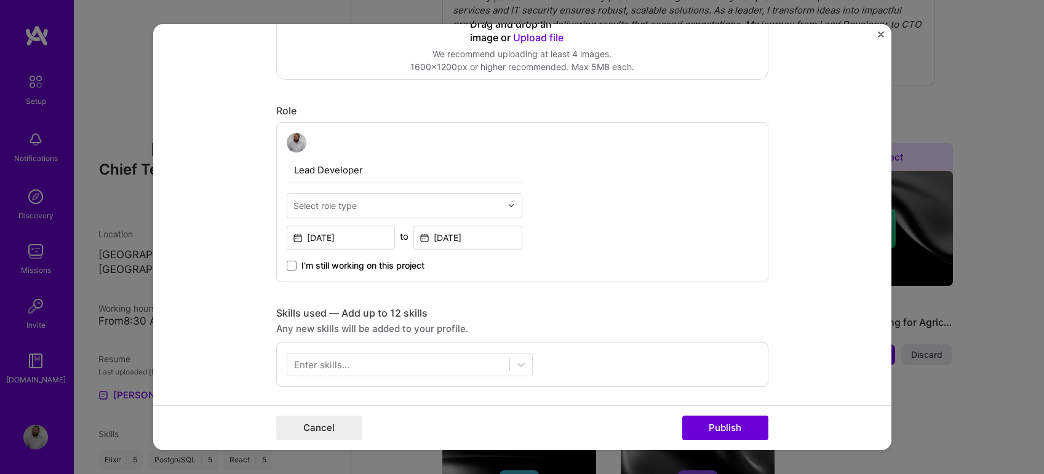
scroll to position [336, 0]
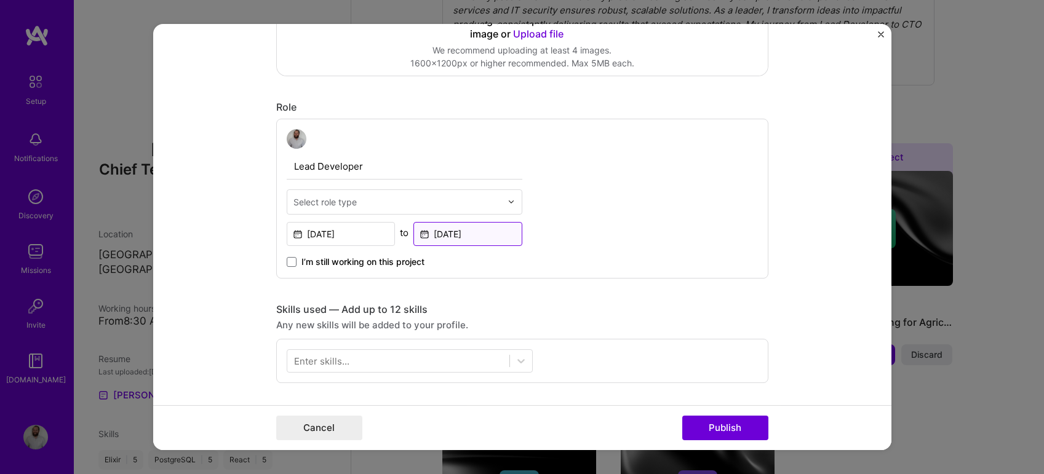
click at [452, 232] on input "[DATE]" at bounding box center [467, 234] width 109 height 24
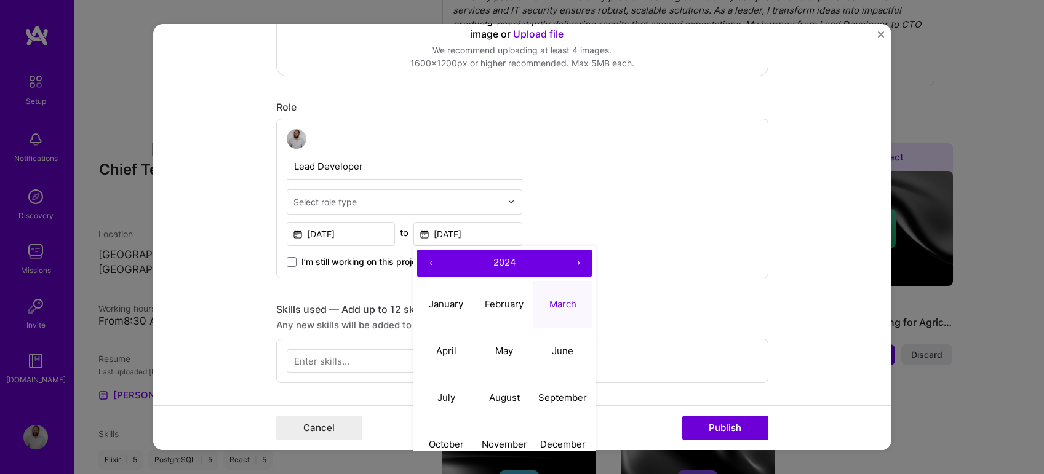
click at [429, 265] on button "‹" at bounding box center [430, 263] width 27 height 27
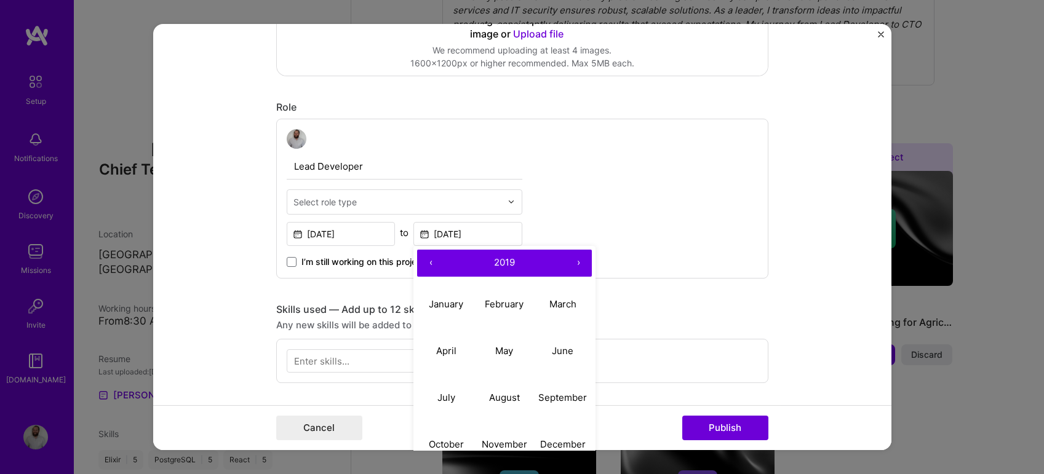
click at [429, 265] on button "‹" at bounding box center [430, 263] width 27 height 27
click at [557, 319] on button "March" at bounding box center [562, 304] width 58 height 47
type input "[DATE]"
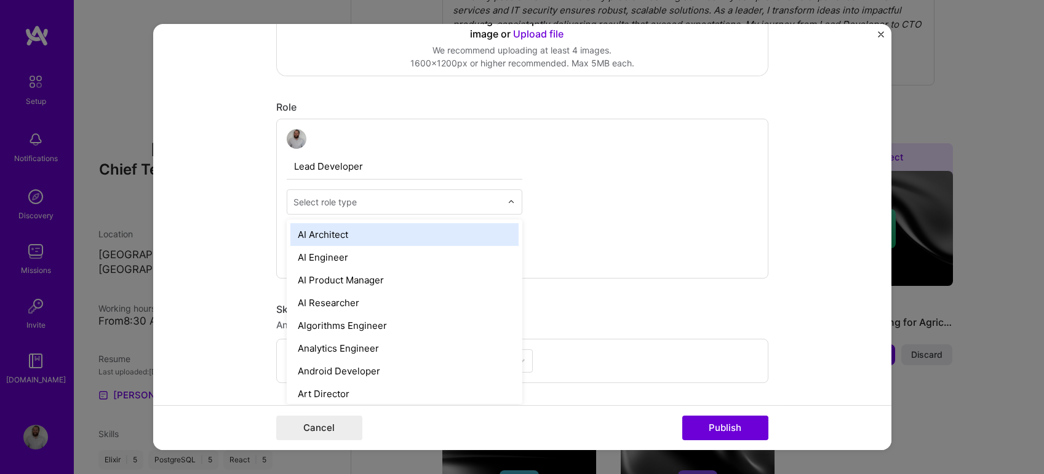
click at [381, 207] on input "text" at bounding box center [397, 202] width 208 height 13
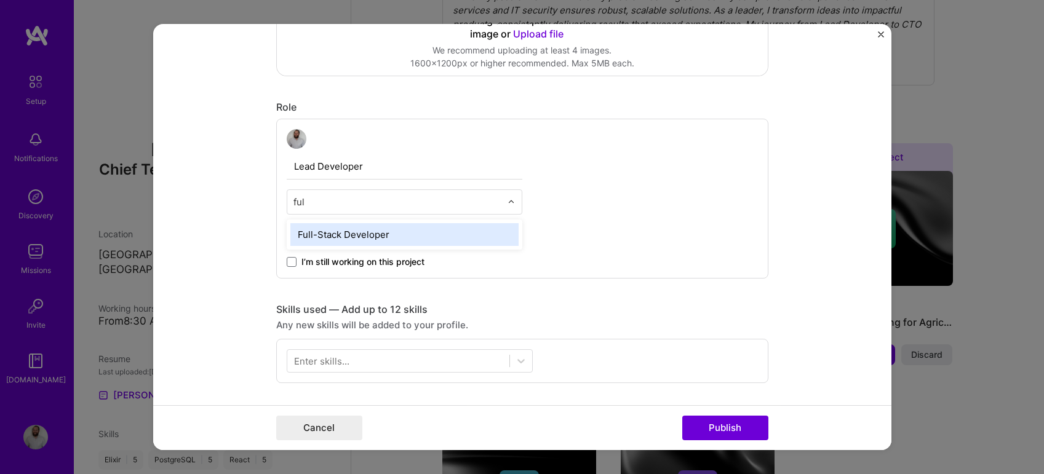
type input "full"
click at [359, 228] on div "Full-Stack Developer" at bounding box center [404, 234] width 228 height 23
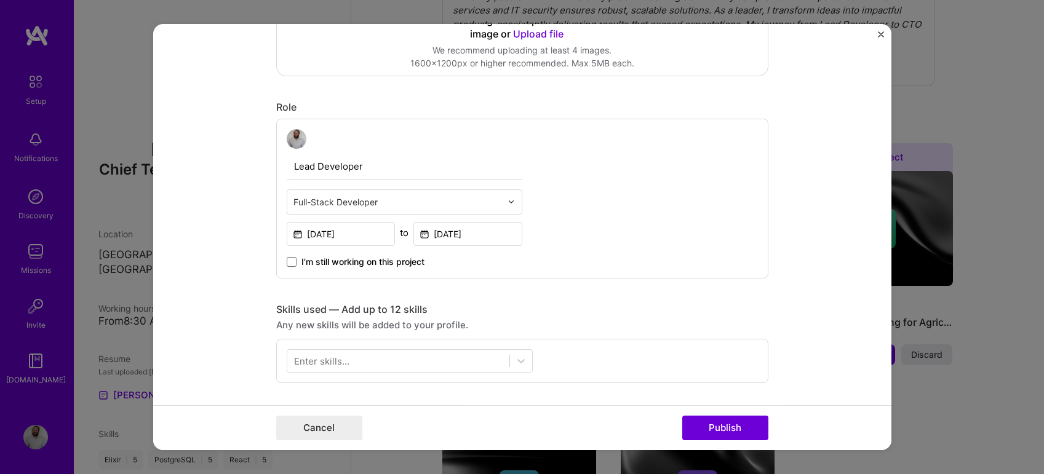
click at [328, 166] on input "Lead Developer" at bounding box center [405, 167] width 236 height 26
click at [303, 168] on input "Lead Developer" at bounding box center [405, 167] width 236 height 26
type input "Sole Developer"
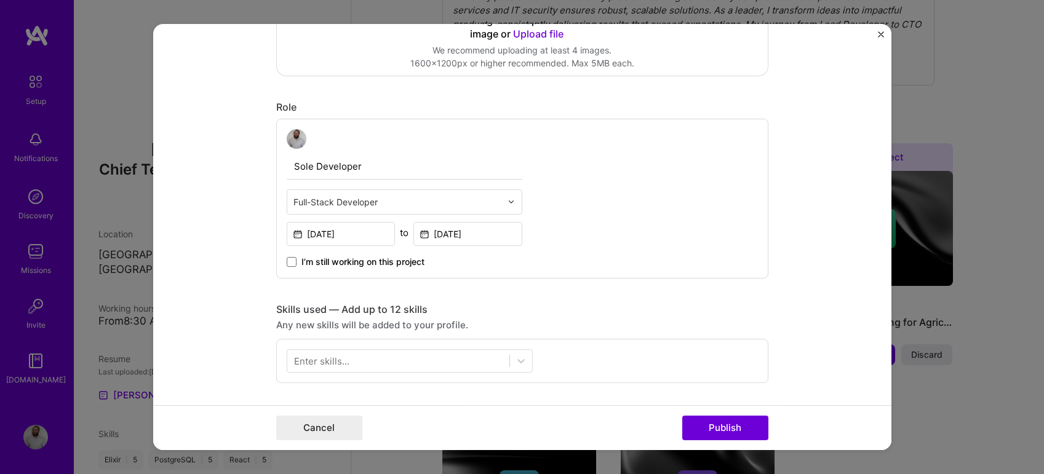
click at [429, 375] on div "Enter skills..." at bounding box center [522, 361] width 492 height 44
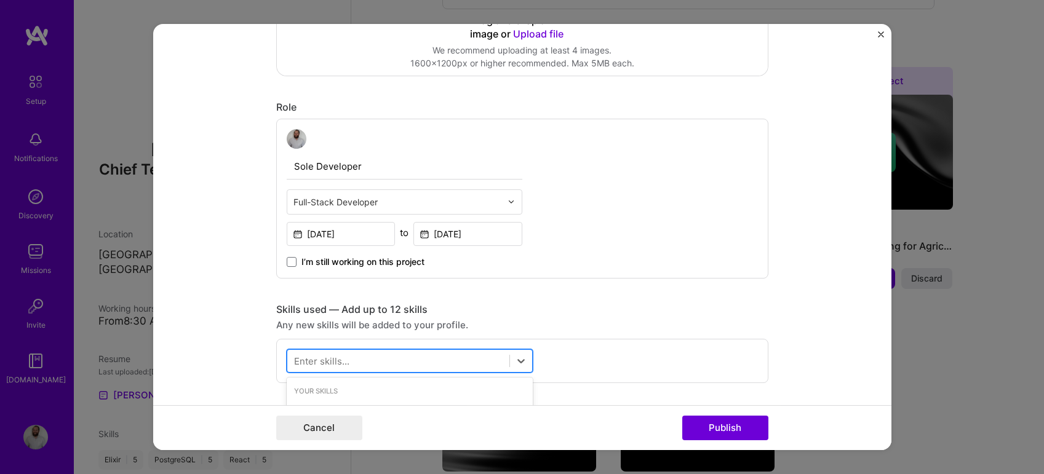
click at [429, 367] on div at bounding box center [398, 361] width 222 height 20
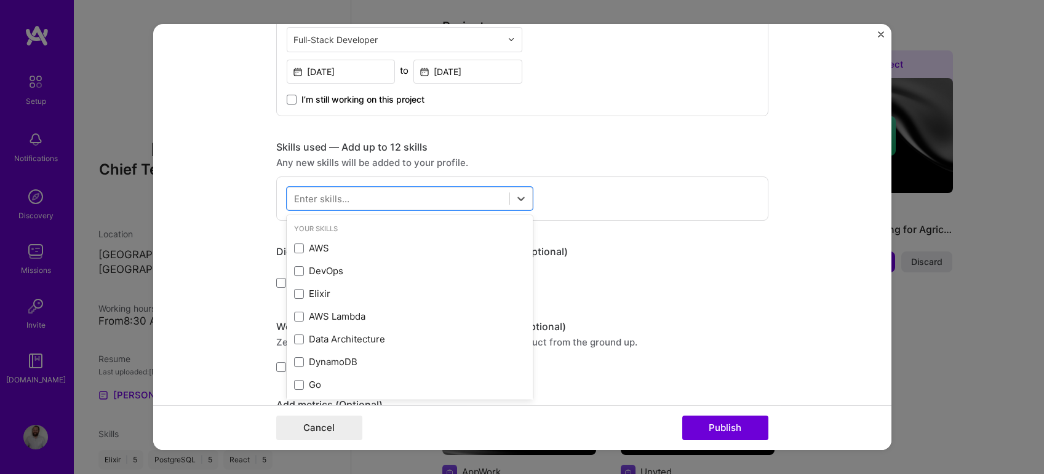
scroll to position [499, 0]
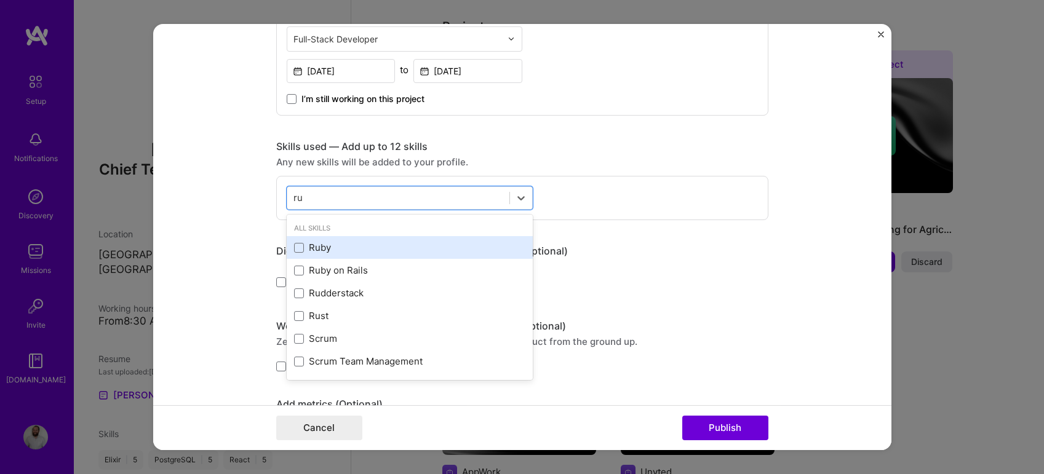
click at [388, 253] on div "Ruby" at bounding box center [409, 247] width 231 height 13
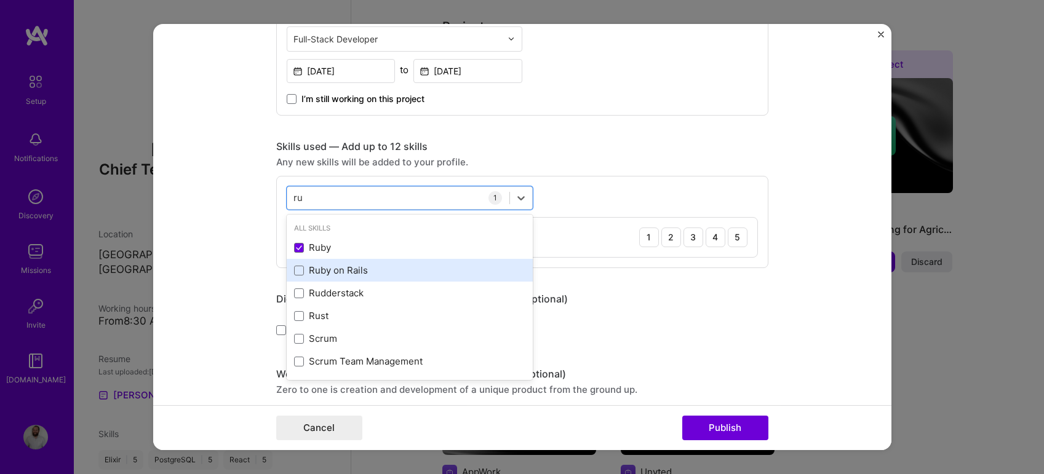
click at [380, 268] on div "Ruby on Rails" at bounding box center [409, 270] width 231 height 13
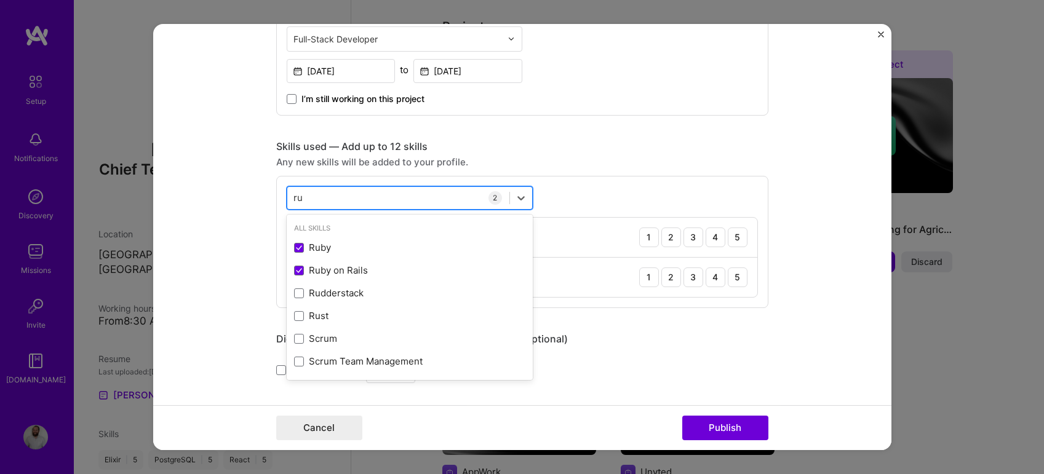
click at [324, 194] on div "ru ru" at bounding box center [398, 198] width 222 height 20
type input "r"
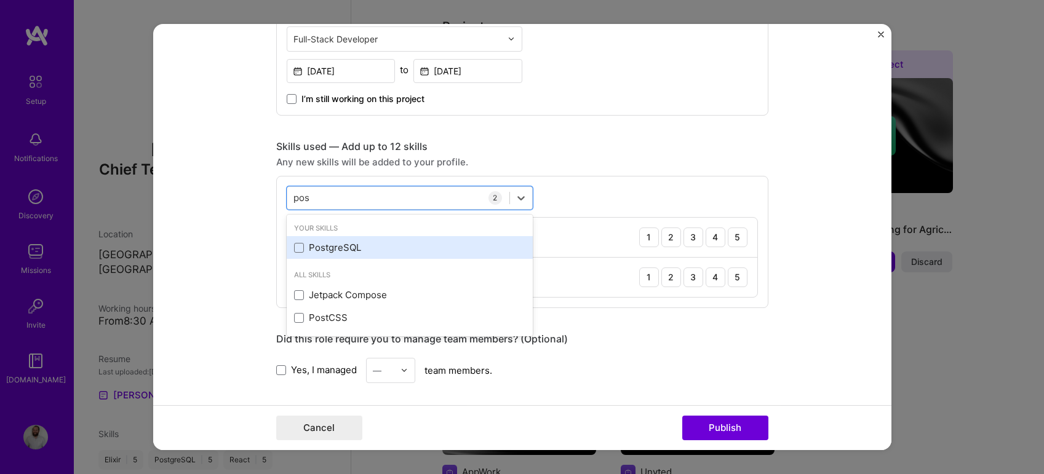
click at [312, 246] on div "PostgreSQL" at bounding box center [409, 247] width 231 height 13
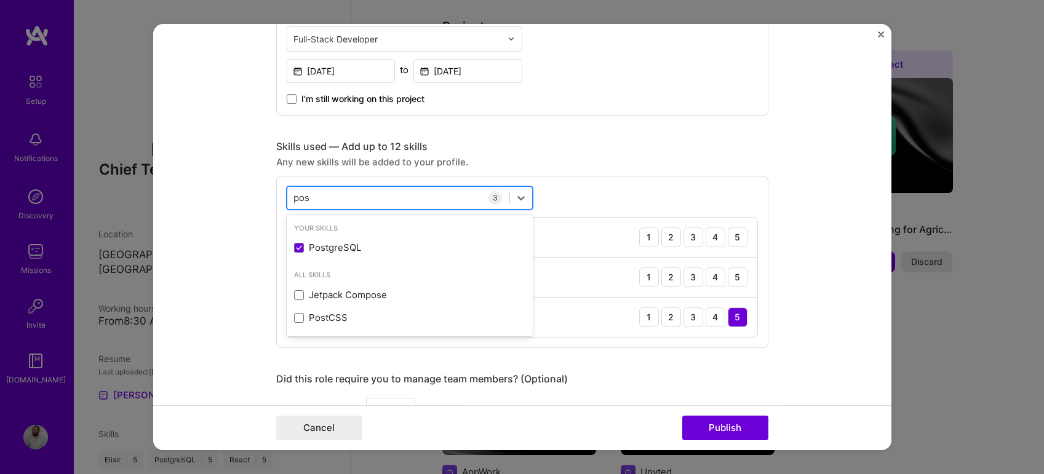
click at [328, 197] on div "pos pos" at bounding box center [398, 198] width 222 height 20
type input "p"
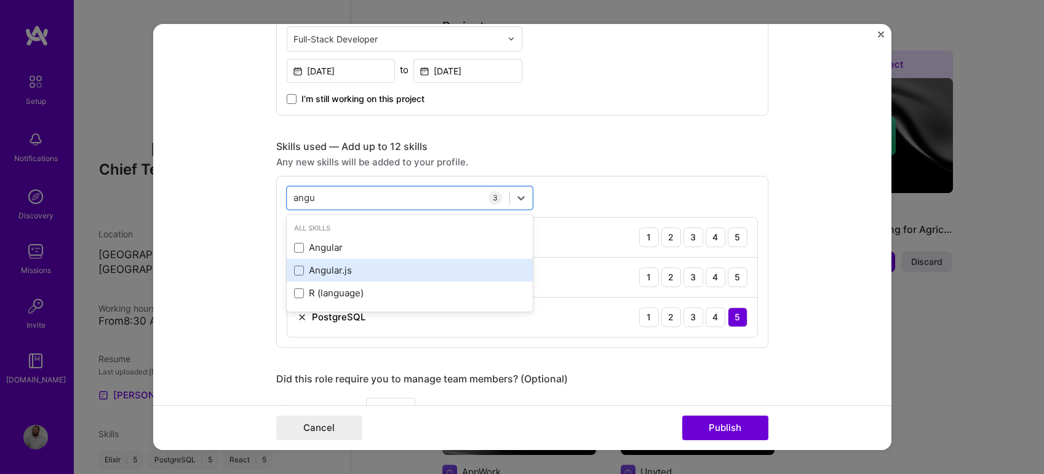
click at [332, 268] on div "Angular.js" at bounding box center [409, 270] width 231 height 13
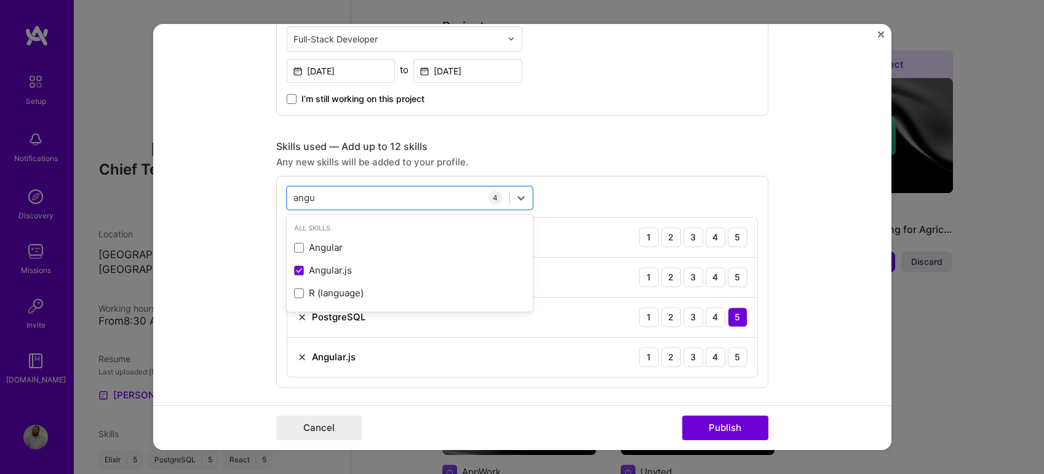
type input "angu"
click at [224, 217] on form "Editing suggested project This project is suggested based on your LinkedIn, res…" at bounding box center [522, 237] width 738 height 427
click at [699, 362] on div "3" at bounding box center [693, 358] width 20 height 20
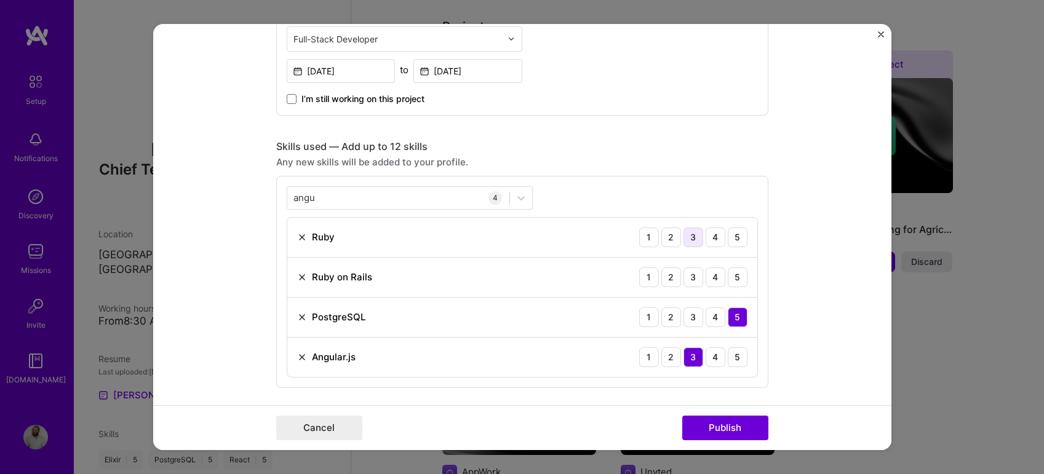
click at [697, 240] on div "3" at bounding box center [693, 238] width 20 height 20
click at [697, 276] on div "3" at bounding box center [693, 278] width 20 height 20
click at [717, 427] on button "Publish" at bounding box center [725, 428] width 86 height 25
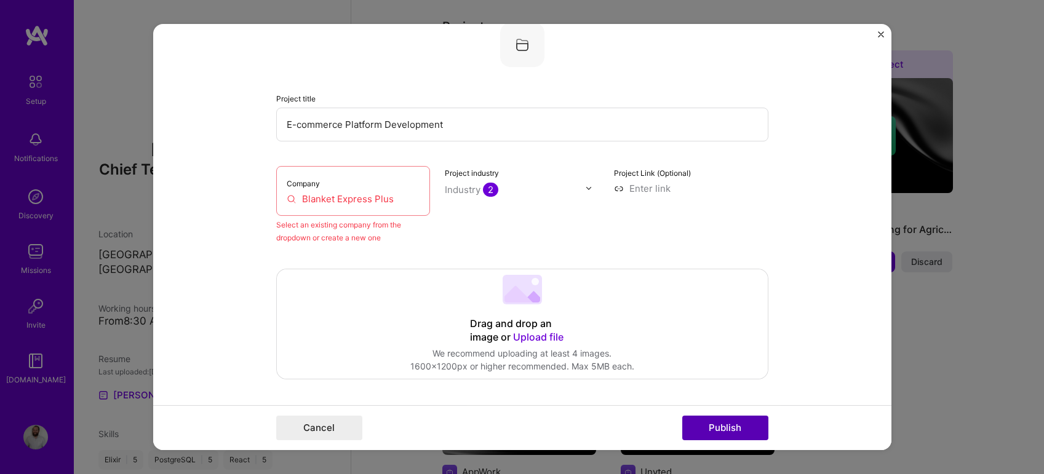
scroll to position [81, 0]
click at [387, 194] on input "Blanket Express Plus" at bounding box center [353, 200] width 133 height 13
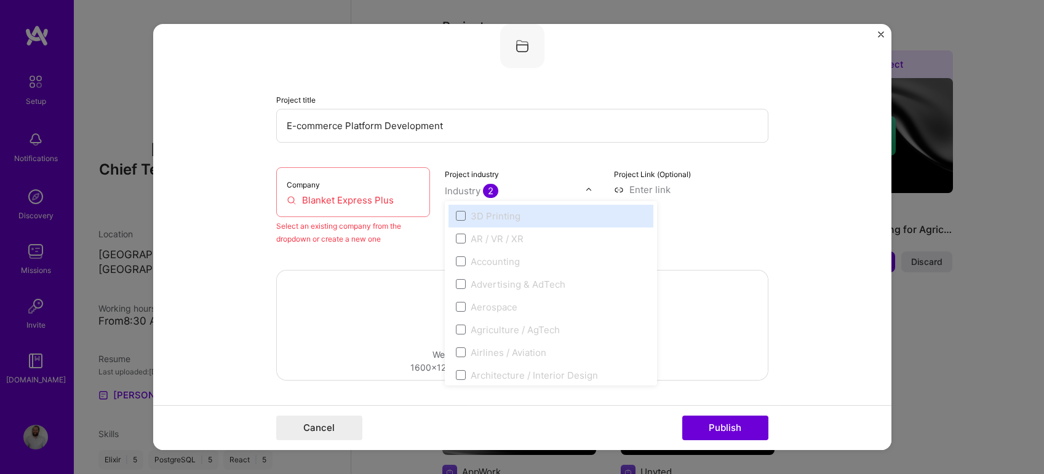
click at [466, 188] on div "Industry 2" at bounding box center [472, 191] width 54 height 13
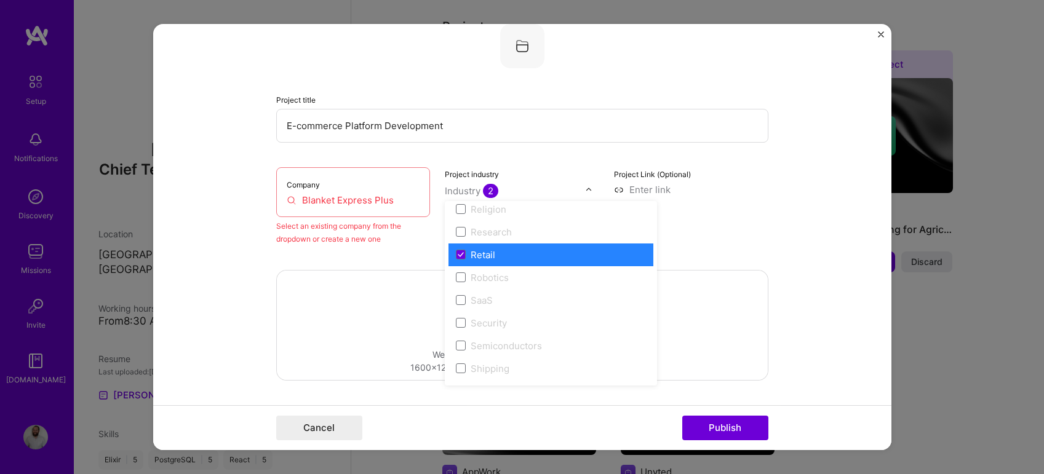
scroll to position [2355, 0]
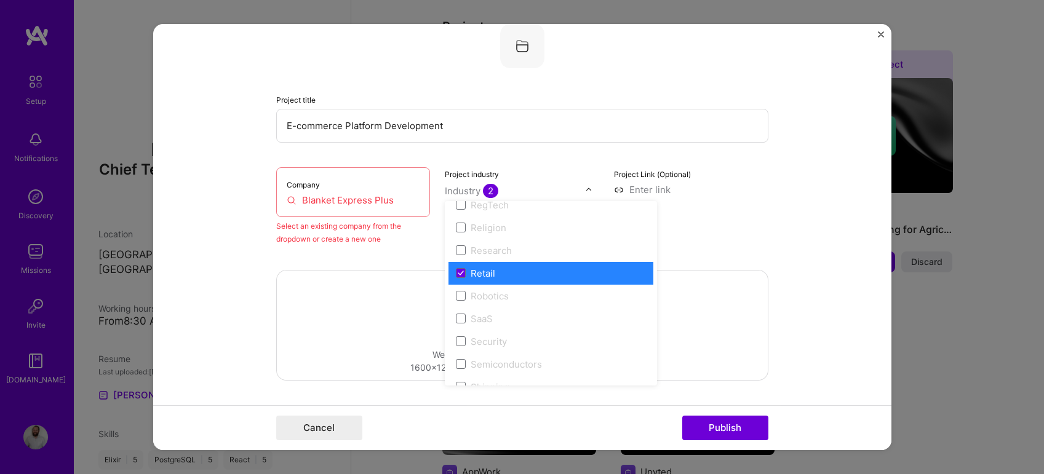
click at [227, 236] on form "Editing suggested project This project is suggested based on your LinkedIn, res…" at bounding box center [522, 237] width 738 height 427
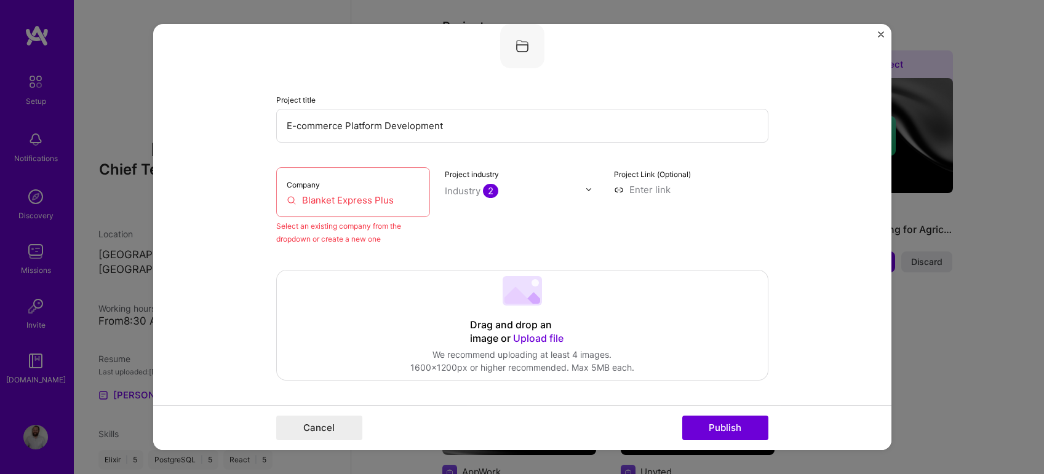
click at [313, 188] on label "Company" at bounding box center [303, 184] width 33 height 9
click at [332, 202] on input "Blanket Express Plus" at bounding box center [353, 200] width 133 height 13
click at [341, 200] on input "Blanket Express Plus" at bounding box center [353, 200] width 133 height 13
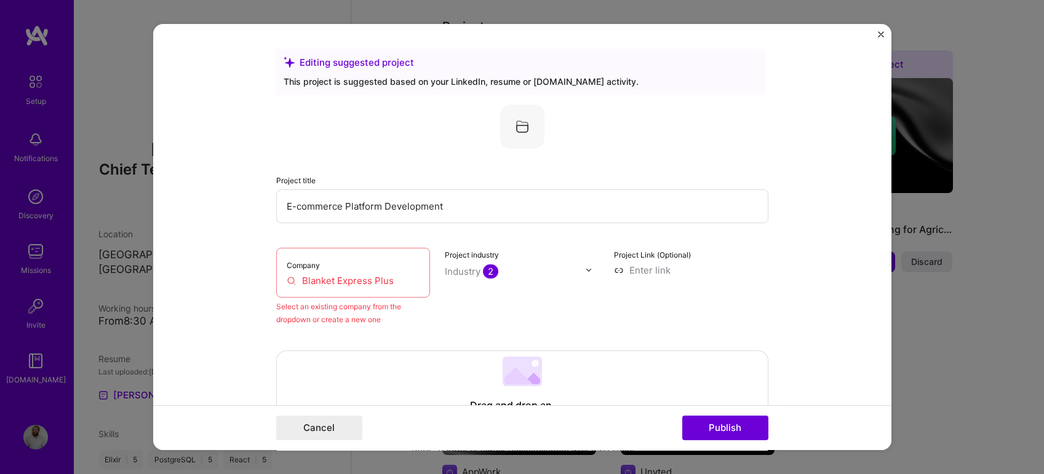
click at [367, 276] on input "Blanket Express Plus" at bounding box center [353, 280] width 133 height 13
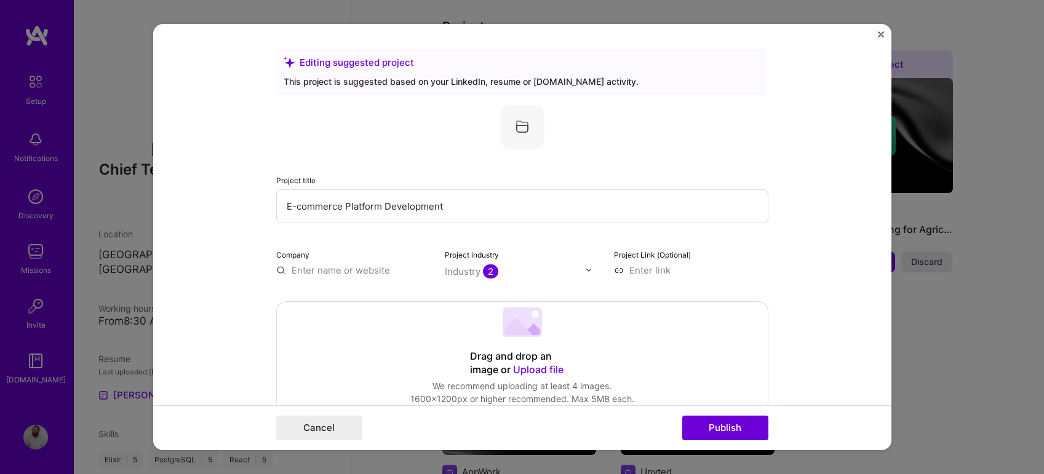
click at [348, 263] on div "Company" at bounding box center [353, 262] width 154 height 29
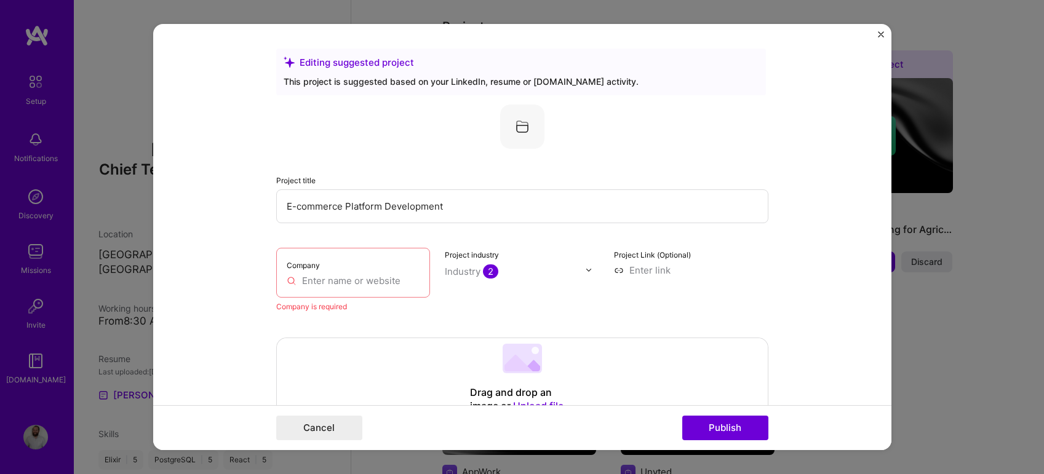
click at [336, 279] on input "text" at bounding box center [353, 280] width 133 height 13
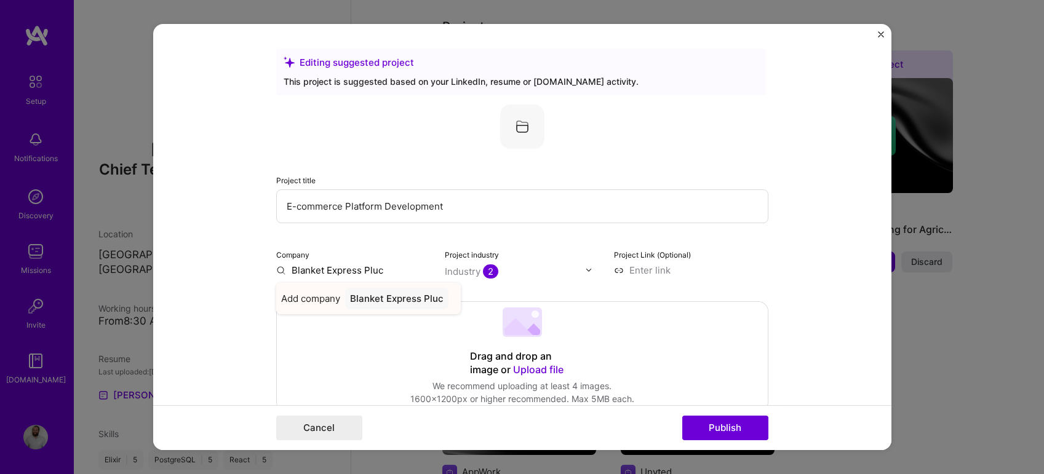
type input "Blanket Express Pluc"
click at [320, 295] on span "Add company" at bounding box center [310, 298] width 59 height 13
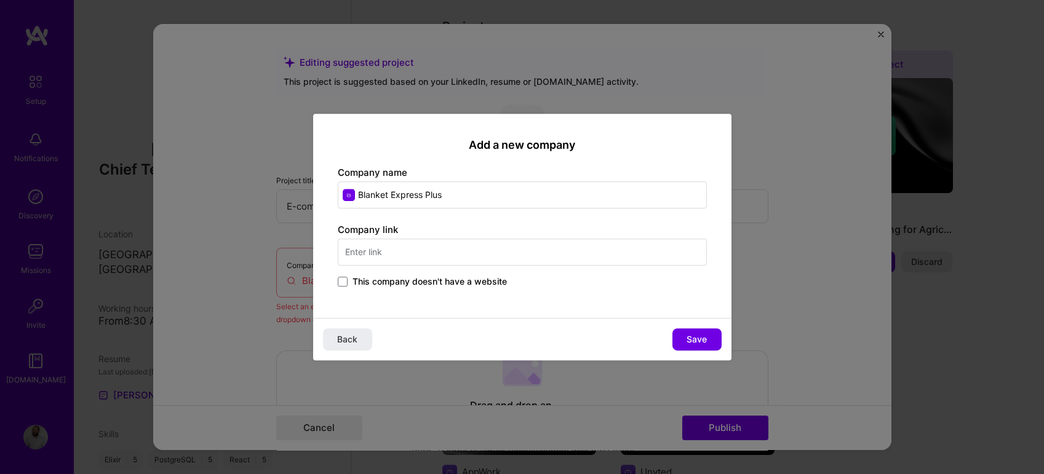
type input "Blanket Express Plus"
click at [465, 246] on input "text" at bounding box center [522, 252] width 369 height 27
paste input "[URL][DOMAIN_NAME]"
type input "[URL][DOMAIN_NAME]"
click at [682, 337] on button "Save" at bounding box center [696, 339] width 49 height 22
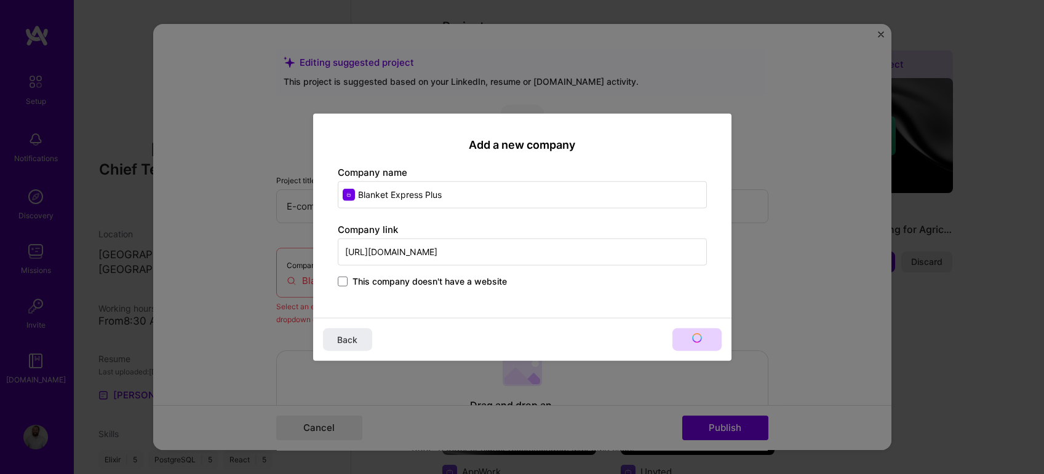
type input "Blanket Express Plus"
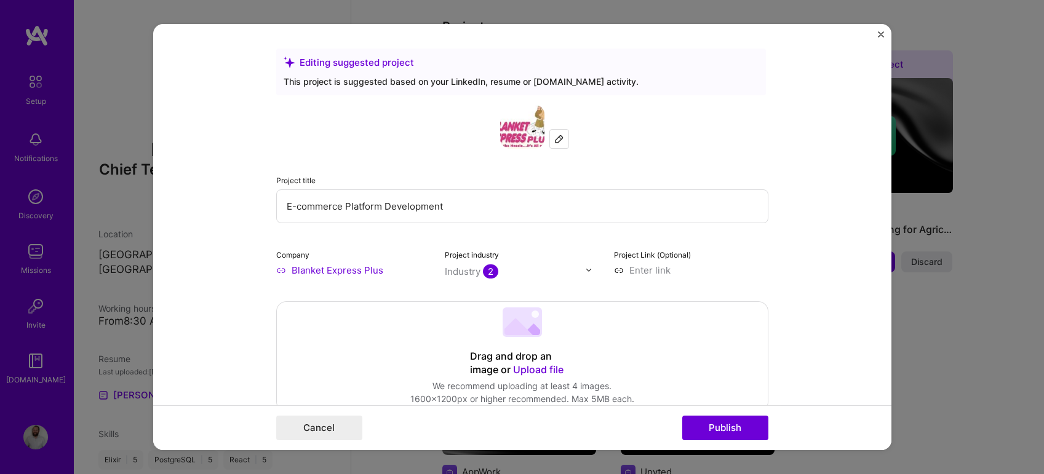
click at [654, 268] on input at bounding box center [691, 270] width 154 height 13
paste input "[URL][DOMAIN_NAME]"
type input "[URL][DOMAIN_NAME]"
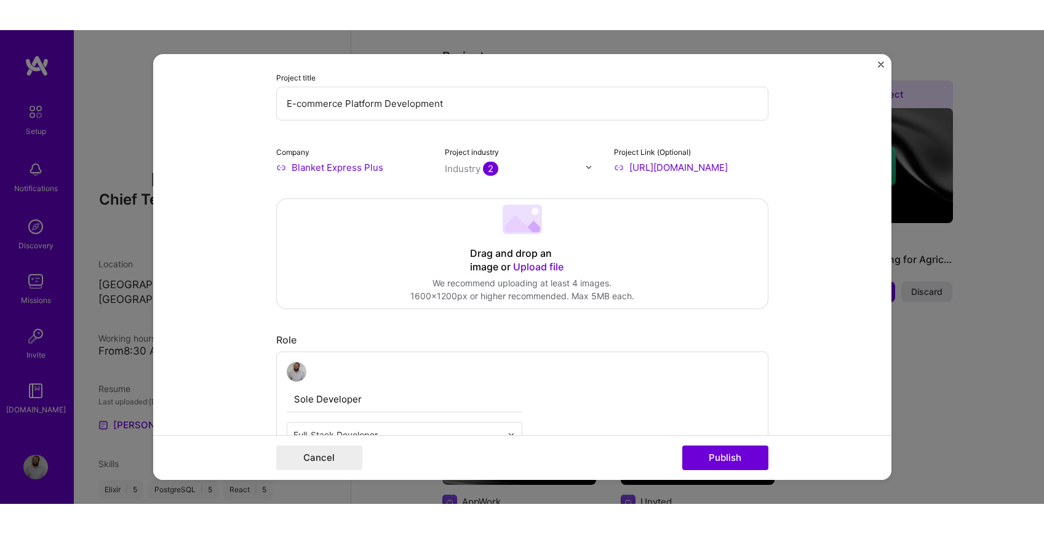
scroll to position [135, 0]
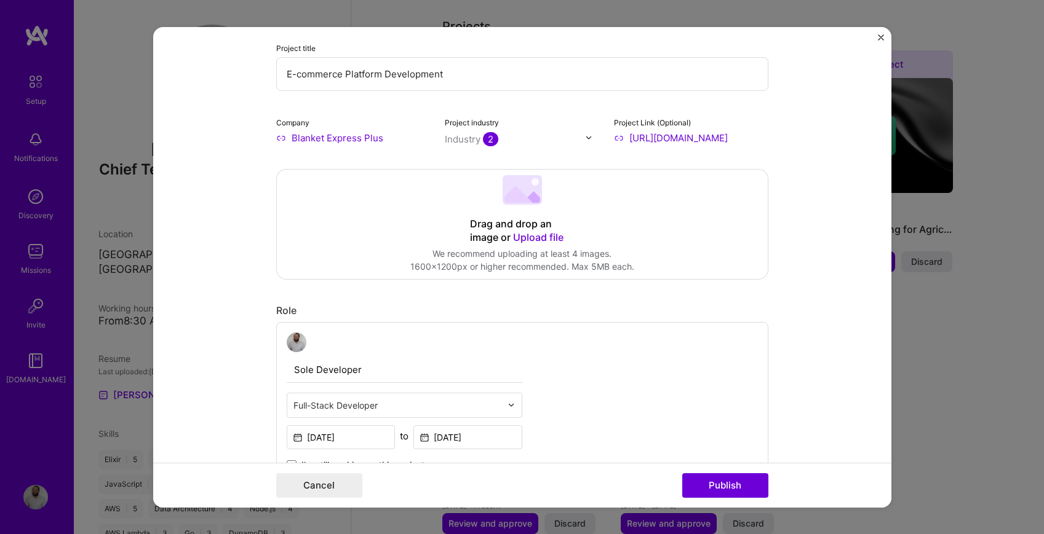
click at [394, 232] on div "Drag and drop an image or Upload file Upload file We recommend uploading at lea…" at bounding box center [522, 223] width 491 height 109
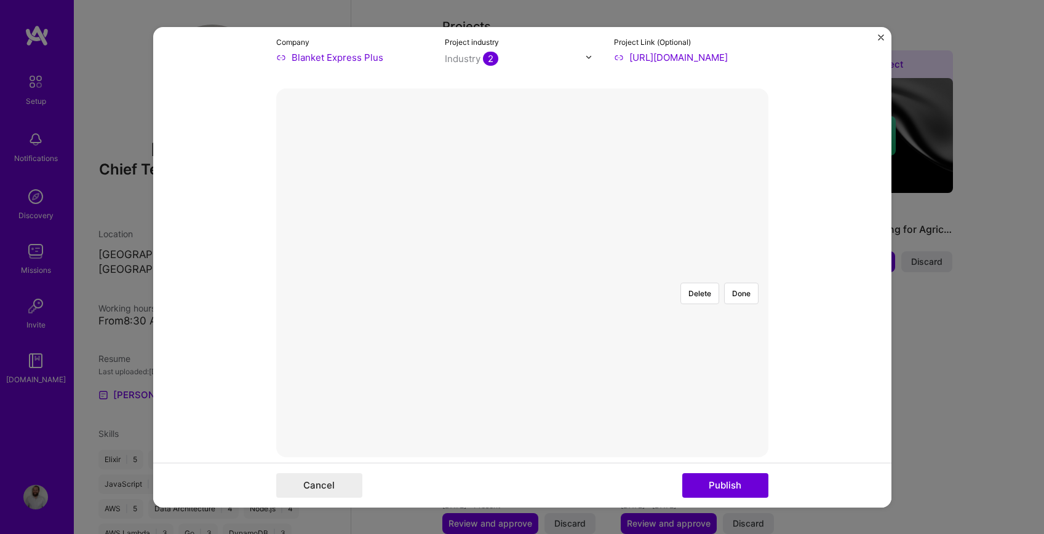
scroll to position [217, 0]
click at [619, 284] on div at bounding box center [688, 395] width 330 height 248
click at [595, 277] on div at bounding box center [760, 395] width 330 height 248
click at [647, 282] on div at bounding box center [763, 395] width 330 height 248
click at [598, 330] on div at bounding box center [763, 395] width 330 height 248
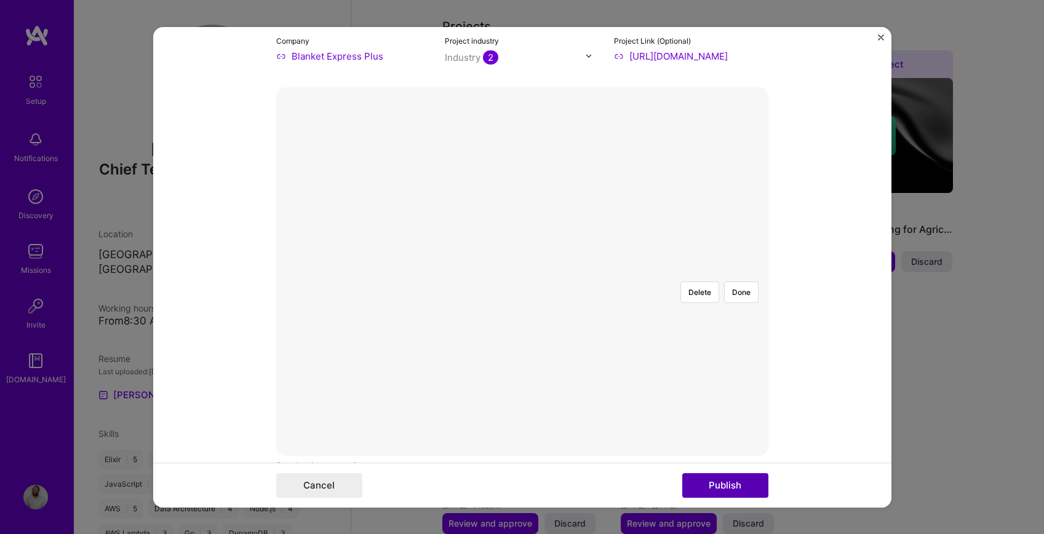
click at [717, 474] on button "Publish" at bounding box center [725, 486] width 86 height 25
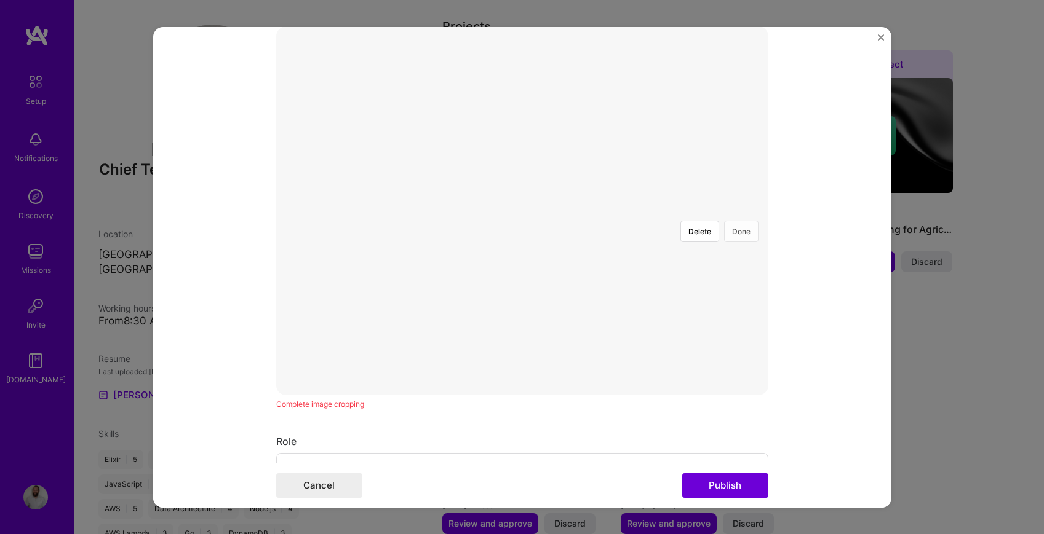
click at [739, 220] on button "Done" at bounding box center [741, 231] width 34 height 22
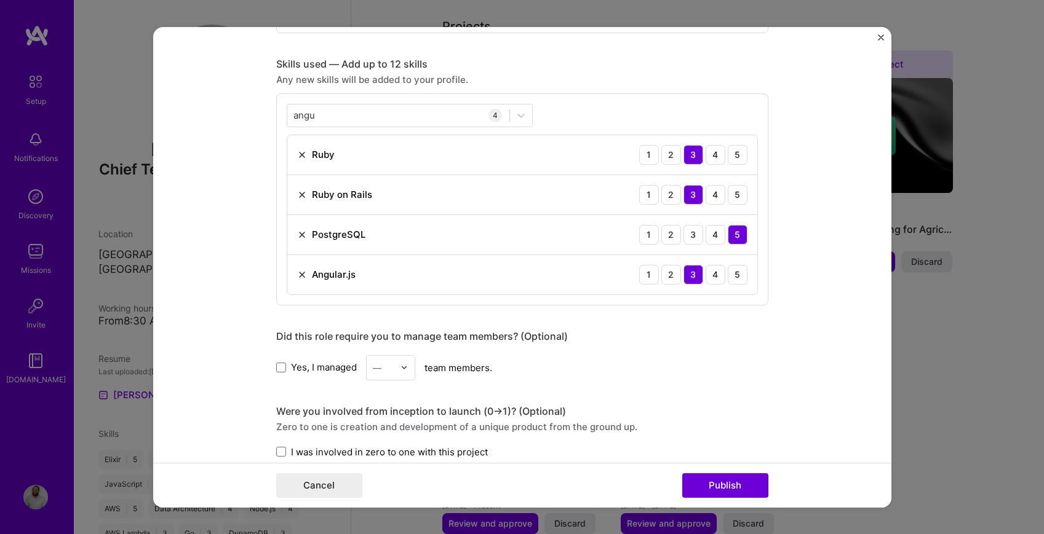
scroll to position [1024, 0]
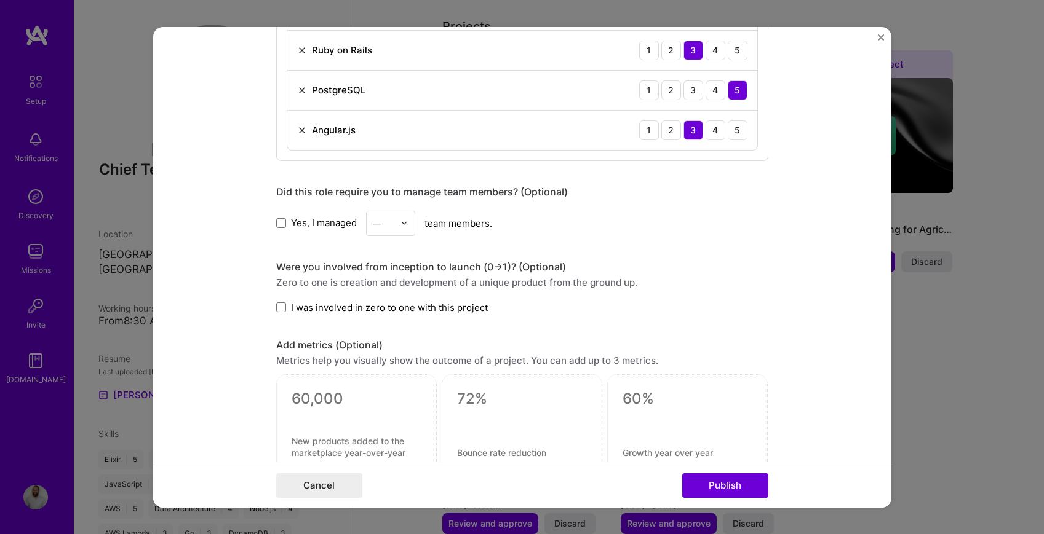
click at [408, 303] on span "I was involved in zero to one with this project" at bounding box center [389, 307] width 197 height 13
click at [0, 0] on input "I was involved in zero to one with this project" at bounding box center [0, 0] width 0 height 0
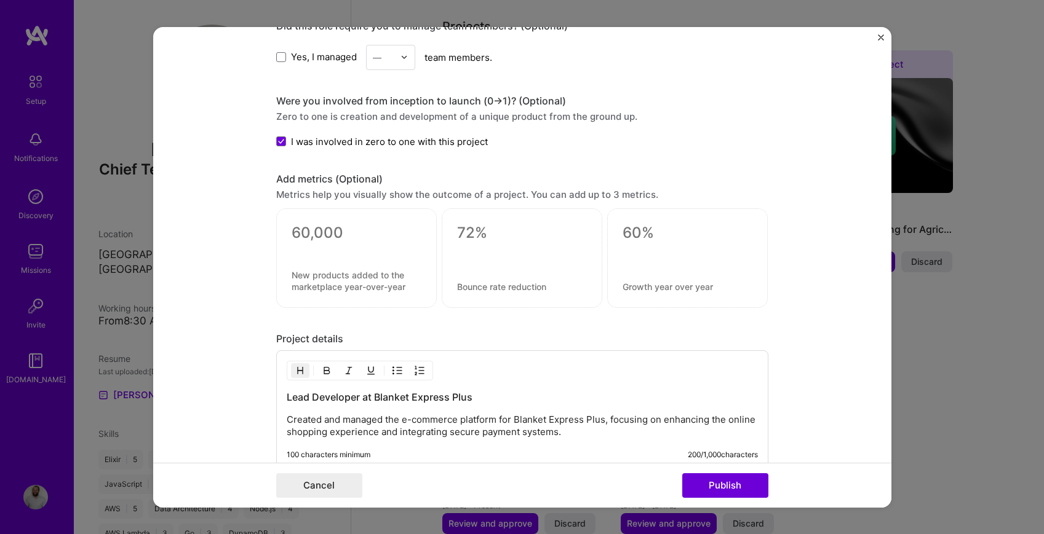
scroll to position [1180, 0]
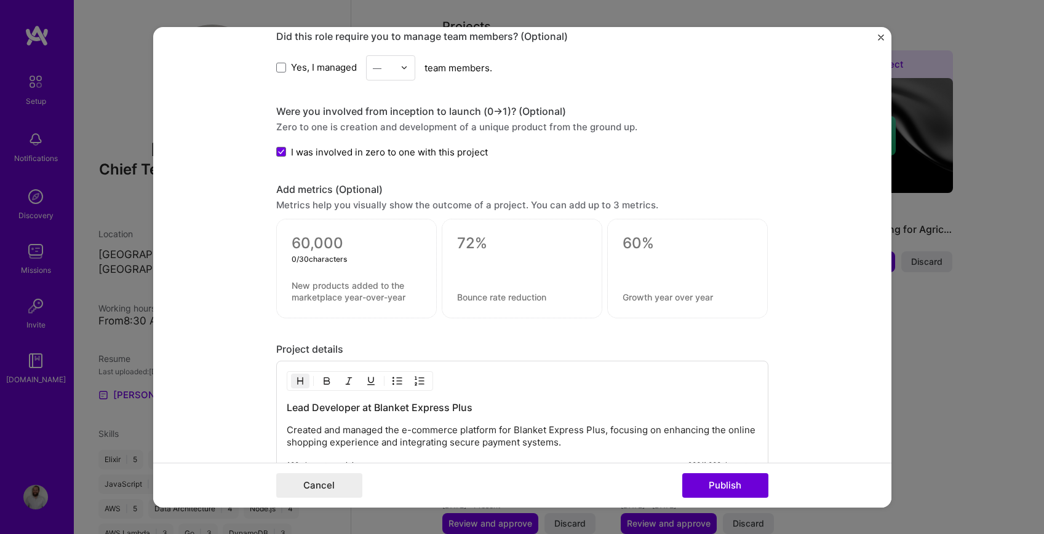
click at [336, 250] on textarea at bounding box center [357, 243] width 130 height 18
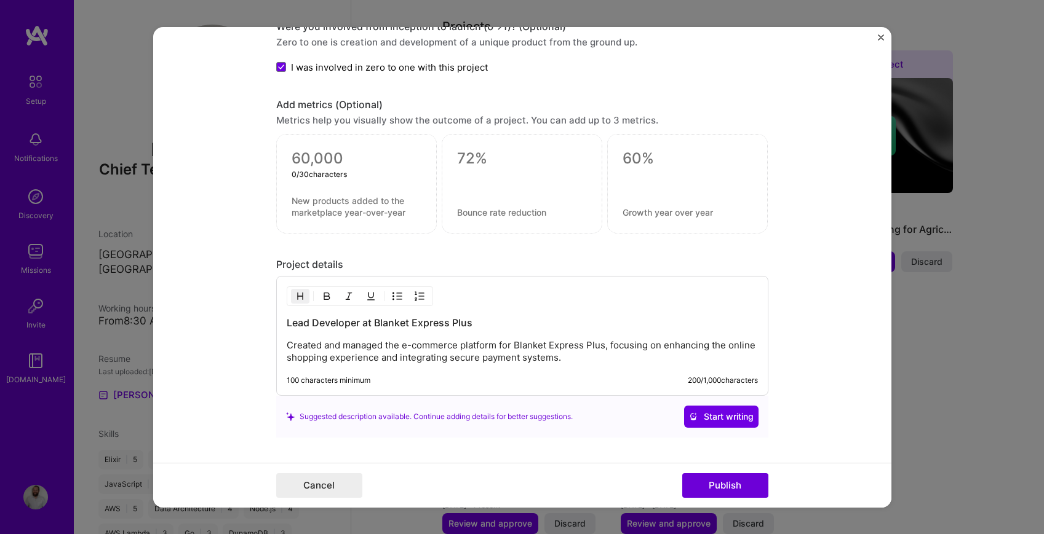
scroll to position [1351, 0]
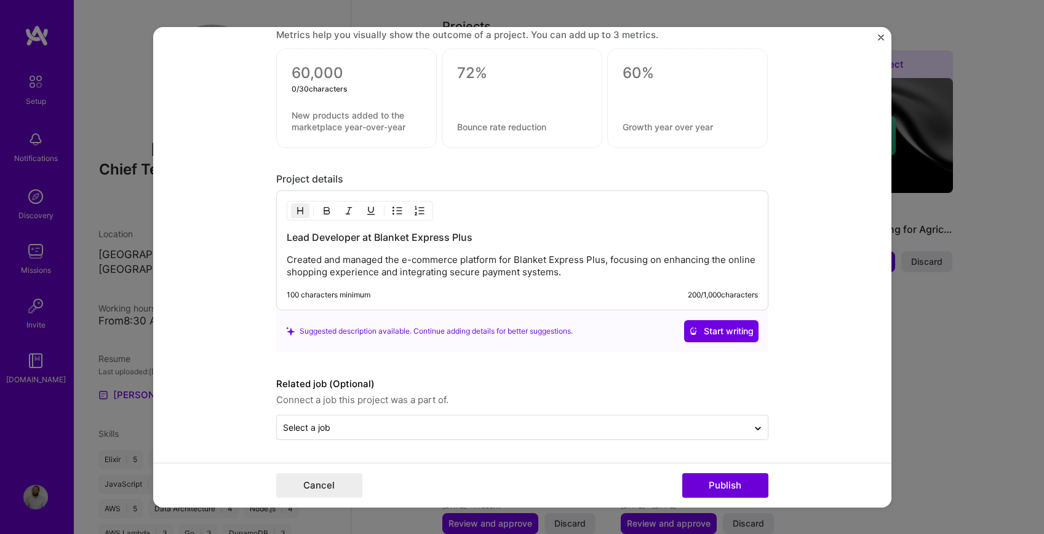
click at [572, 272] on p "Created and managed the e-commerce platform for Blanket Express Plus, focusing …" at bounding box center [522, 266] width 471 height 25
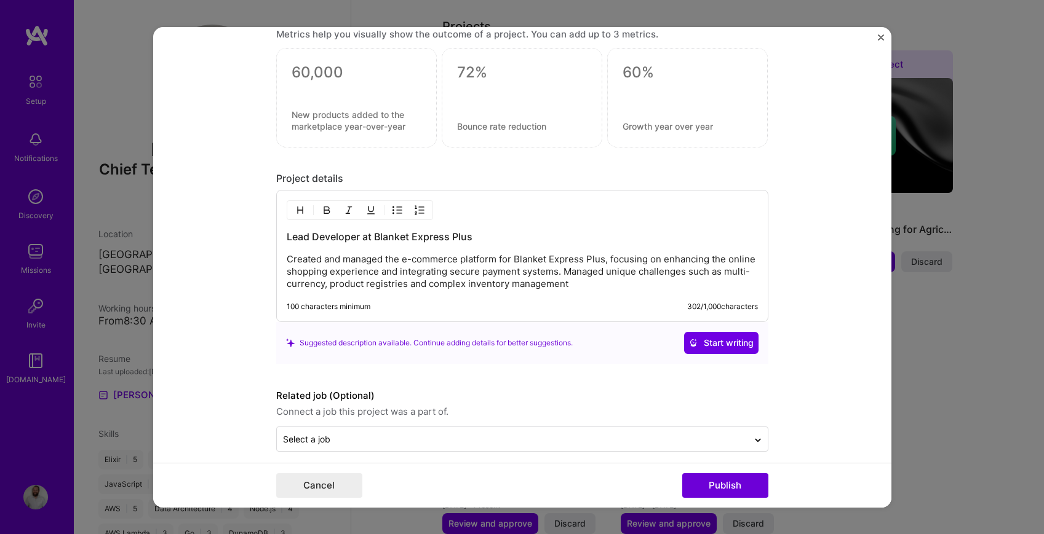
click at [586, 274] on p "Created and managed the e-commerce platform for Blanket Express Plus, focusing …" at bounding box center [522, 271] width 471 height 37
click at [734, 474] on button "Publish" at bounding box center [725, 486] width 86 height 25
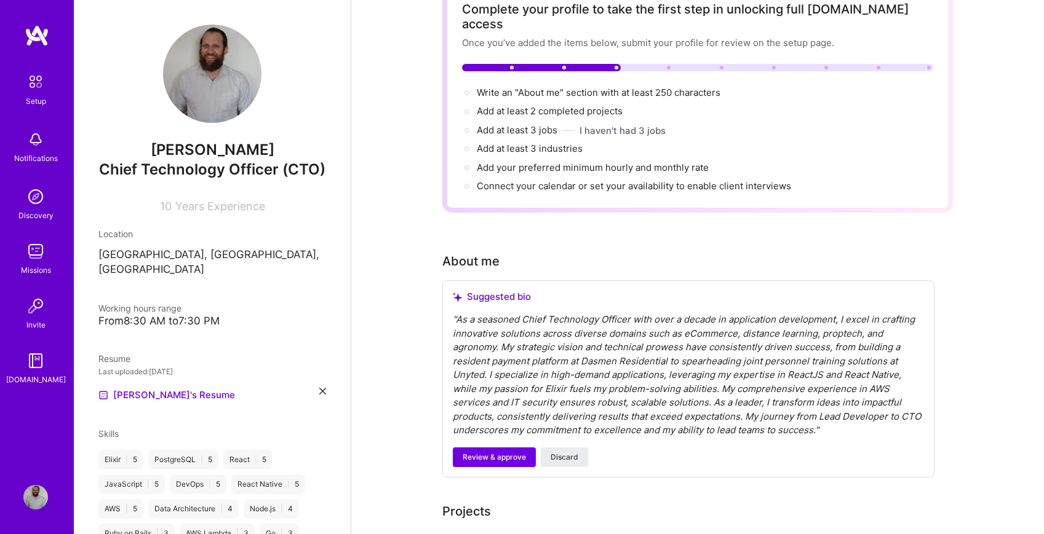
scroll to position [99, 0]
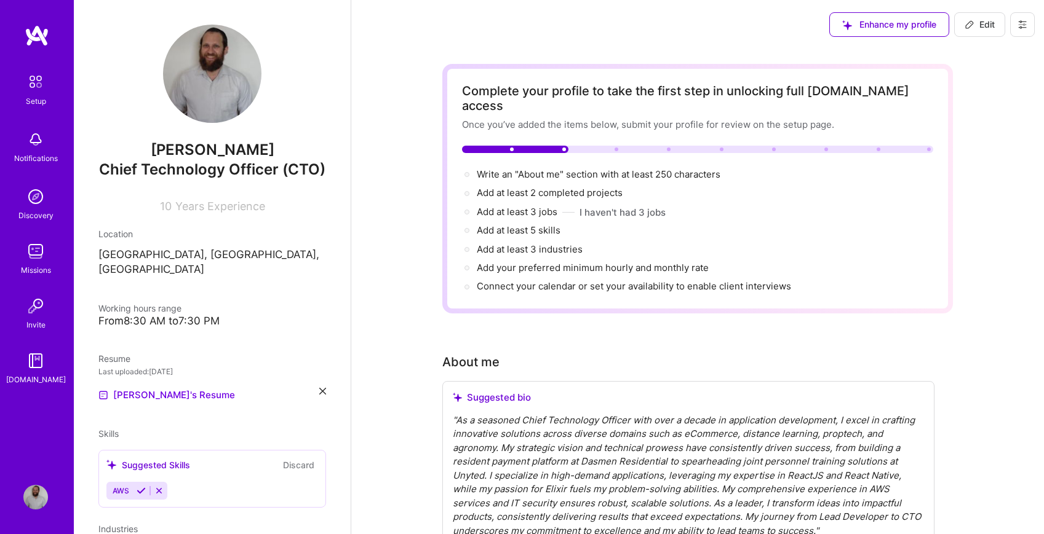
click at [36, 367] on img at bounding box center [35, 361] width 25 height 25
